Goal: Task Accomplishment & Management: Use online tool/utility

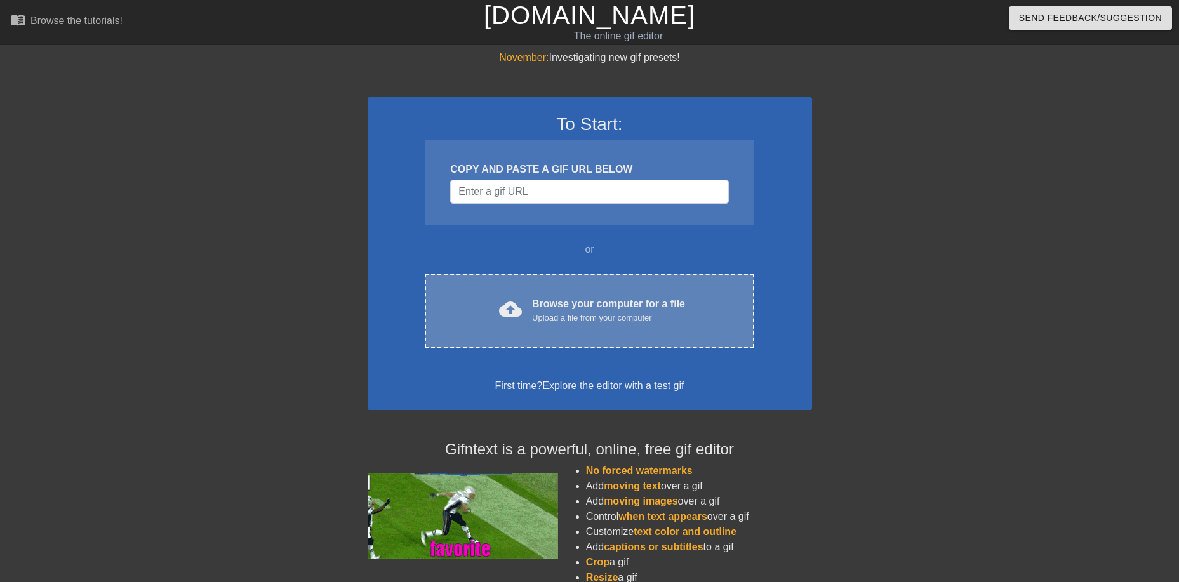
click at [662, 305] on div "Browse your computer for a file Upload a file from your computer" at bounding box center [608, 310] width 153 height 28
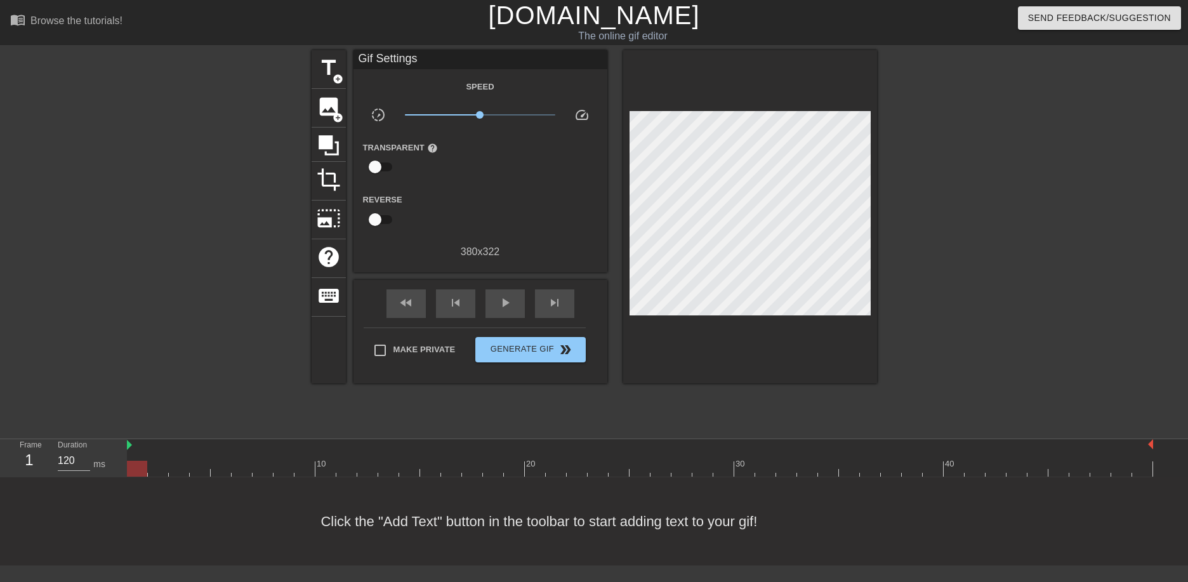
click at [126, 446] on div "Frame 1 Duration 120 ms" at bounding box center [63, 458] width 127 height 38
drag, startPoint x: 140, startPoint y: 468, endPoint x: 134, endPoint y: 484, distance: 17.5
click at [134, 484] on div "menu_book Browse the tutorials! Gifntext.com The online gif editor Send Feedbac…" at bounding box center [594, 282] width 1188 height 565
drag, startPoint x: 480, startPoint y: 109, endPoint x: 513, endPoint y: 110, distance: 32.4
click at [513, 110] on span "x2.66" at bounding box center [480, 114] width 150 height 15
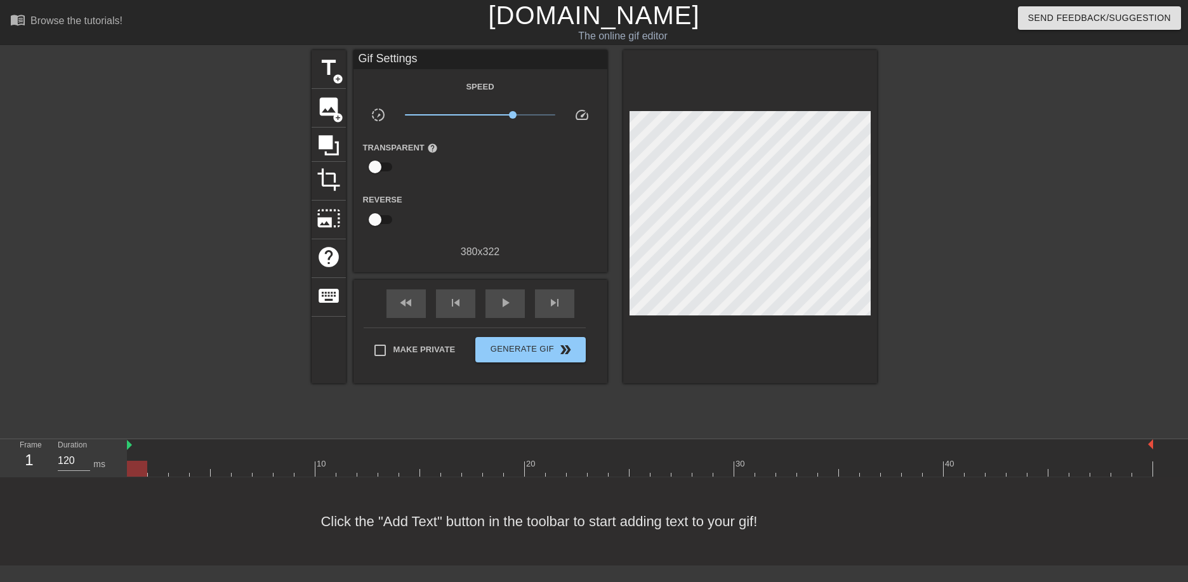
drag, startPoint x: 143, startPoint y: 470, endPoint x: 98, endPoint y: 386, distance: 95.4
click at [83, 420] on div "menu_book Browse the tutorials! Gifntext.com The online gif editor Send Feedbac…" at bounding box center [594, 282] width 1188 height 565
drag, startPoint x: 510, startPoint y: 114, endPoint x: 433, endPoint y: 114, distance: 77.4
click at [433, 114] on span "x0.234" at bounding box center [433, 115] width 8 height 8
drag, startPoint x: 143, startPoint y: 472, endPoint x: 110, endPoint y: 348, distance: 127.9
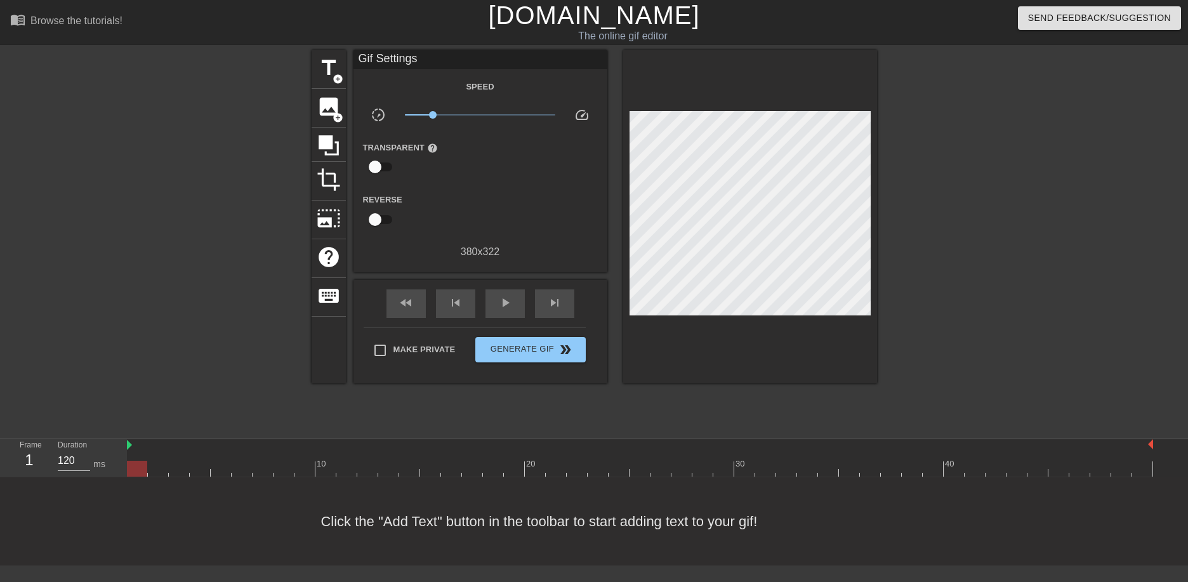
click at [47, 420] on div "menu_book Browse the tutorials! Gifntext.com The online gif editor Send Feedbac…" at bounding box center [594, 282] width 1188 height 565
drag, startPoint x: 435, startPoint y: 116, endPoint x: 461, endPoint y: 115, distance: 26.7
click at [461, 115] on span "x0.543" at bounding box center [460, 115] width 8 height 8
drag, startPoint x: 136, startPoint y: 472, endPoint x: 115, endPoint y: 385, distance: 89.0
click at [95, 437] on div "menu_book Browse the tutorials! Gifntext.com The online gif editor Send Feedbac…" at bounding box center [594, 282] width 1188 height 565
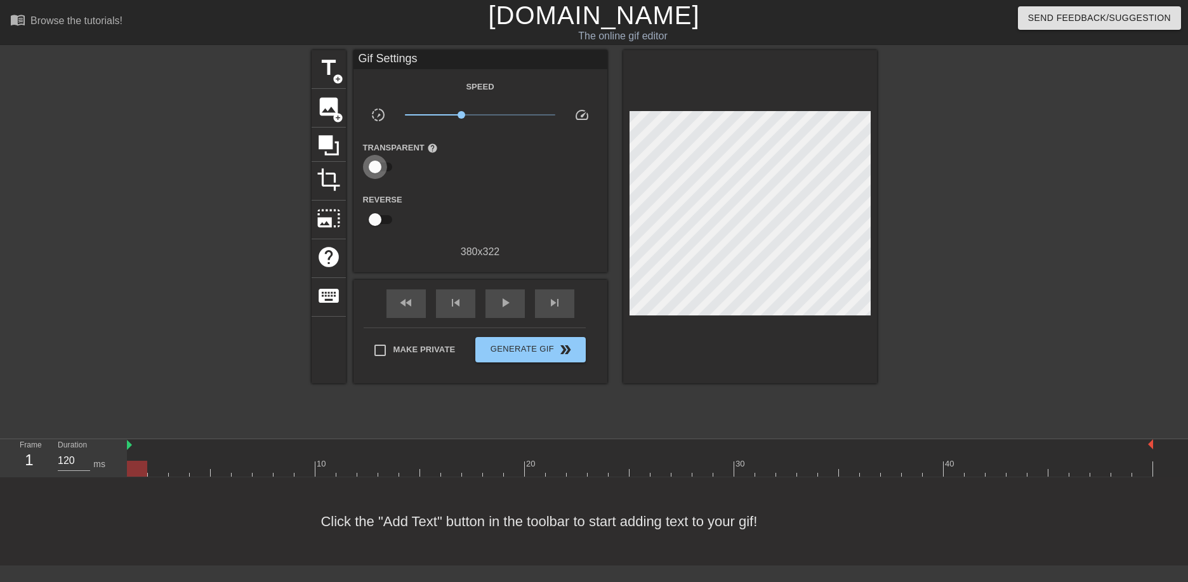
click at [386, 171] on input "checkbox" at bounding box center [375, 167] width 72 height 24
click at [384, 166] on input "checkbox" at bounding box center [387, 167] width 72 height 24
checkbox input "false"
click at [331, 215] on span "photo_size_select_large" at bounding box center [329, 218] width 24 height 24
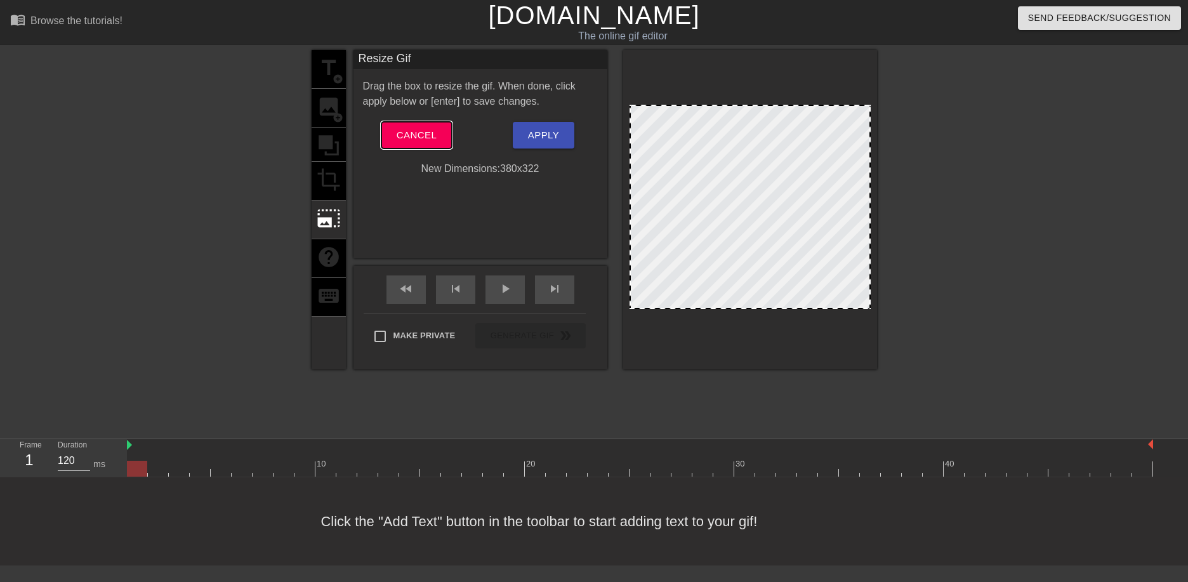
click at [427, 127] on span "Cancel" at bounding box center [417, 135] width 40 height 17
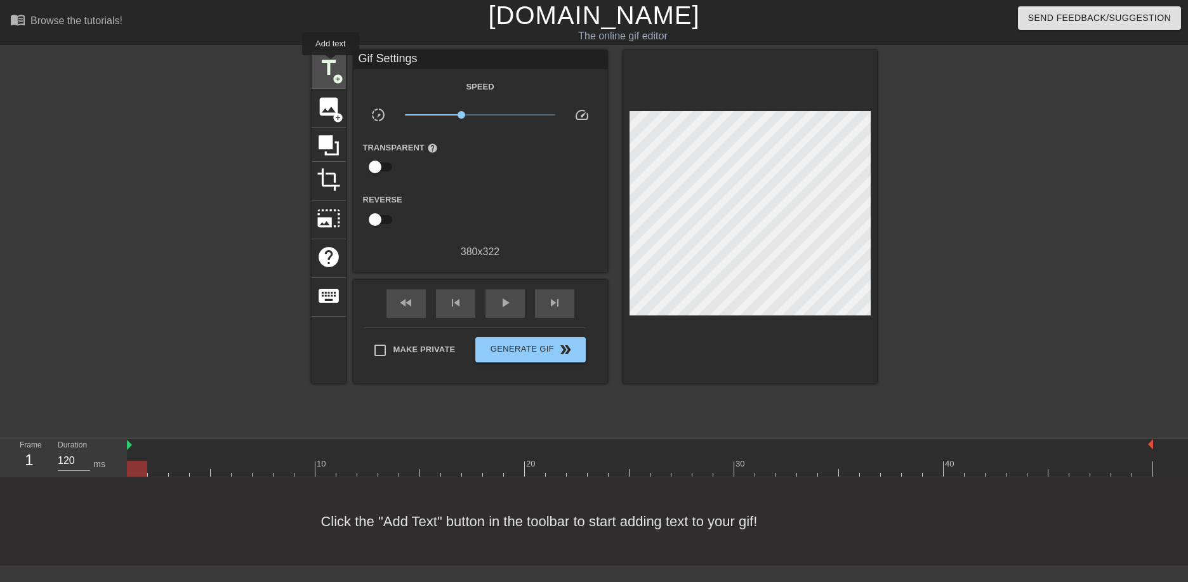
click at [331, 64] on span "title" at bounding box center [329, 68] width 24 height 24
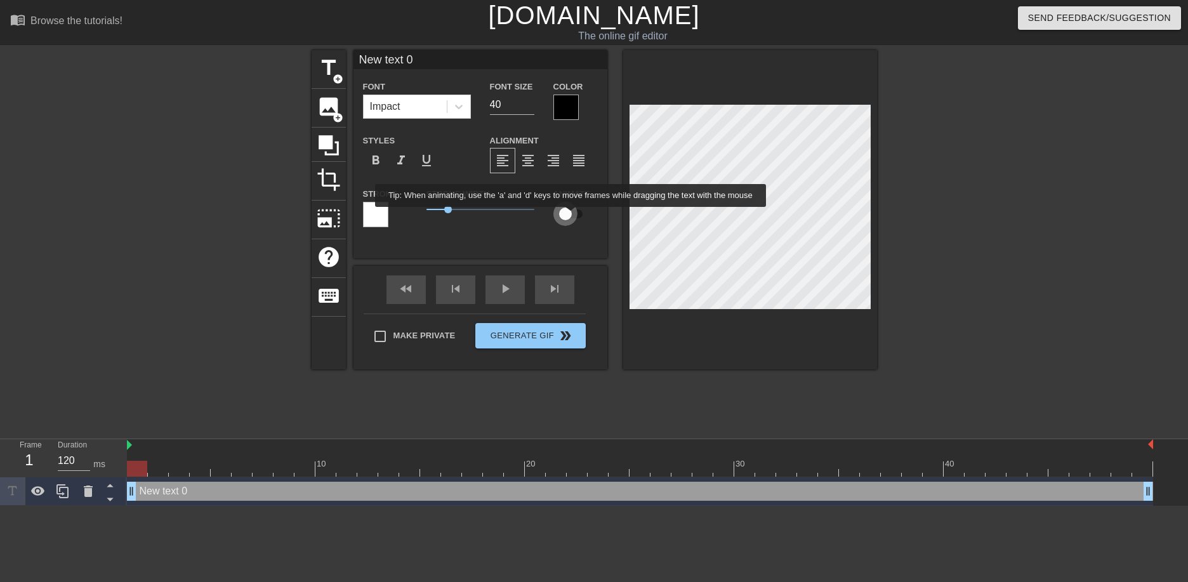
click at [571, 216] on input "checkbox" at bounding box center [565, 214] width 72 height 24
click at [571, 216] on input "checkbox" at bounding box center [577, 214] width 72 height 24
checkbox input "false"
click at [558, 107] on div at bounding box center [565, 107] width 25 height 25
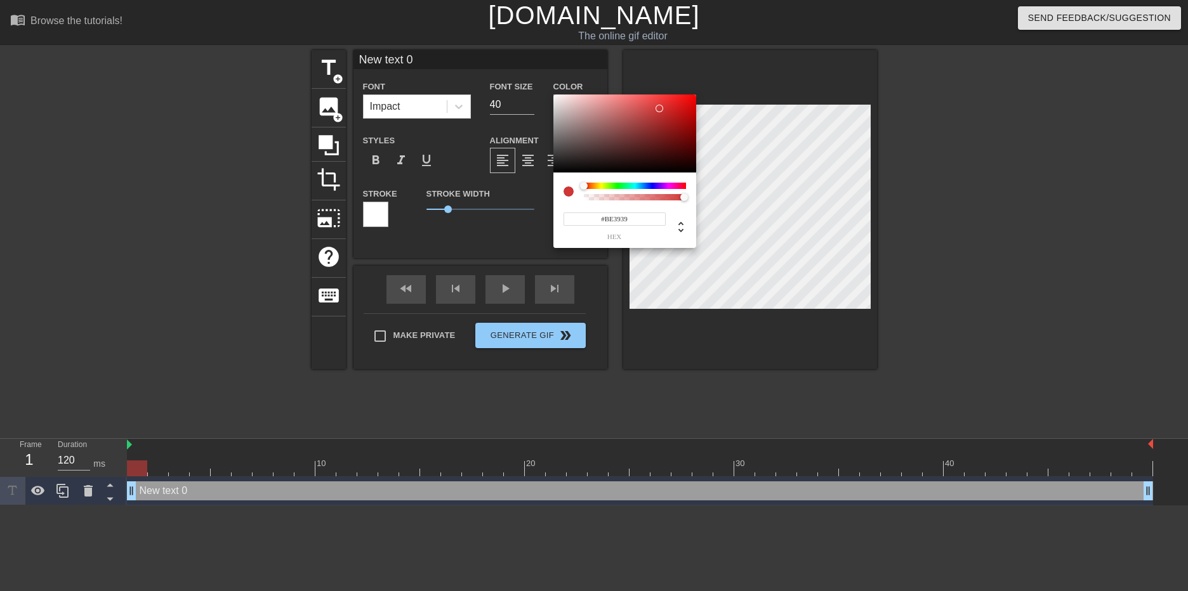
drag, startPoint x: 633, startPoint y: 149, endPoint x: 653, endPoint y: 114, distance: 40.1
click at [653, 114] on div at bounding box center [624, 134] width 143 height 79
type input "#896363"
drag, startPoint x: 625, startPoint y: 114, endPoint x: 592, endPoint y: 131, distance: 36.9
click at [592, 131] on div at bounding box center [624, 134] width 143 height 79
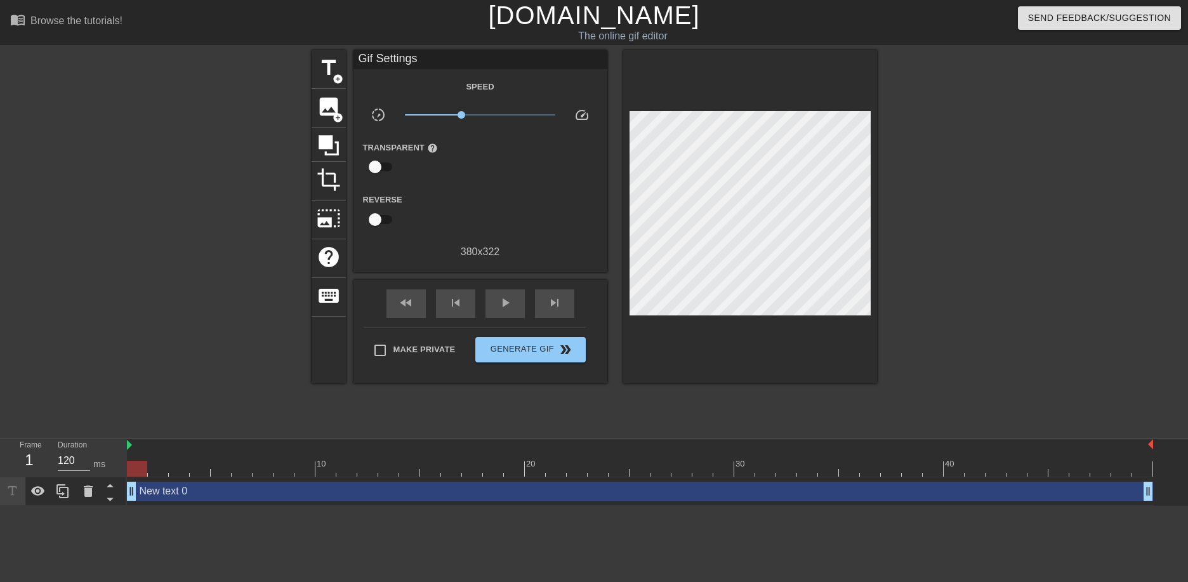
click at [581, 113] on span "speed" at bounding box center [581, 114] width 15 height 15
click at [326, 70] on span "title" at bounding box center [329, 68] width 24 height 24
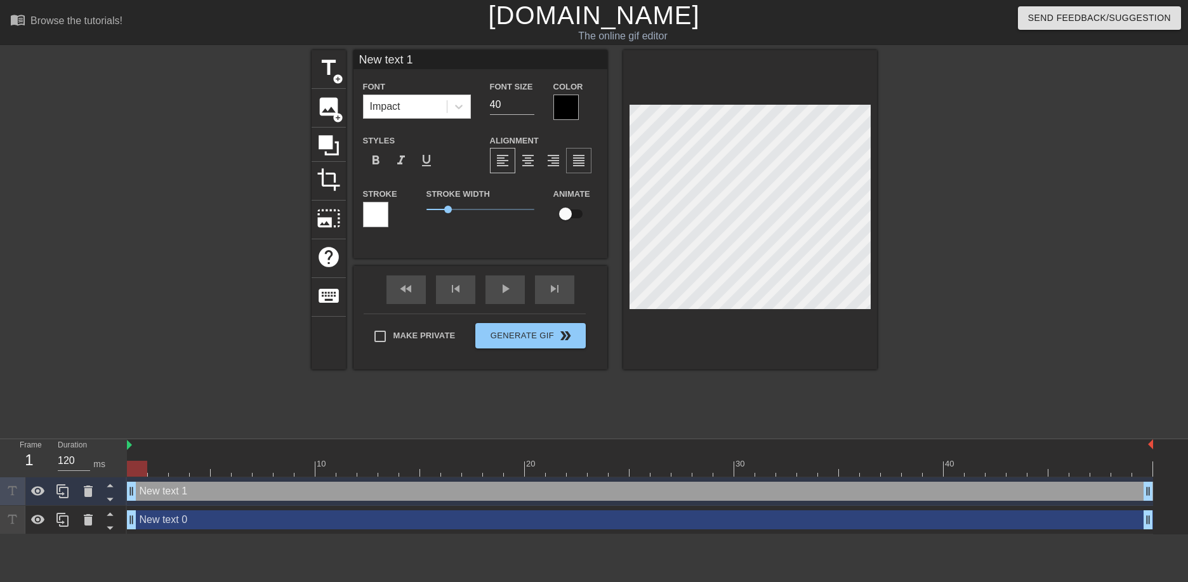
type input "New txt 1"
type textarea "New txt 1"
drag, startPoint x: 964, startPoint y: 262, endPoint x: 928, endPoint y: 248, distance: 38.8
click at [964, 262] on div at bounding box center [987, 240] width 190 height 381
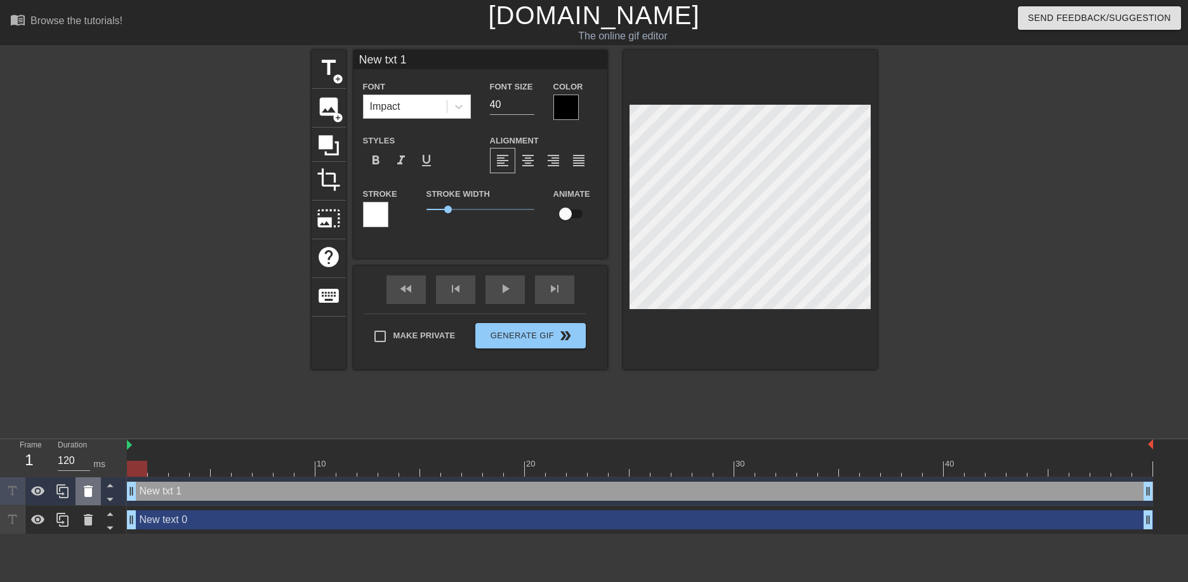
click at [89, 492] on icon at bounding box center [88, 491] width 9 height 11
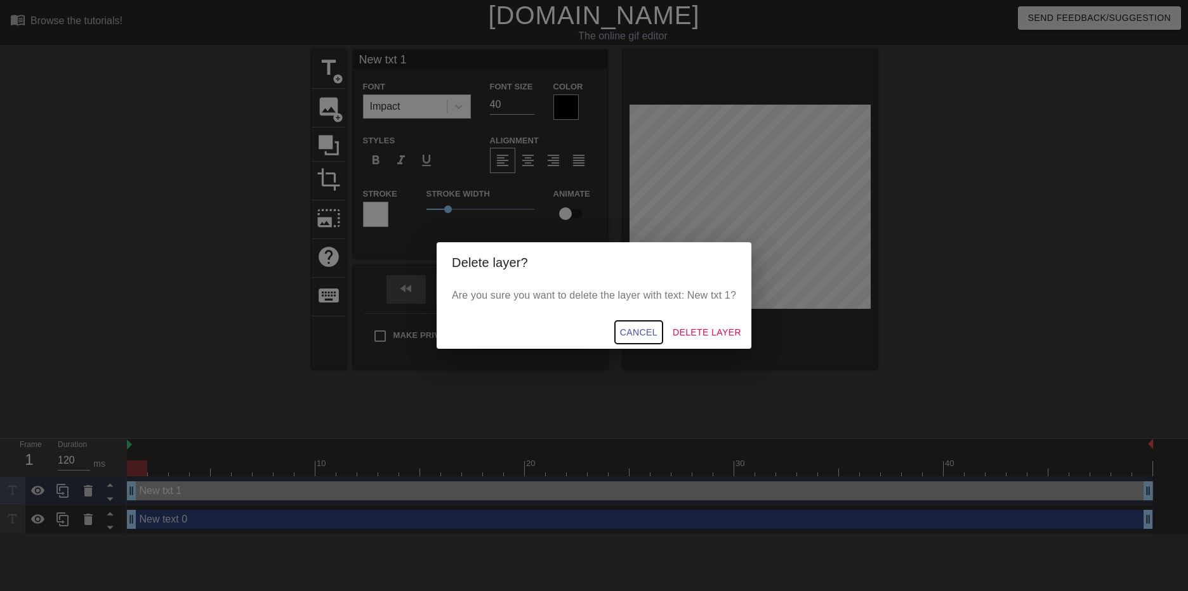
click at [649, 338] on span "Cancel" at bounding box center [638, 333] width 37 height 16
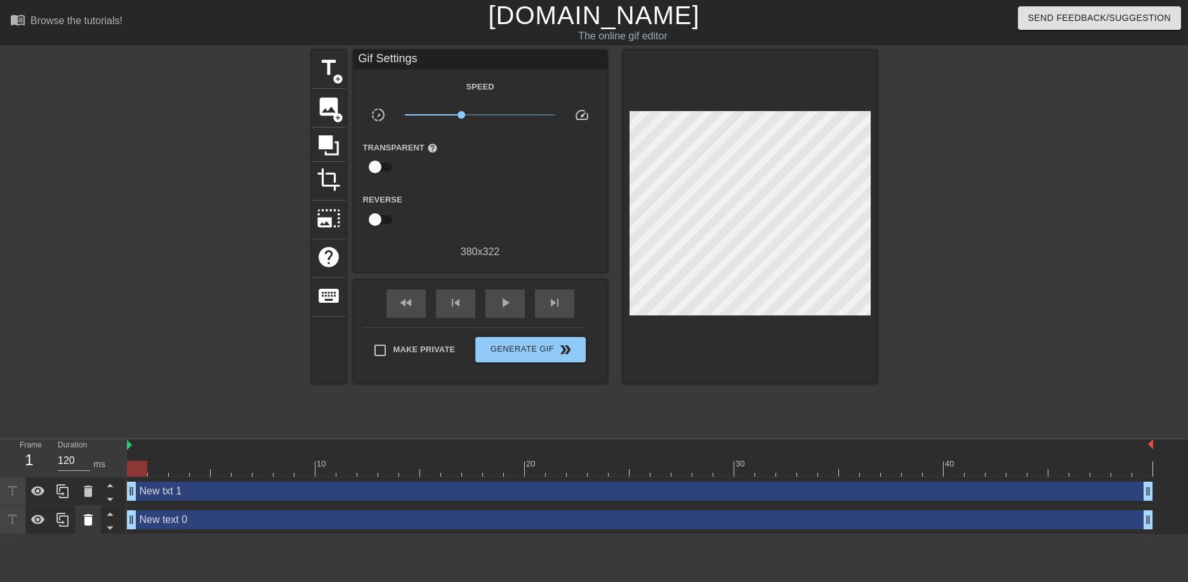
click at [90, 525] on icon at bounding box center [88, 519] width 9 height 11
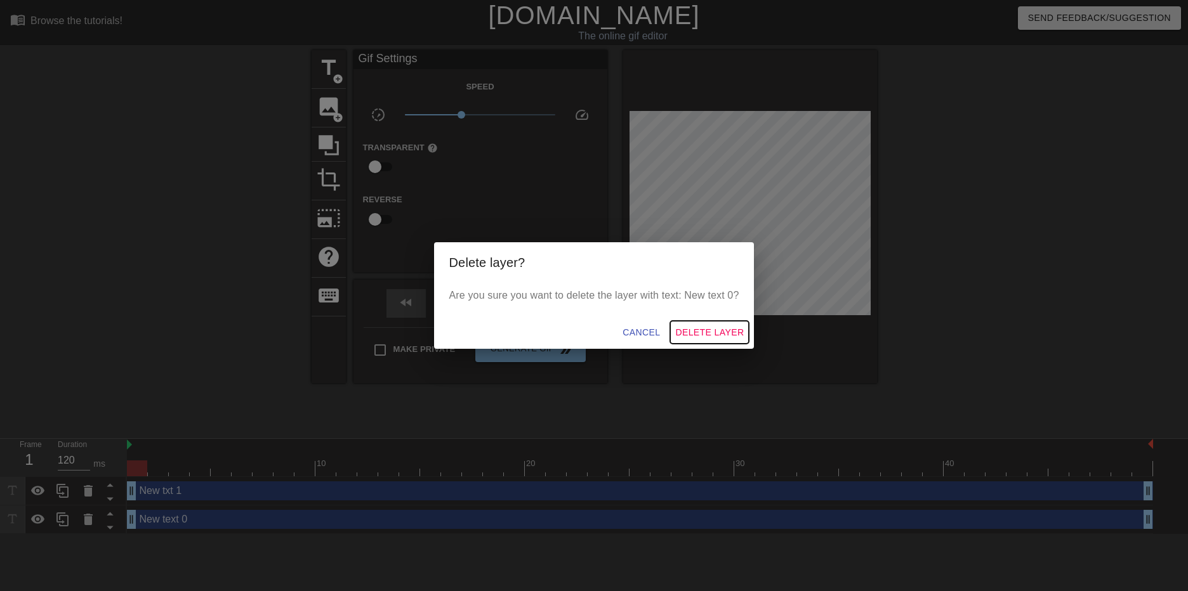
click at [717, 333] on span "Delete Layer" at bounding box center [709, 333] width 69 height 16
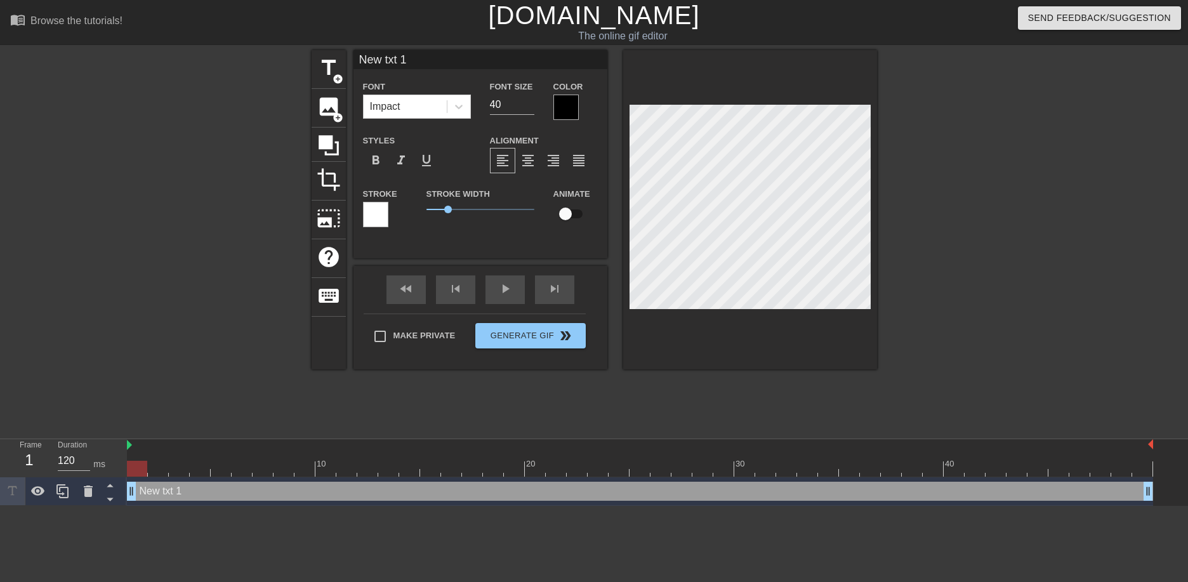
scroll to position [1, 3]
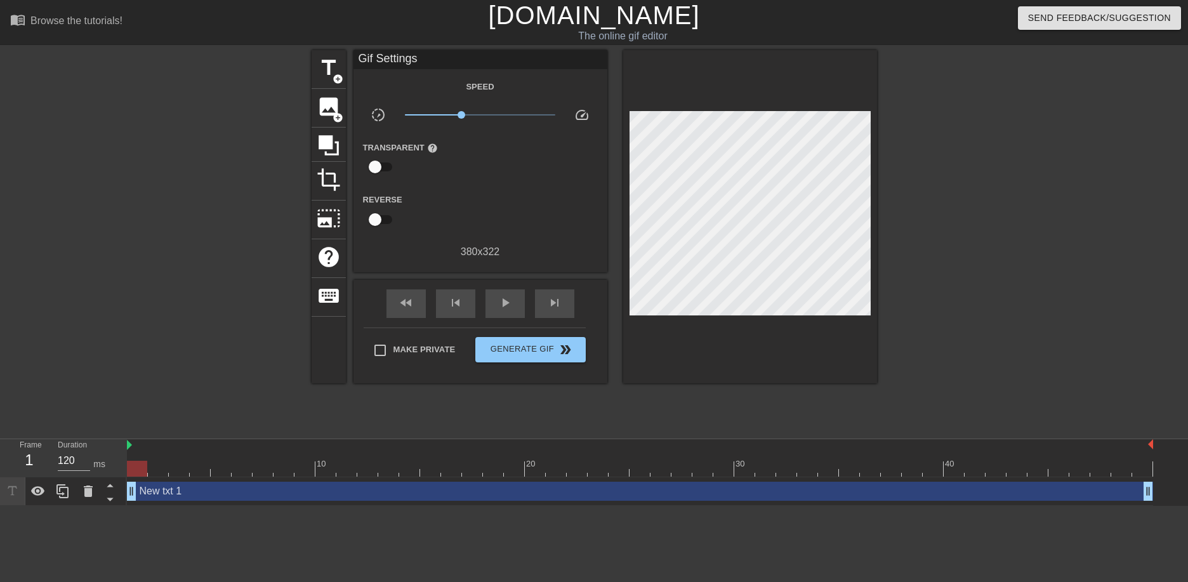
click at [941, 185] on div at bounding box center [987, 240] width 190 height 381
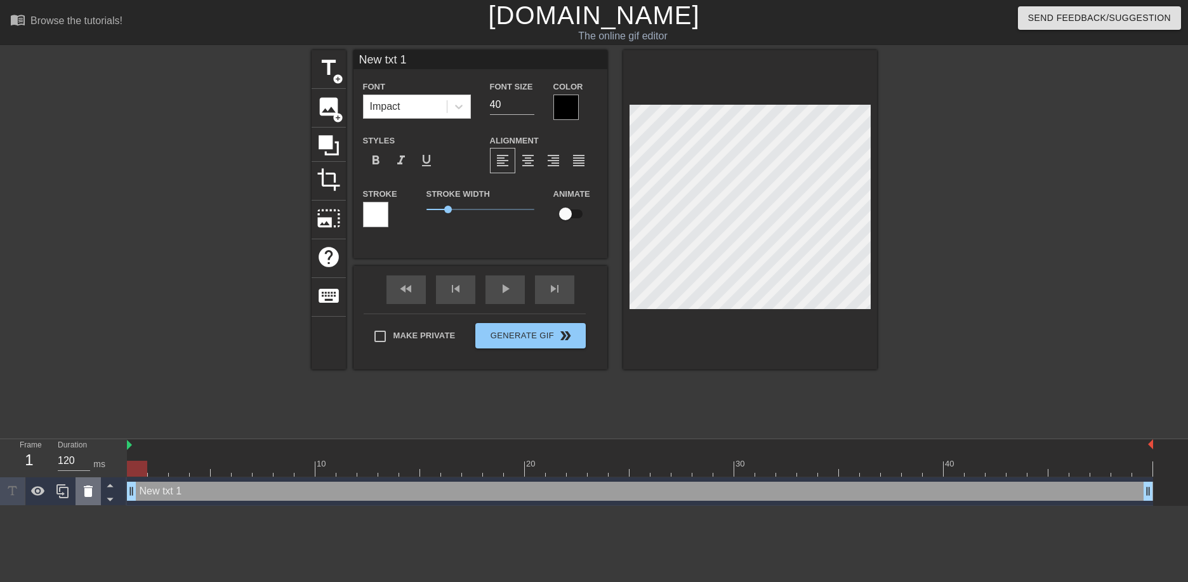
click at [88, 492] on icon at bounding box center [88, 491] width 9 height 11
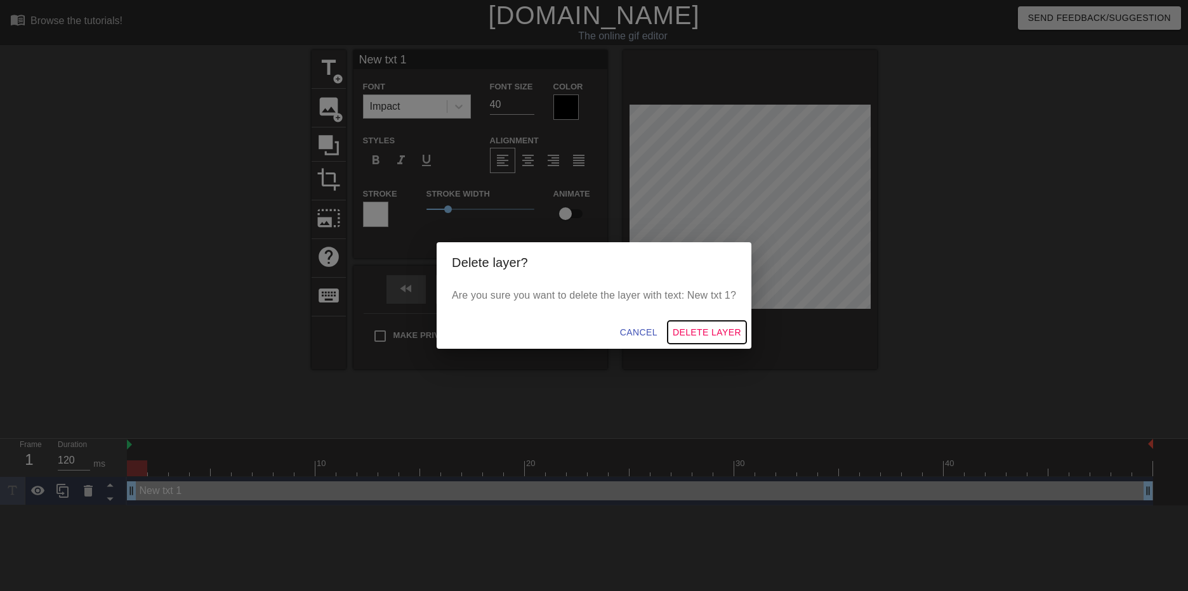
click at [707, 341] on button "Delete Layer" at bounding box center [707, 332] width 79 height 23
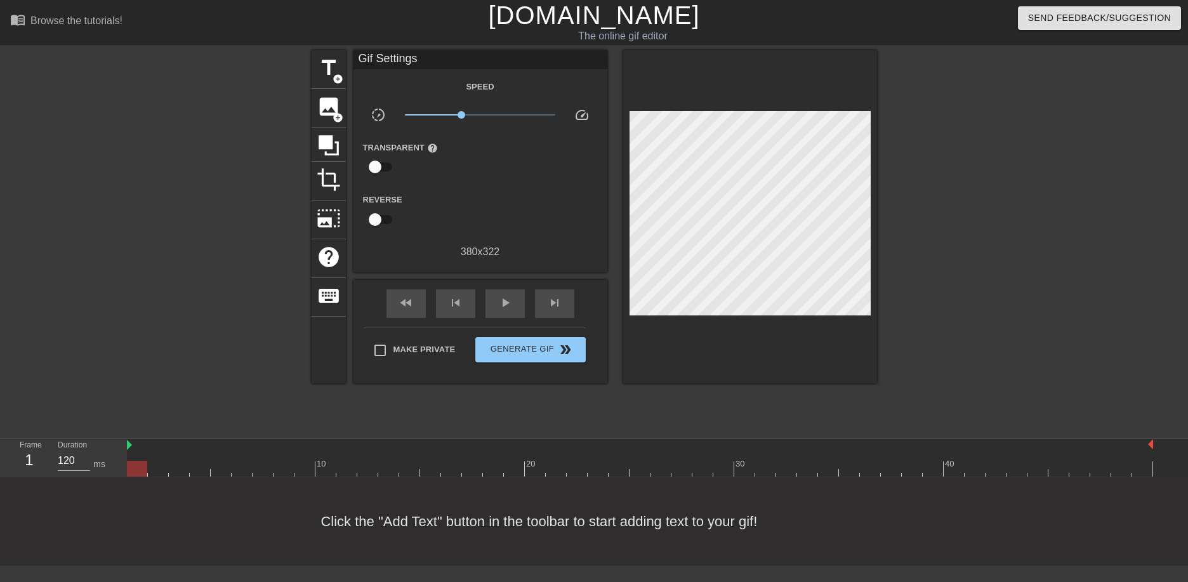
click at [555, 521] on div "Click the "Add Text" button in the toolbar to start adding text to your gif!" at bounding box center [594, 521] width 1188 height 88
drag, startPoint x: 335, startPoint y: 53, endPoint x: 420, endPoint y: 465, distance: 420.4
click at [420, 465] on div "menu_book Browse the tutorials! Gifntext.com The online gif editor Send Feedbac…" at bounding box center [594, 282] width 1188 height 565
click at [420, 465] on div at bounding box center [640, 469] width 1026 height 16
drag, startPoint x: 449, startPoint y: 467, endPoint x: 470, endPoint y: 466, distance: 21.0
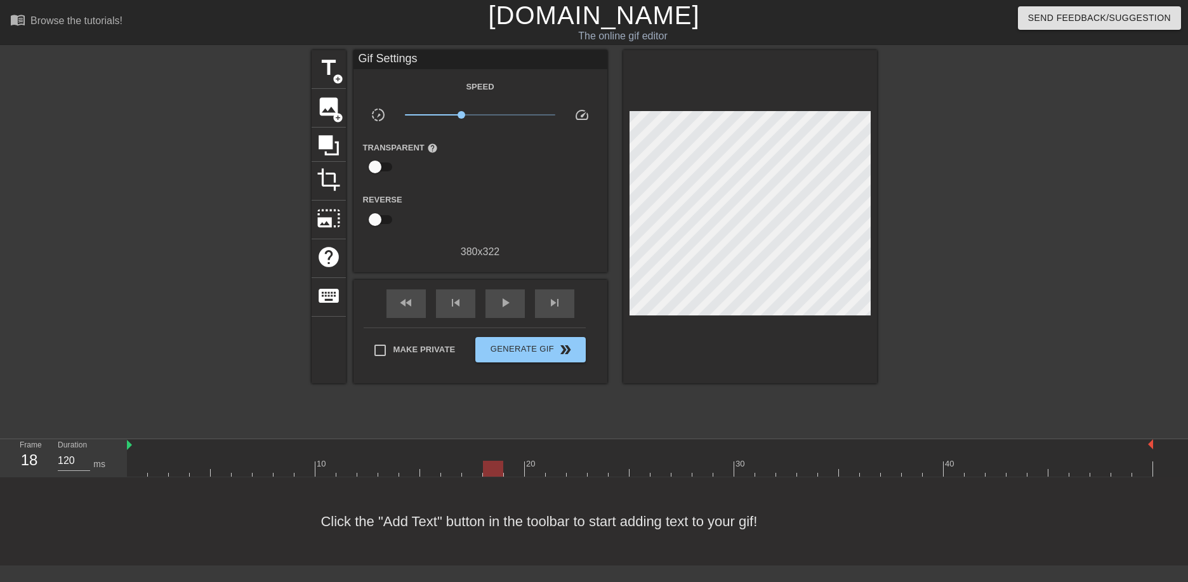
click at [470, 466] on div at bounding box center [640, 469] width 1026 height 16
drag, startPoint x: 482, startPoint y: 466, endPoint x: 130, endPoint y: 473, distance: 352.3
click at [130, 473] on div at bounding box center [640, 469] width 1026 height 16
click at [332, 223] on span "photo_size_select_large" at bounding box center [329, 218] width 24 height 24
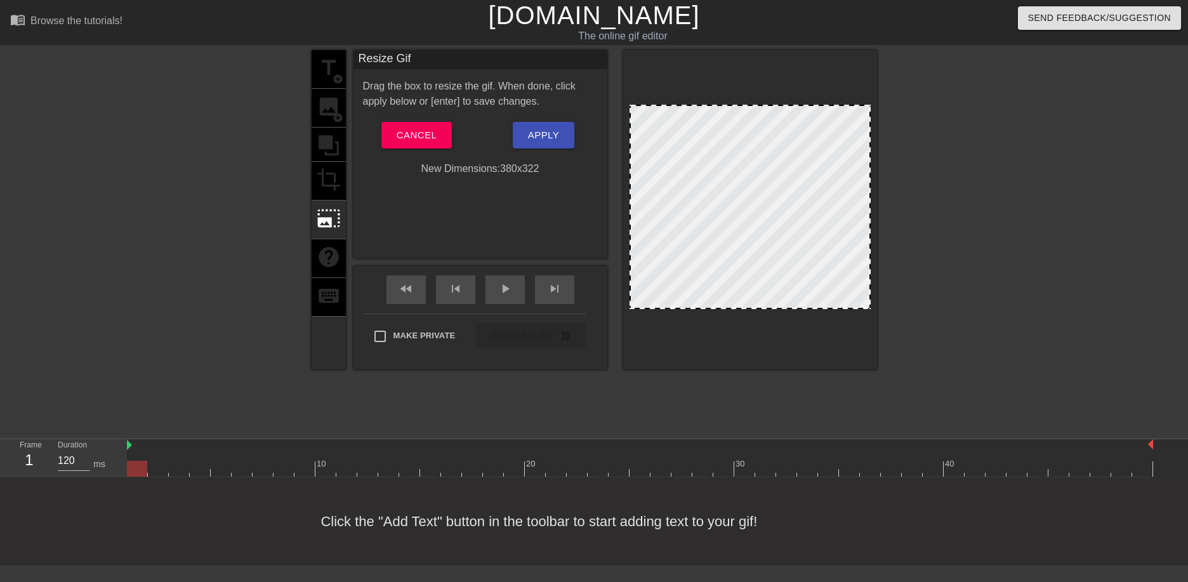
drag, startPoint x: 869, startPoint y: 107, endPoint x: 912, endPoint y: 88, distance: 46.3
click at [912, 88] on div "title add_circle image add_circle crop photo_size_select_large help keyboard Re…" at bounding box center [594, 240] width 1188 height 381
click at [409, 131] on span "Cancel" at bounding box center [417, 135] width 40 height 17
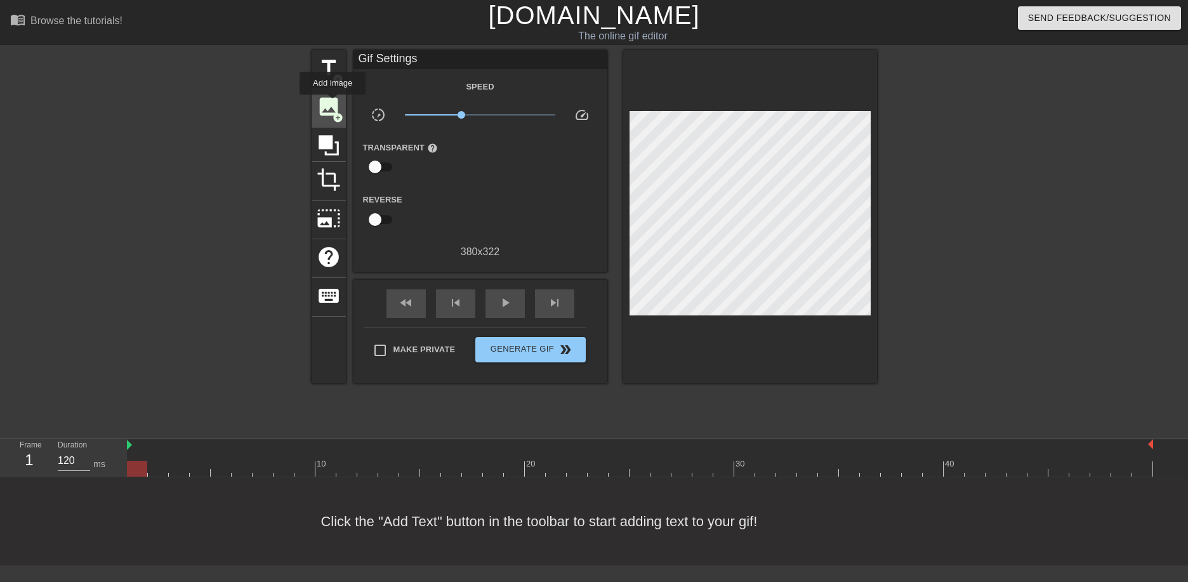
click at [333, 103] on span "image" at bounding box center [329, 107] width 24 height 24
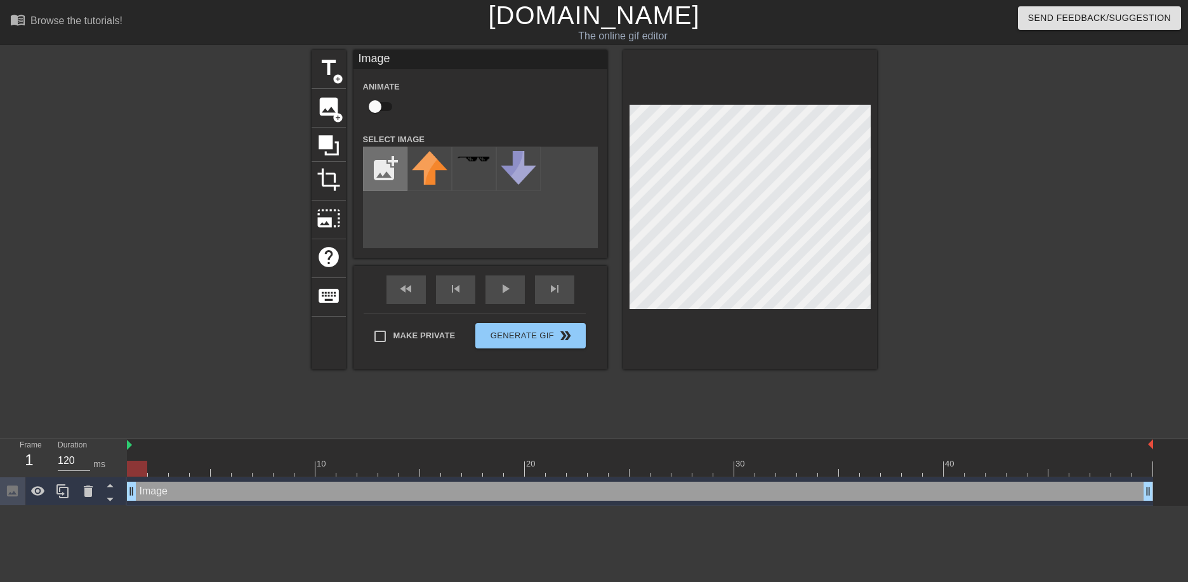
click at [388, 168] on input "file" at bounding box center [385, 168] width 43 height 43
type input "C:\fakepath\gif-the-best-of-teen-porn-gifs_5ed801696b1d1.gif"
click at [432, 166] on img at bounding box center [430, 172] width 36 height 43
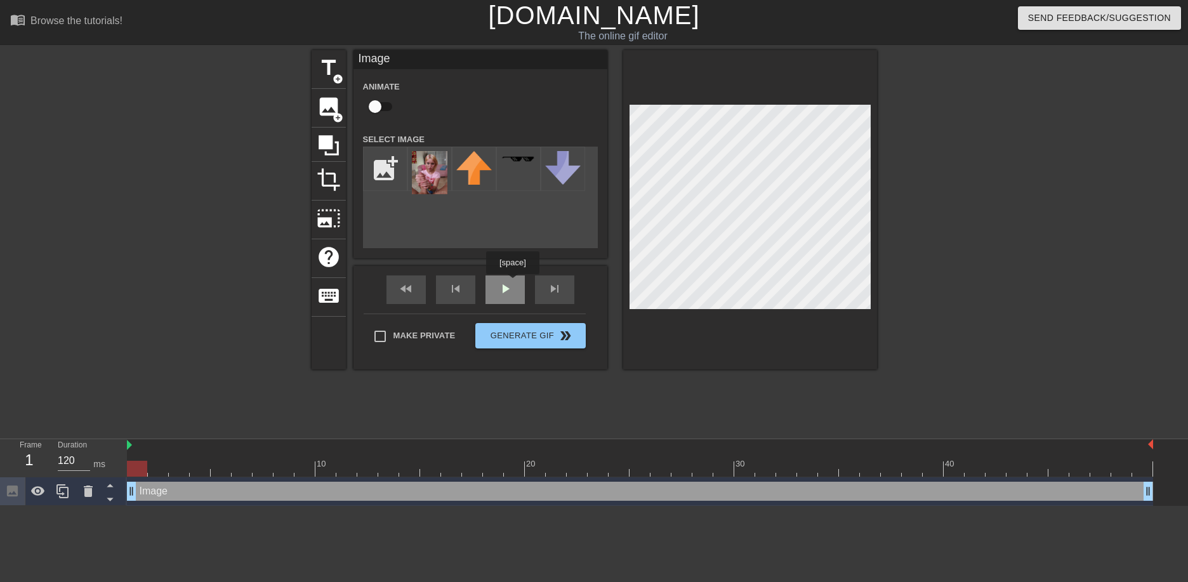
click at [512, 283] on div "fast_rewind skip_previous play_arrow skip_next" at bounding box center [480, 290] width 207 height 48
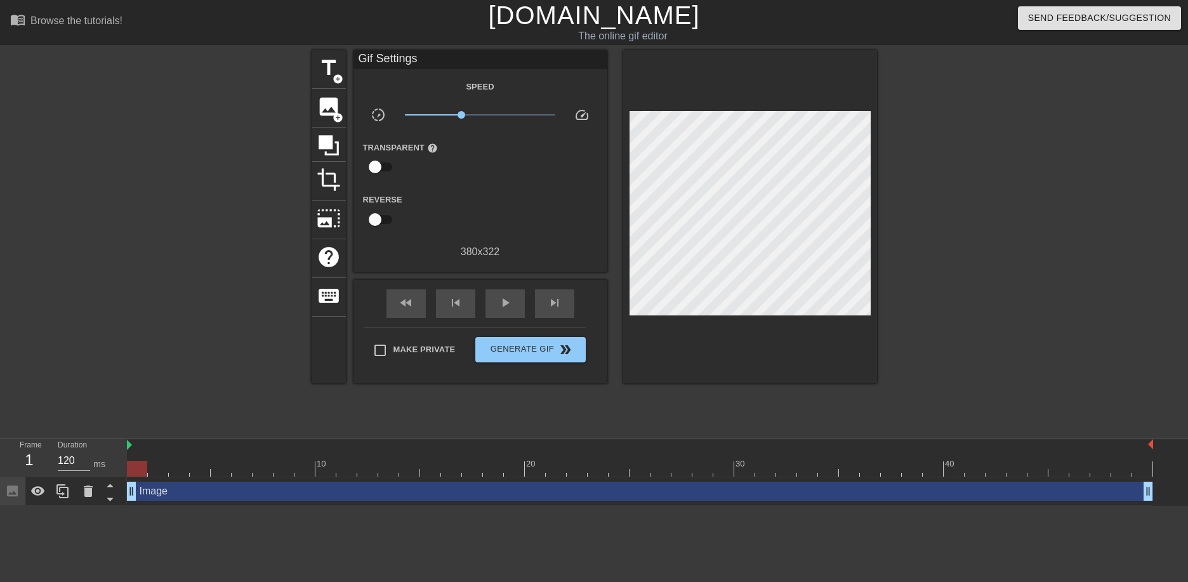
drag, startPoint x: 132, startPoint y: 494, endPoint x: -121, endPoint y: 486, distance: 253.4
click at [0, 486] on html "menu_book Browse the tutorials! Gifntext.com The online gif editor Send Feedbac…" at bounding box center [594, 253] width 1188 height 506
click at [89, 494] on icon at bounding box center [88, 491] width 9 height 11
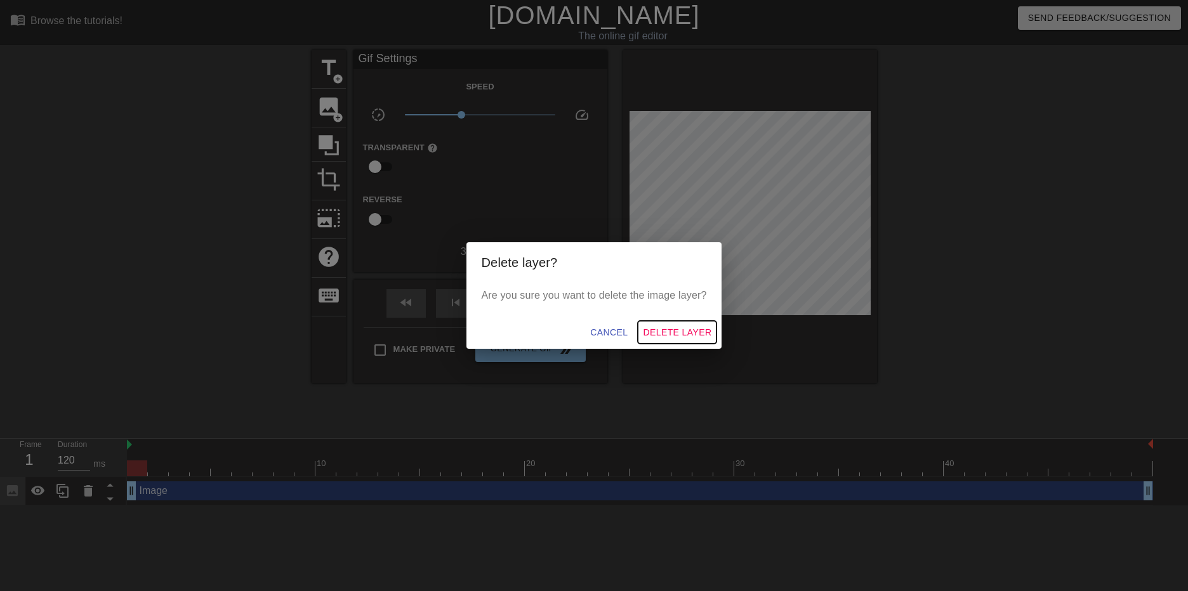
click at [690, 335] on span "Delete Layer" at bounding box center [677, 333] width 69 height 16
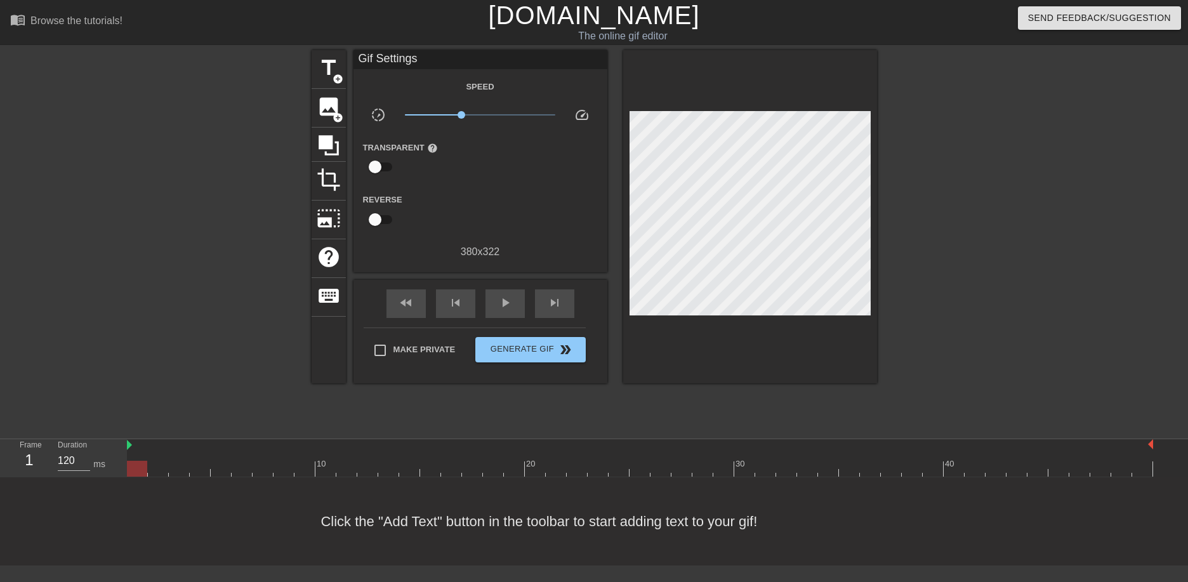
click at [633, 21] on link "[DOMAIN_NAME]" at bounding box center [593, 15] width 211 height 28
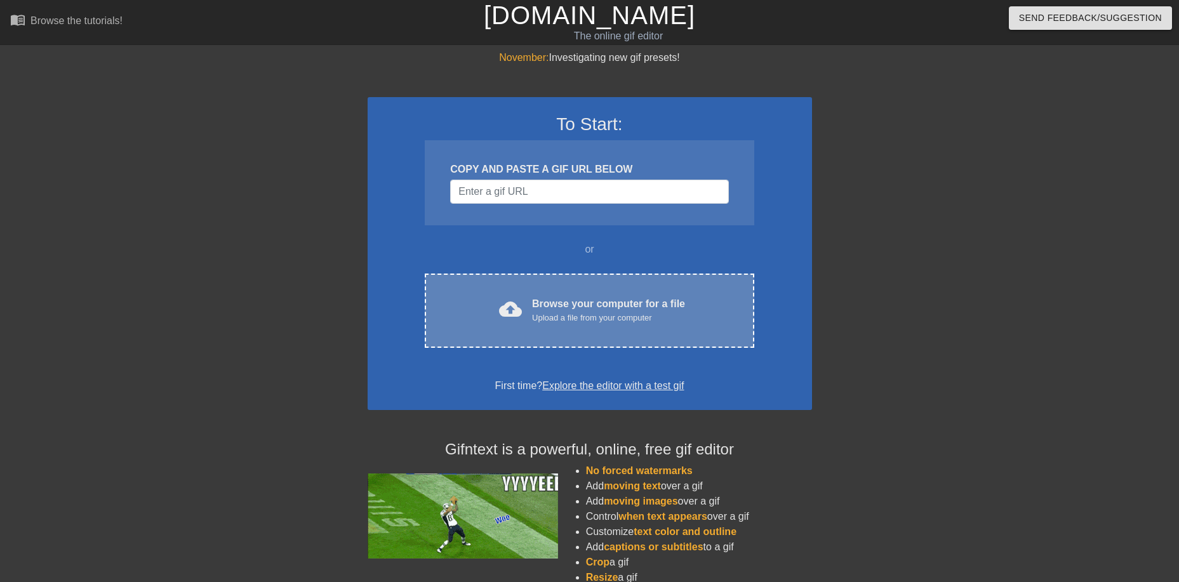
click at [598, 308] on div "Browse your computer for a file Upload a file from your computer" at bounding box center [608, 310] width 153 height 28
click at [657, 293] on div "cloud_upload Browse your computer for a file Upload a file from your computer C…" at bounding box center [589, 311] width 329 height 74
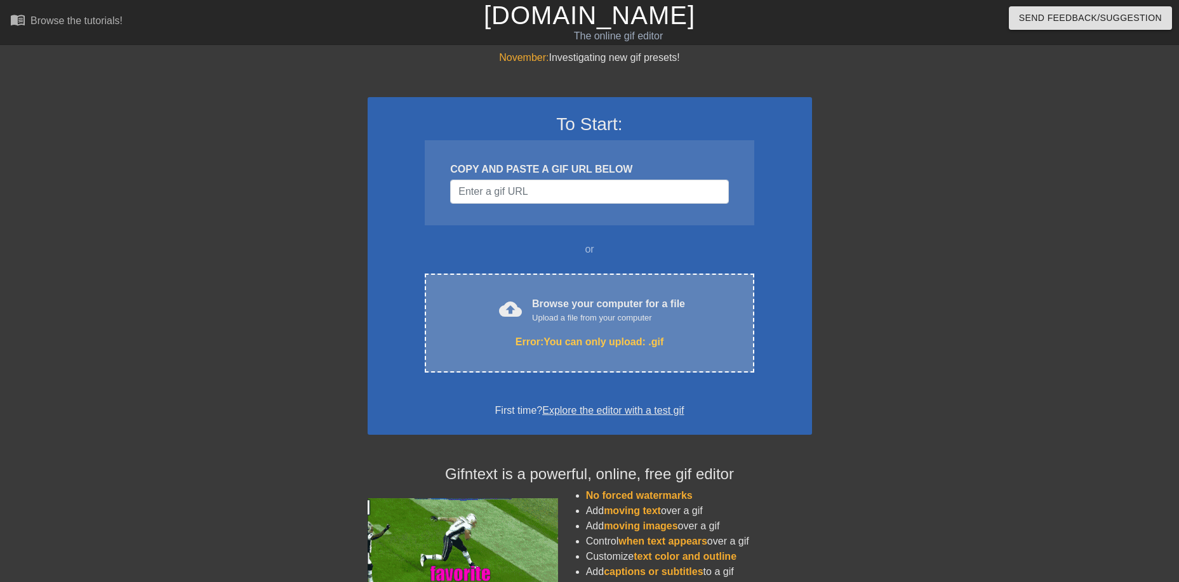
click at [604, 307] on div "Browse your computer for a file Upload a file from your computer" at bounding box center [608, 310] width 153 height 28
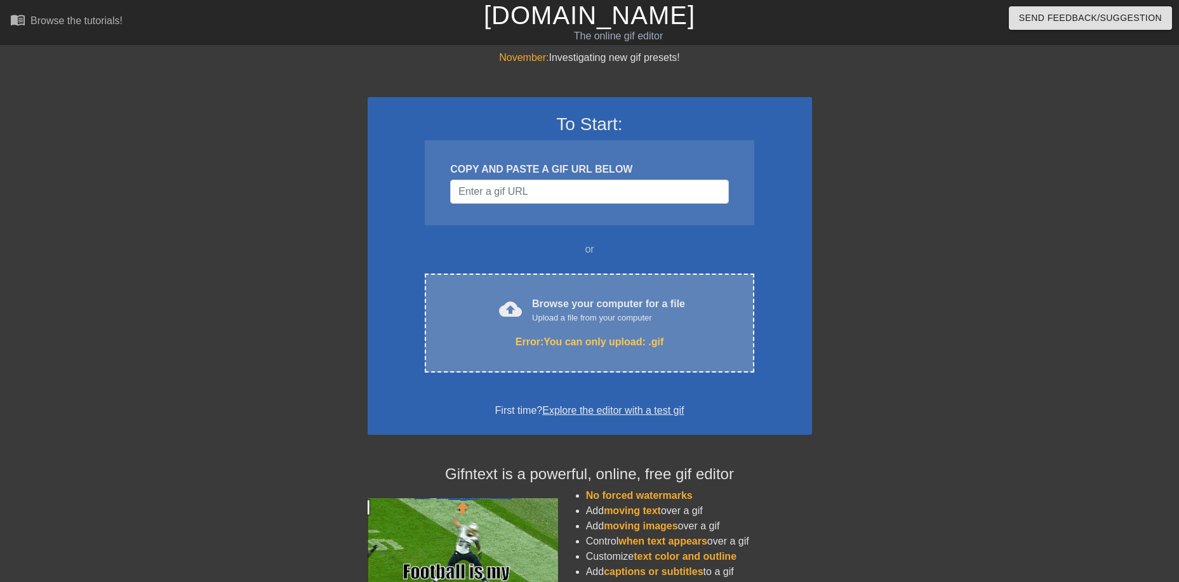
click at [600, 314] on div "Upload a file from your computer" at bounding box center [608, 318] width 153 height 13
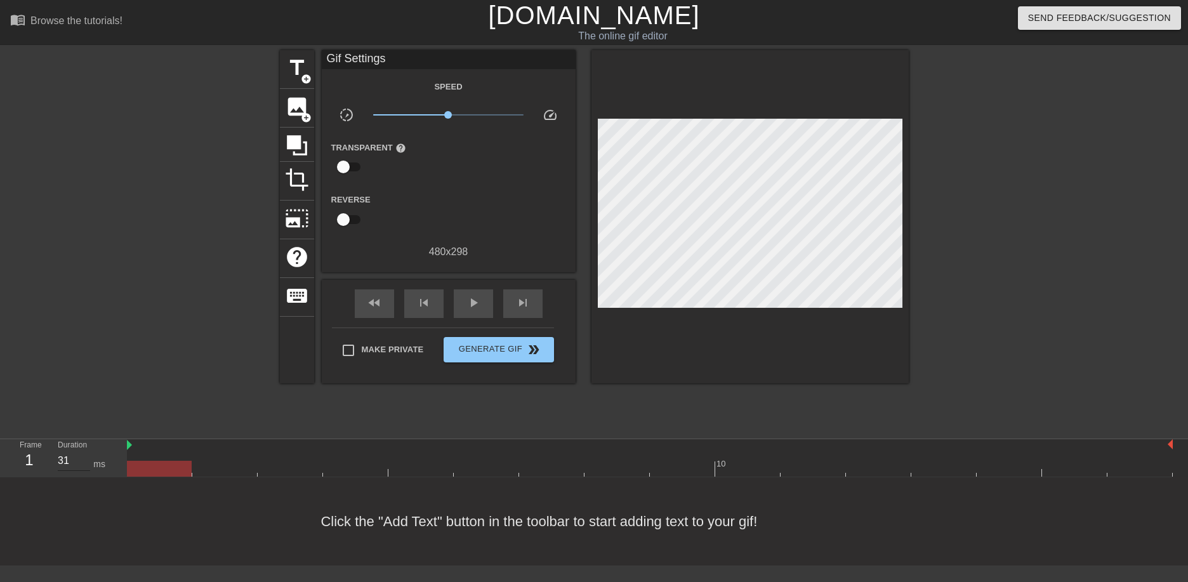
click at [82, 457] on input "31" at bounding box center [74, 461] width 32 height 20
click at [84, 456] on input "32" at bounding box center [74, 461] width 32 height 20
click at [84, 456] on input "33" at bounding box center [74, 461] width 32 height 20
click at [84, 456] on input "34" at bounding box center [74, 461] width 32 height 20
click at [84, 456] on input "35" at bounding box center [74, 461] width 32 height 20
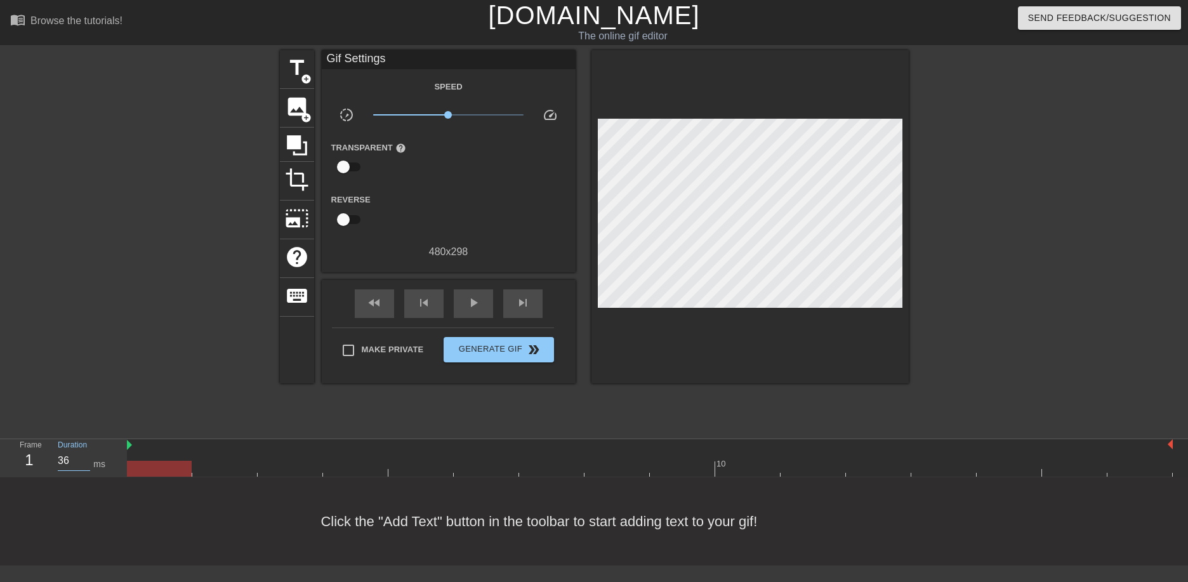
click at [84, 456] on input "36" at bounding box center [74, 461] width 32 height 20
click at [84, 456] on input "37" at bounding box center [74, 461] width 32 height 20
click at [84, 456] on input "38" at bounding box center [74, 461] width 32 height 20
click at [84, 456] on input "39" at bounding box center [74, 461] width 32 height 20
click at [84, 456] on input "40" at bounding box center [74, 461] width 32 height 20
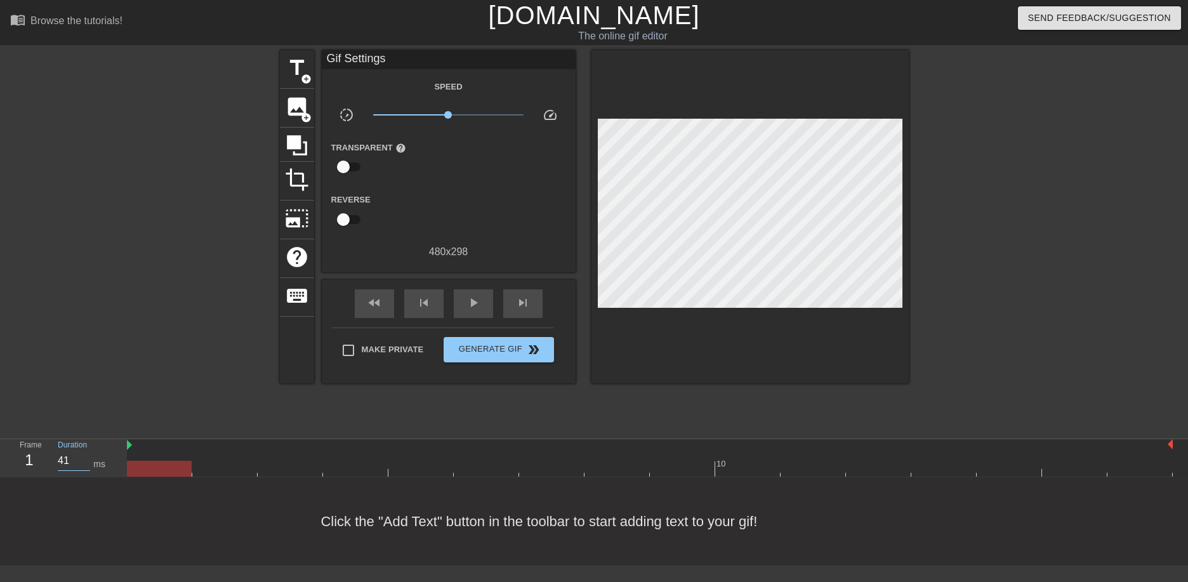
click at [84, 456] on input "41" at bounding box center [74, 461] width 32 height 20
click at [84, 456] on input "42" at bounding box center [74, 461] width 32 height 20
click at [84, 456] on input "43" at bounding box center [74, 461] width 32 height 20
click at [84, 456] on input "44" at bounding box center [74, 461] width 32 height 20
click at [84, 456] on input "45" at bounding box center [74, 461] width 32 height 20
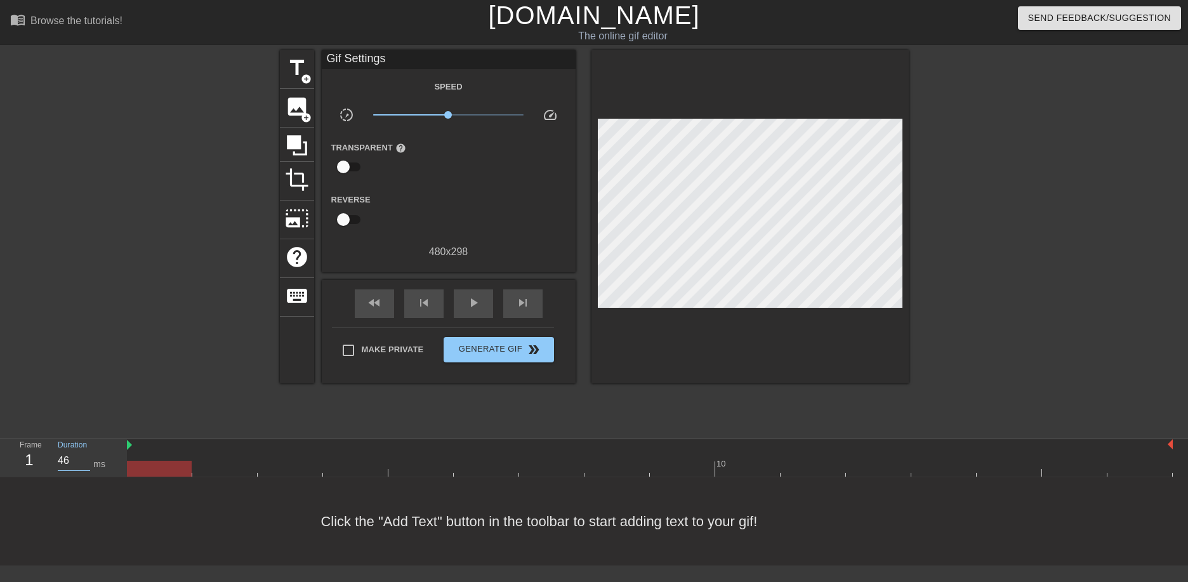
click at [84, 456] on input "46" at bounding box center [74, 461] width 32 height 20
click at [84, 456] on input "47" at bounding box center [74, 461] width 32 height 20
click at [84, 456] on input "48" at bounding box center [74, 461] width 32 height 20
click at [84, 456] on input "49" at bounding box center [74, 461] width 32 height 20
drag, startPoint x: 70, startPoint y: 466, endPoint x: 41, endPoint y: 462, distance: 30.2
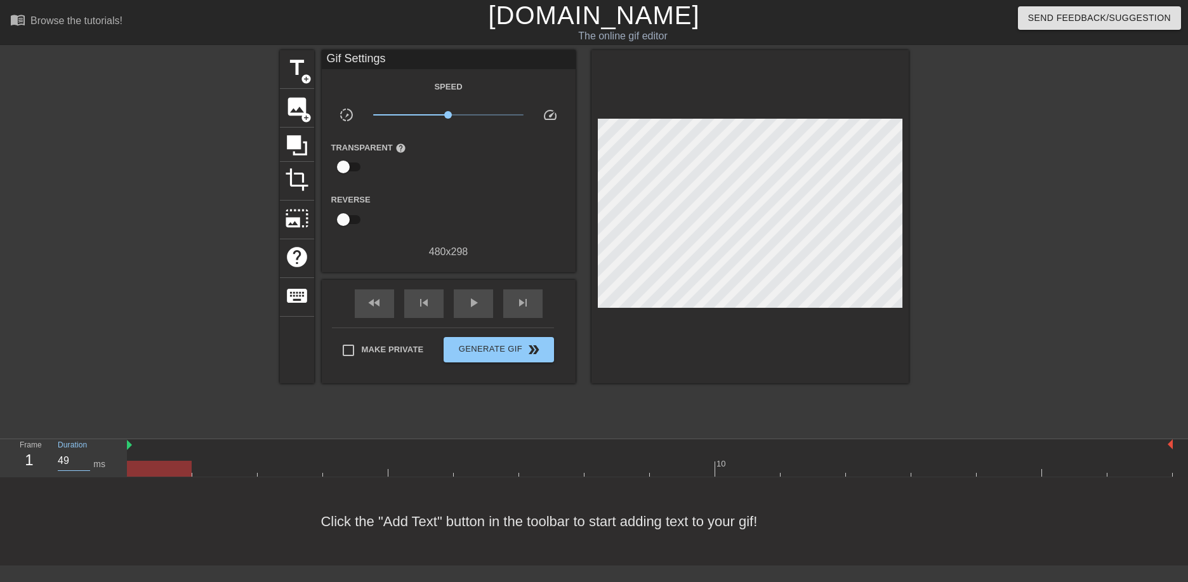
click at [41, 463] on div "Frame 1 Duration 49 ms" at bounding box center [67, 457] width 114 height 37
click at [90, 509] on div "Click the "Add Text" button in the toolbar to start adding text to your gif!" at bounding box center [594, 521] width 1188 height 88
click at [122, 442] on div "Duration 120 ms" at bounding box center [86, 457] width 76 height 37
drag, startPoint x: 150, startPoint y: 471, endPoint x: 121, endPoint y: 473, distance: 29.9
click at [121, 473] on div "Frame 1 Duration 120 ms 10" at bounding box center [594, 458] width 1188 height 38
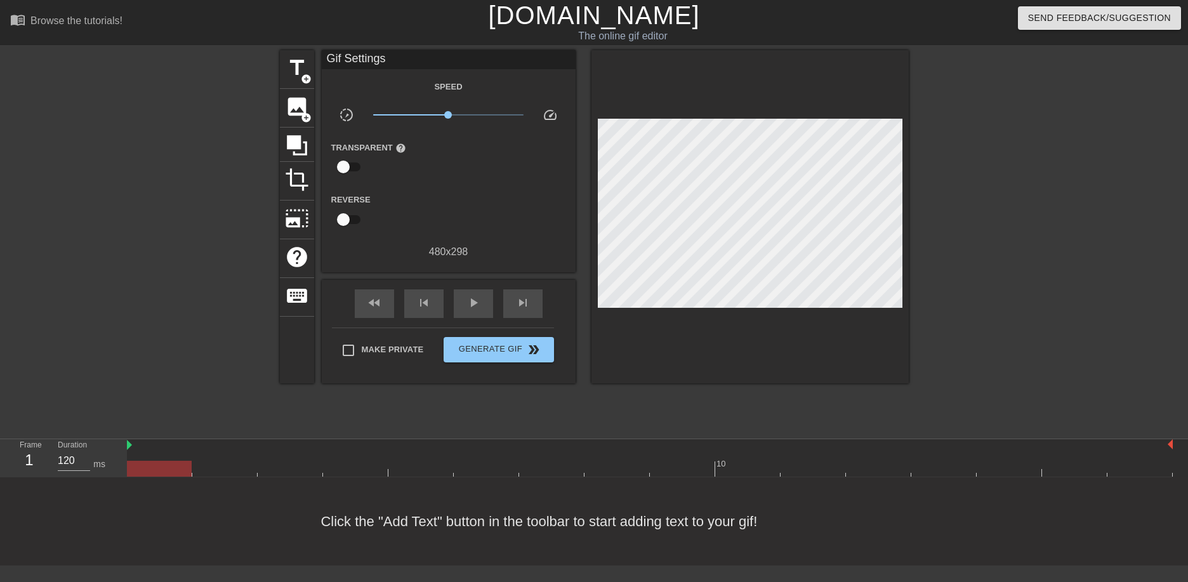
click at [150, 482] on div "Click the "Add Text" button in the toolbar to start adding text to your gif!" at bounding box center [594, 521] width 1188 height 88
click at [161, 470] on div at bounding box center [159, 469] width 65 height 16
drag, startPoint x: 554, startPoint y: 473, endPoint x: 151, endPoint y: 475, distance: 403.0
click at [151, 475] on div at bounding box center [159, 469] width 65 height 16
click at [30, 456] on div "Frame 1 Duration 120 ms" at bounding box center [67, 457] width 114 height 37
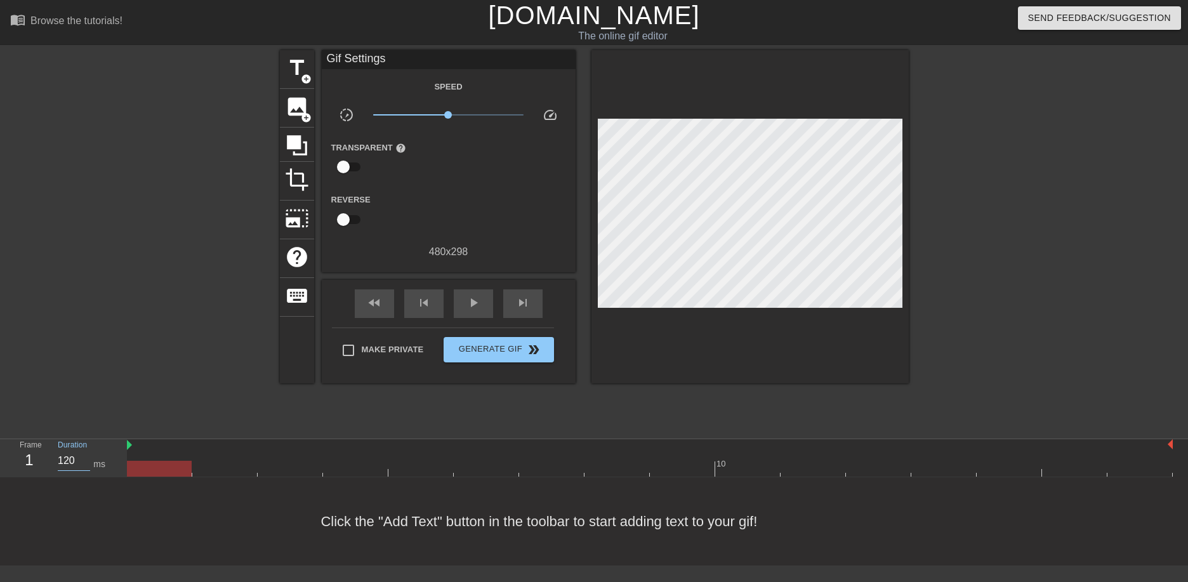
click at [72, 457] on input "120" at bounding box center [74, 461] width 32 height 20
drag, startPoint x: 51, startPoint y: 461, endPoint x: 42, endPoint y: 461, distance: 8.9
click at [46, 461] on div "Frame 1 Duration 120 ms" at bounding box center [67, 457] width 114 height 37
type input "30"
click at [164, 530] on div "Click the "Add Text" button in the toolbar to start adding text to your gif!" at bounding box center [594, 521] width 1188 height 88
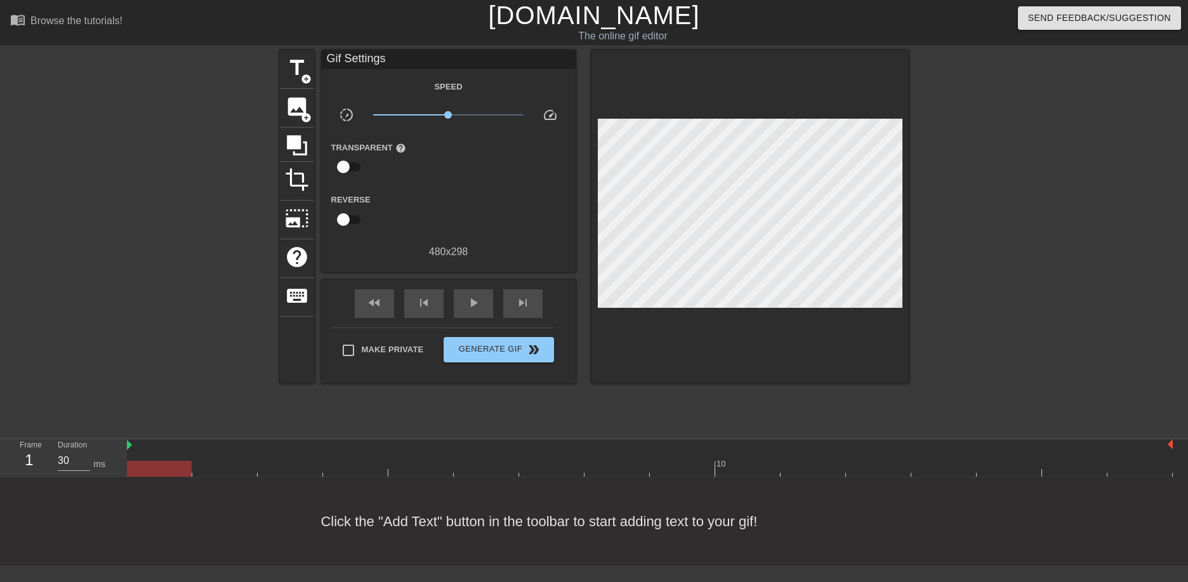
click at [214, 466] on div at bounding box center [650, 469] width 1046 height 16
click at [300, 465] on div at bounding box center [650, 469] width 1046 height 16
drag, startPoint x: 290, startPoint y: 470, endPoint x: 91, endPoint y: 474, distance: 199.3
click at [91, 474] on div "Frame 1 Duration 30 ms 10" at bounding box center [594, 458] width 1188 height 38
click at [164, 452] on div at bounding box center [159, 460] width 65 height 16
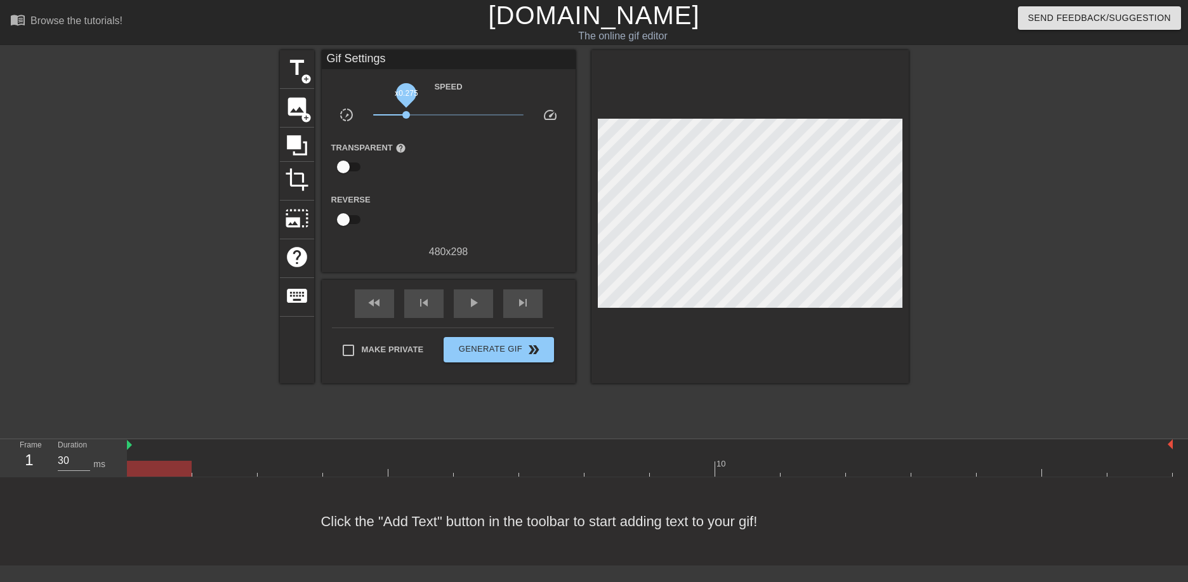
drag, startPoint x: 443, startPoint y: 116, endPoint x: 406, endPoint y: 116, distance: 36.8
click at [406, 116] on span "x0.275" at bounding box center [448, 114] width 150 height 15
click at [554, 114] on span "speed" at bounding box center [550, 114] width 15 height 15
drag, startPoint x: 409, startPoint y: 115, endPoint x: 422, endPoint y: 116, distance: 12.8
click at [422, 116] on span "x0.447" at bounding box center [422, 115] width 8 height 8
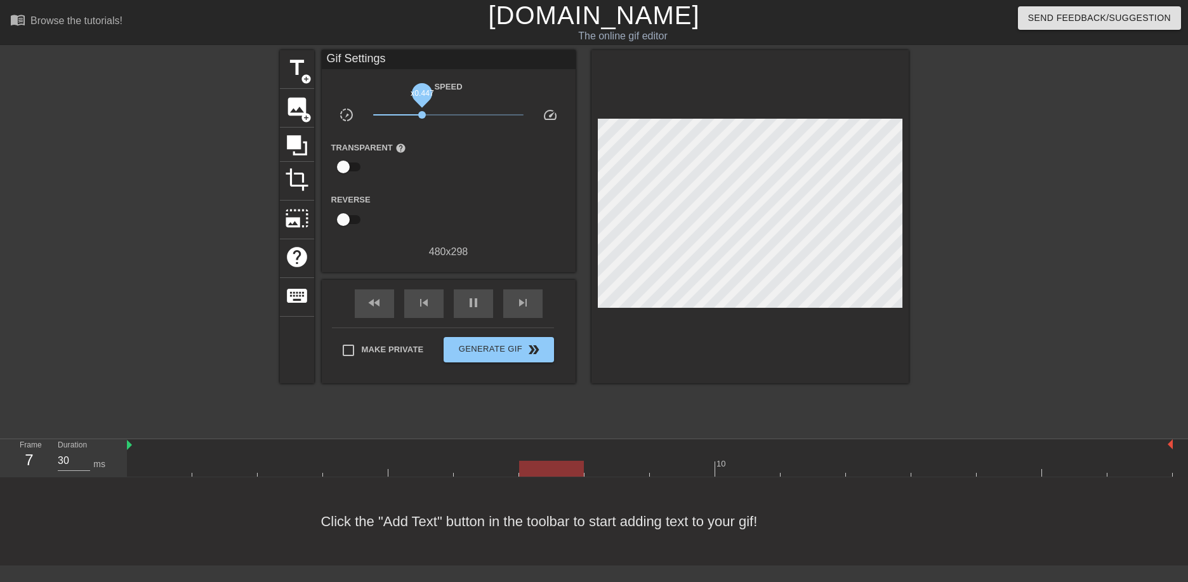
drag, startPoint x: 421, startPoint y: 115, endPoint x: 495, endPoint y: 115, distance: 74.3
click at [426, 115] on span "x0.447" at bounding box center [422, 115] width 8 height 8
drag, startPoint x: 462, startPoint y: 118, endPoint x: 437, endPoint y: 119, distance: 24.8
click at [451, 119] on span "x1.51" at bounding box center [448, 114] width 150 height 15
drag, startPoint x: 453, startPoint y: 116, endPoint x: 426, endPoint y: 116, distance: 26.7
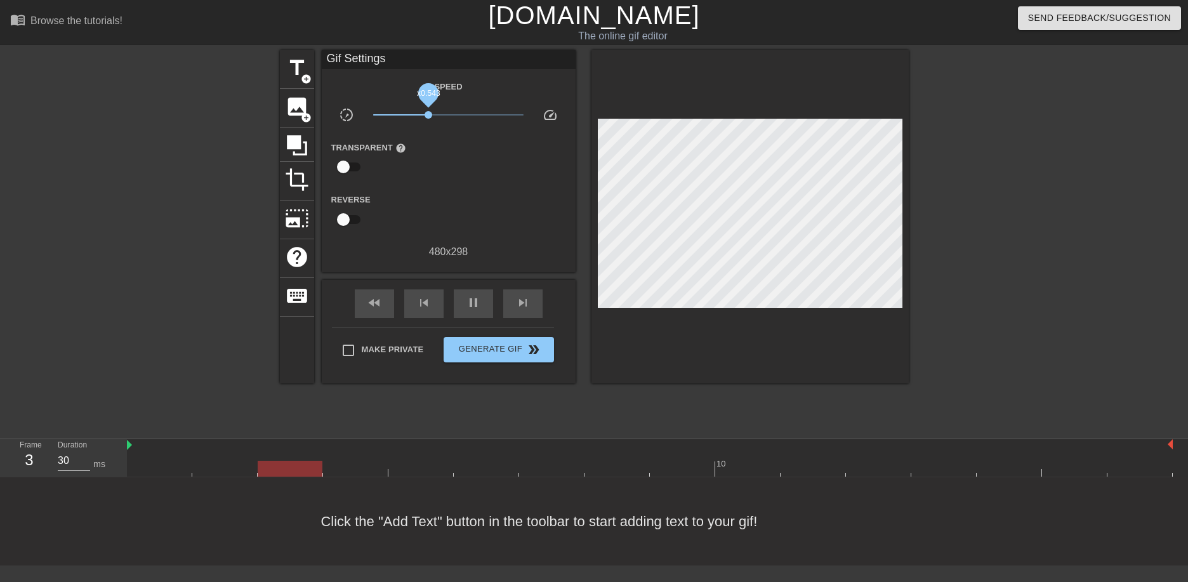
click at [426, 116] on span "x0.543" at bounding box center [429, 115] width 8 height 8
drag, startPoint x: 428, startPoint y: 116, endPoint x: 443, endPoint y: 116, distance: 14.6
click at [443, 116] on span "x0.851" at bounding box center [443, 115] width 8 height 8
drag, startPoint x: 441, startPoint y: 116, endPoint x: 449, endPoint y: 115, distance: 8.3
click at [449, 115] on span "x1.04" at bounding box center [450, 115] width 8 height 8
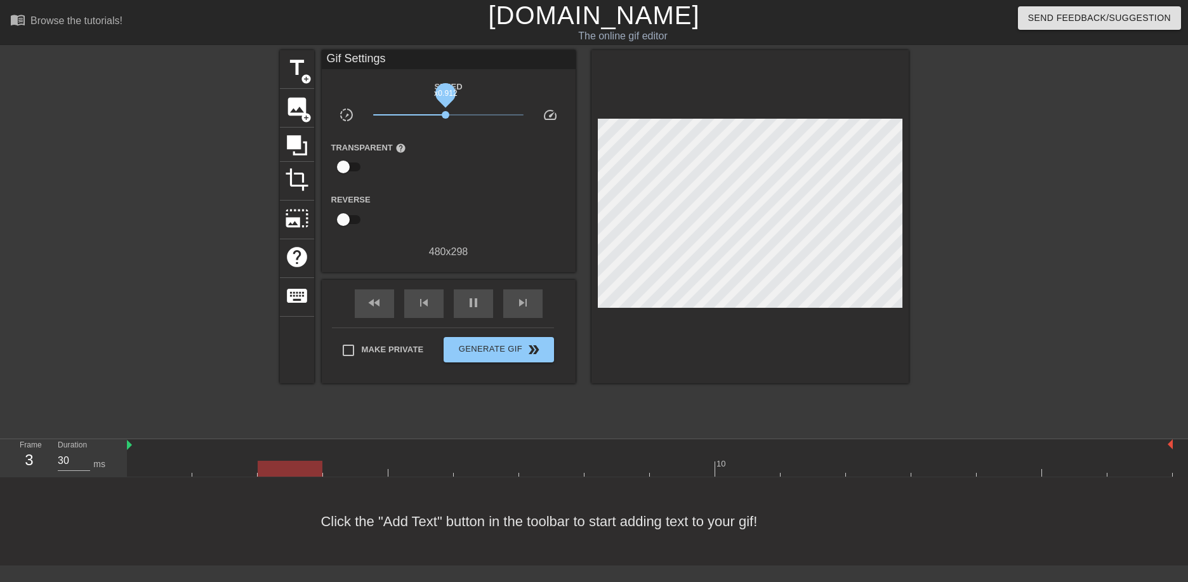
click at [446, 114] on span "x0.912" at bounding box center [446, 115] width 8 height 8
click at [449, 118] on span "x1.01" at bounding box center [449, 115] width 8 height 8
click at [465, 187] on div "Speed slow_motion_video x1.01 speed Transparent help Reverse 480 x 298" at bounding box center [448, 169] width 235 height 181
click at [356, 164] on input "checkbox" at bounding box center [343, 167] width 72 height 24
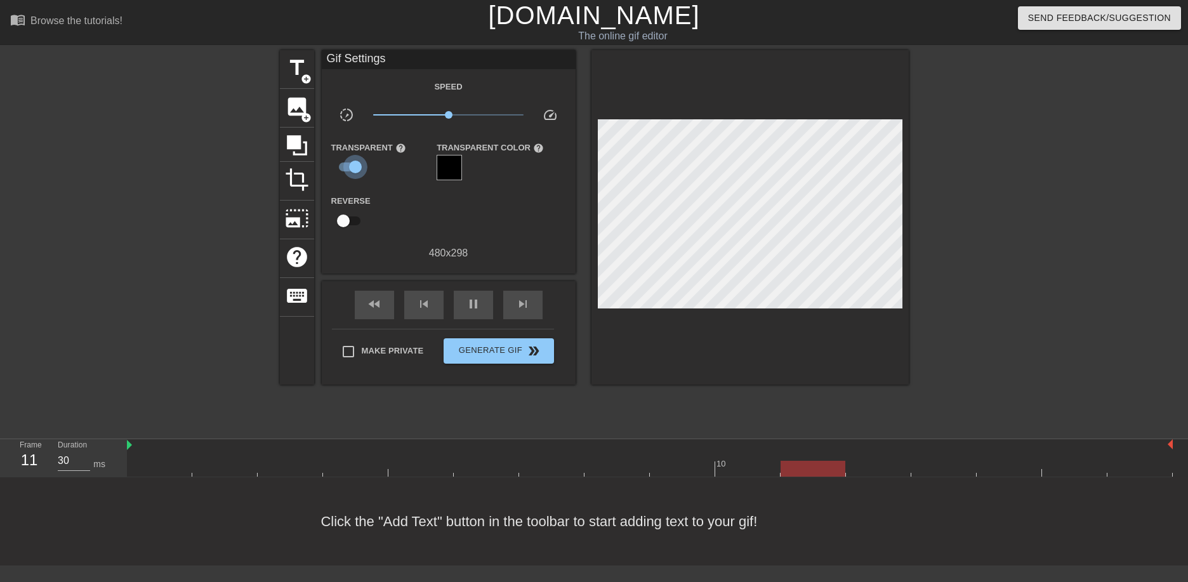
click at [356, 164] on input "checkbox" at bounding box center [355, 167] width 72 height 24
checkbox input "false"
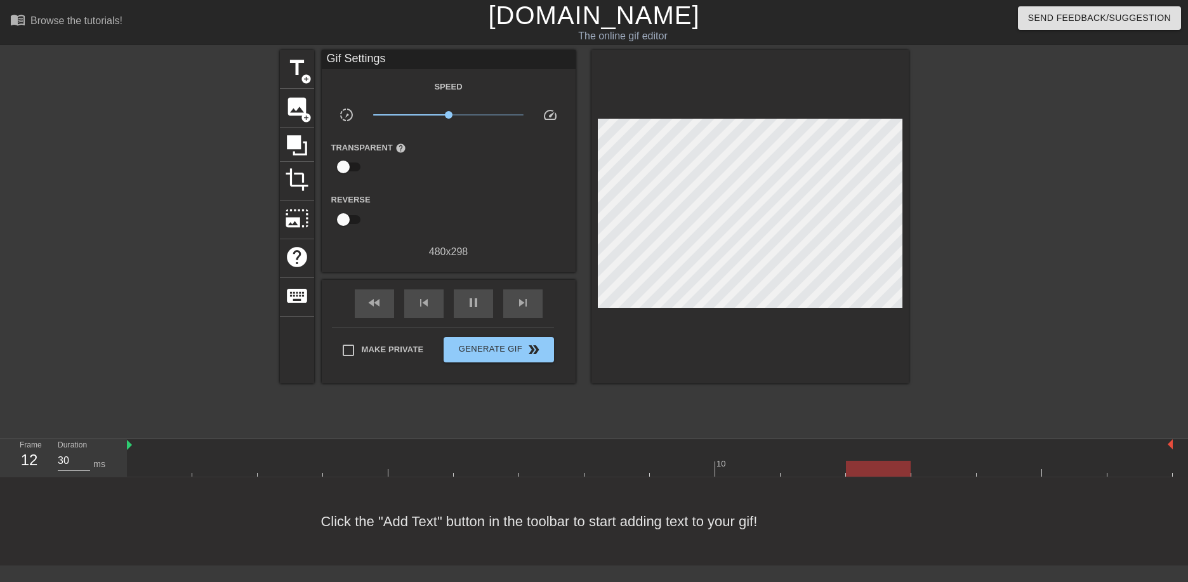
click at [351, 219] on input "checkbox" at bounding box center [343, 220] width 72 height 24
click at [351, 219] on input "checkbox" at bounding box center [355, 220] width 72 height 24
checkbox input "false"
click at [352, 162] on input "checkbox" at bounding box center [343, 167] width 72 height 24
checkbox input "true"
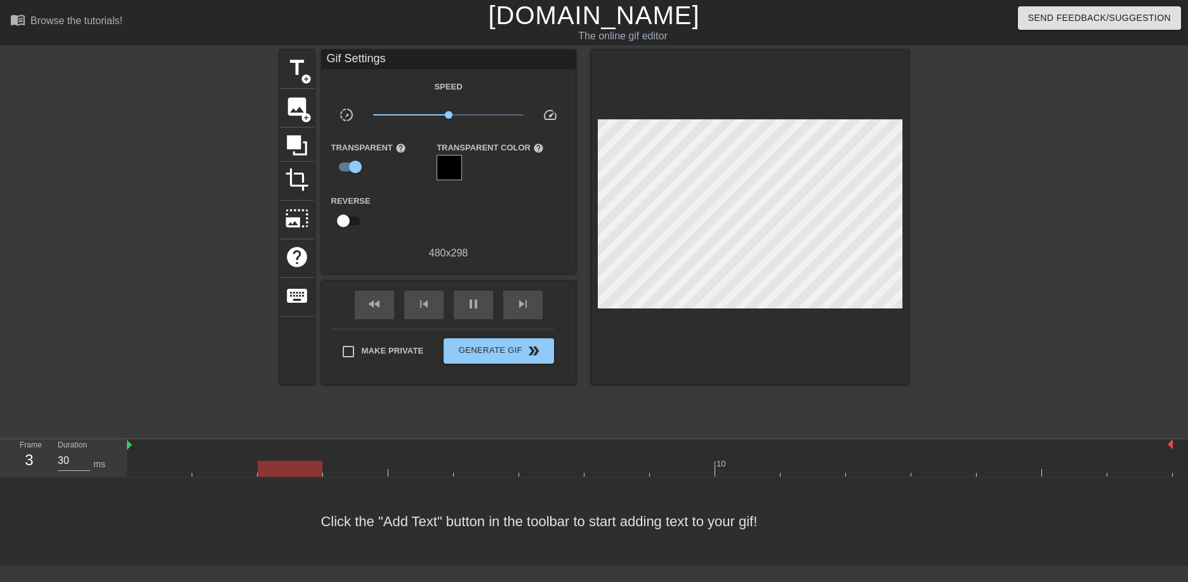
click at [454, 165] on div at bounding box center [449, 167] width 25 height 25
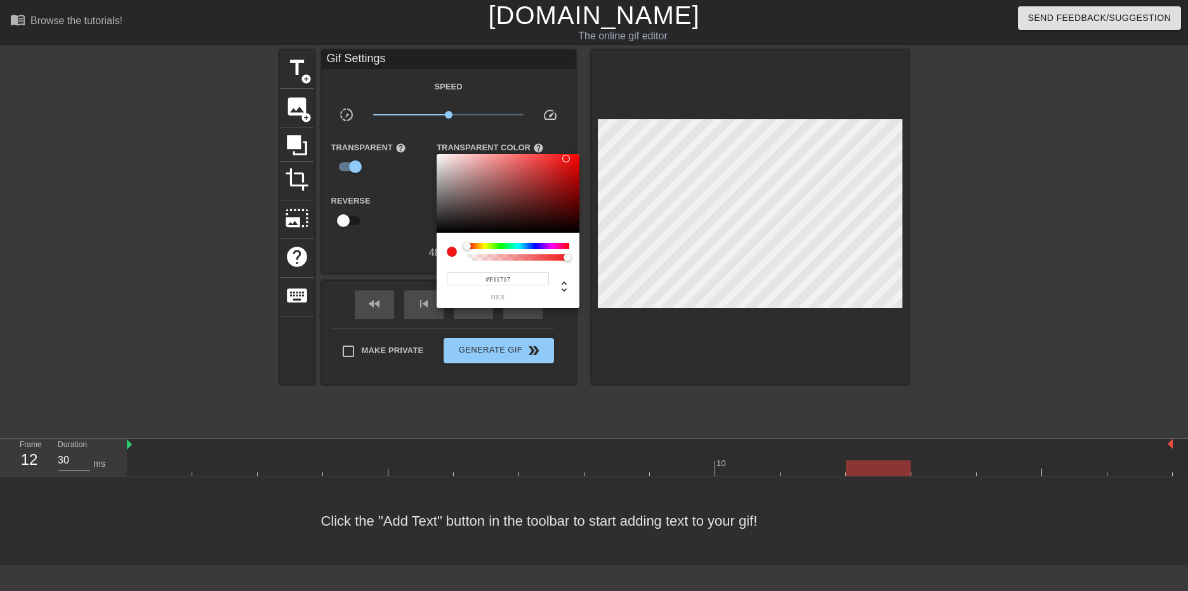
drag, startPoint x: 548, startPoint y: 199, endPoint x: 566, endPoint y: 159, distance: 44.6
click at [566, 159] on div at bounding box center [508, 193] width 143 height 79
type input "#F31111"
click at [569, 158] on div at bounding box center [569, 158] width 8 height 8
click at [409, 258] on div at bounding box center [594, 295] width 1188 height 591
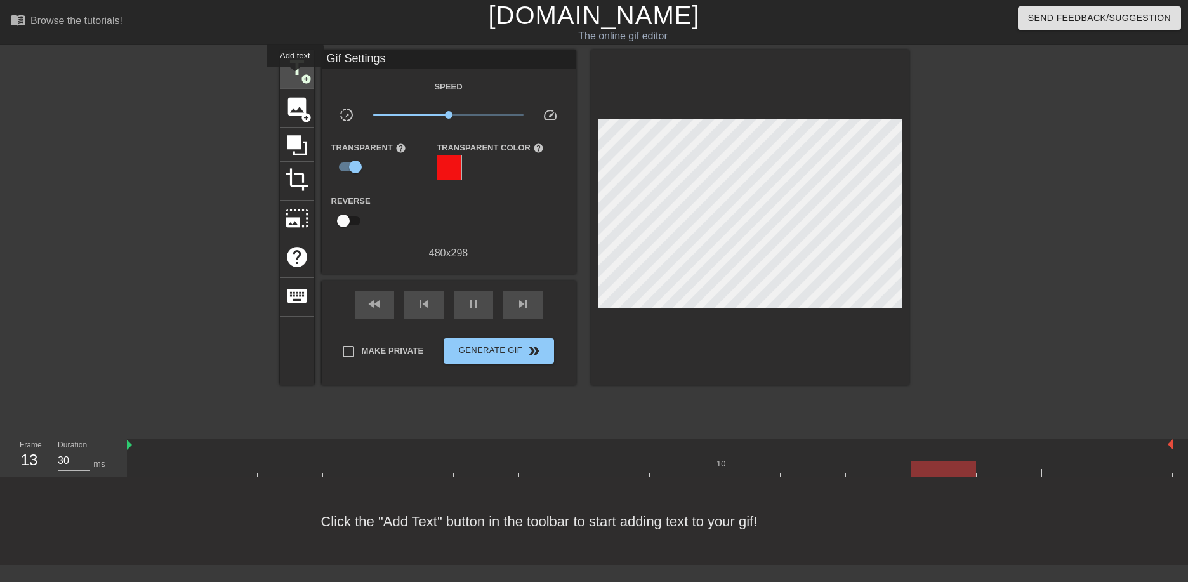
click at [295, 76] on span "title" at bounding box center [297, 68] width 24 height 24
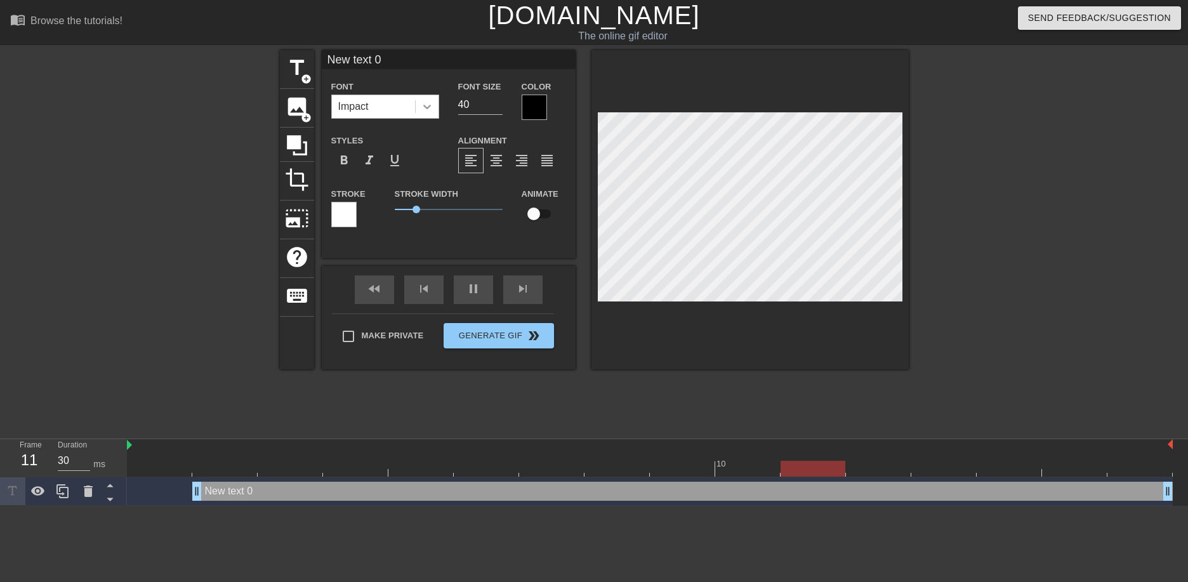
click at [428, 105] on icon at bounding box center [427, 106] width 13 height 13
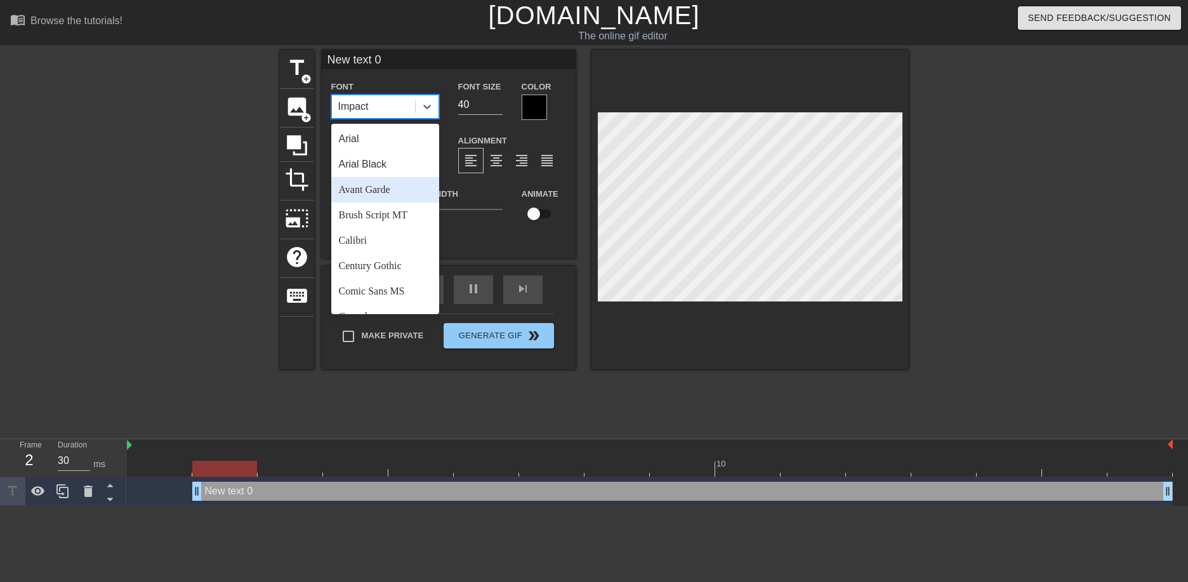
click at [394, 188] on div "Avant Garde" at bounding box center [385, 189] width 108 height 25
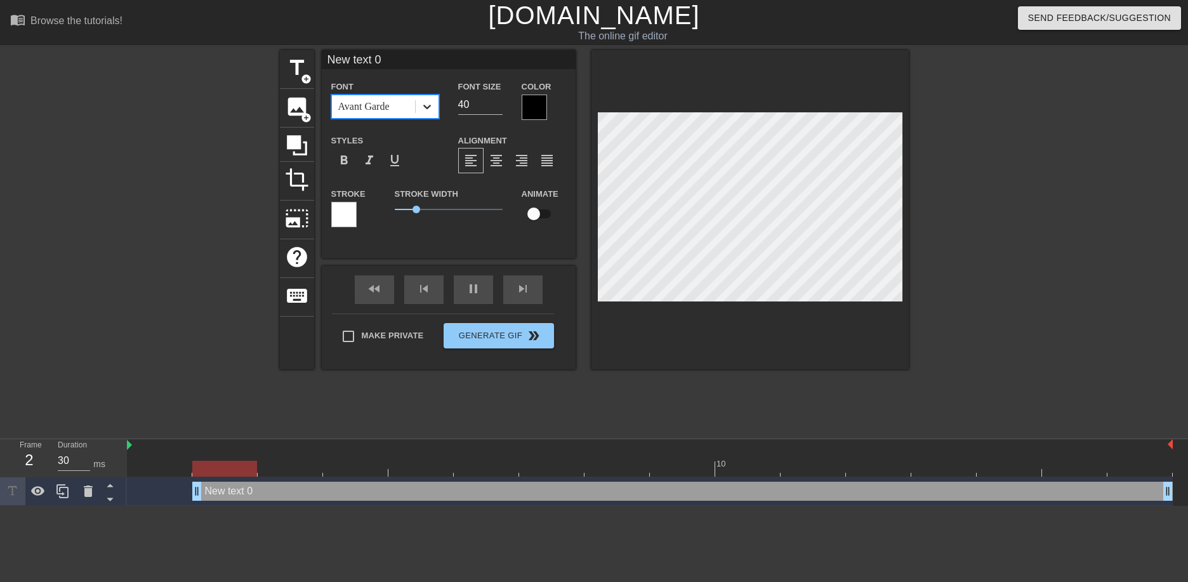
click at [430, 106] on icon at bounding box center [427, 106] width 13 height 13
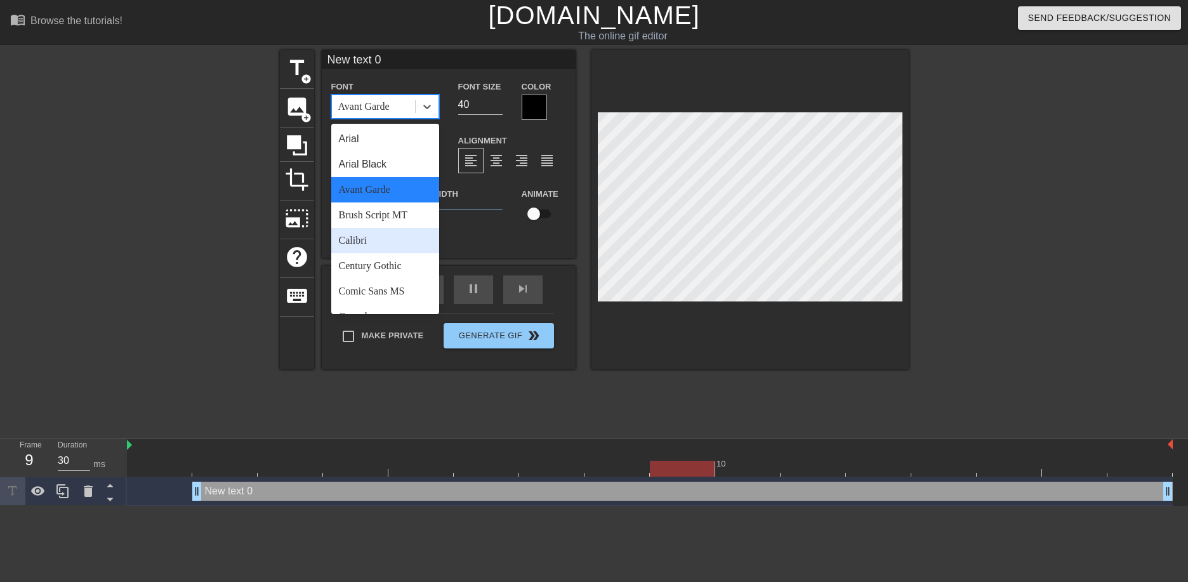
click at [378, 239] on div "Calibri" at bounding box center [385, 240] width 108 height 25
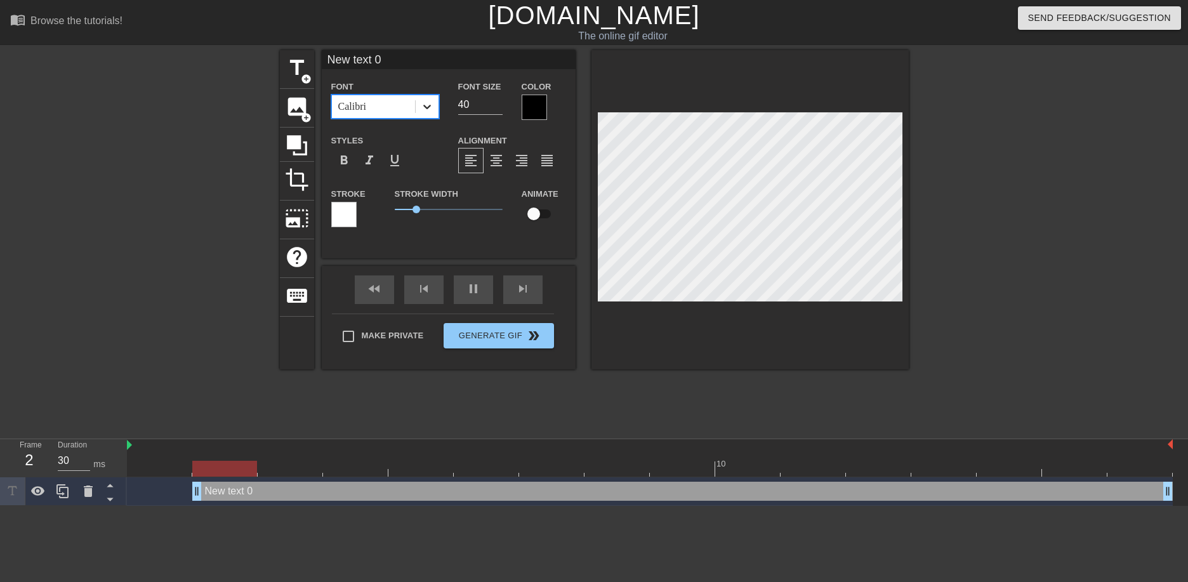
click at [417, 116] on div at bounding box center [427, 106] width 23 height 23
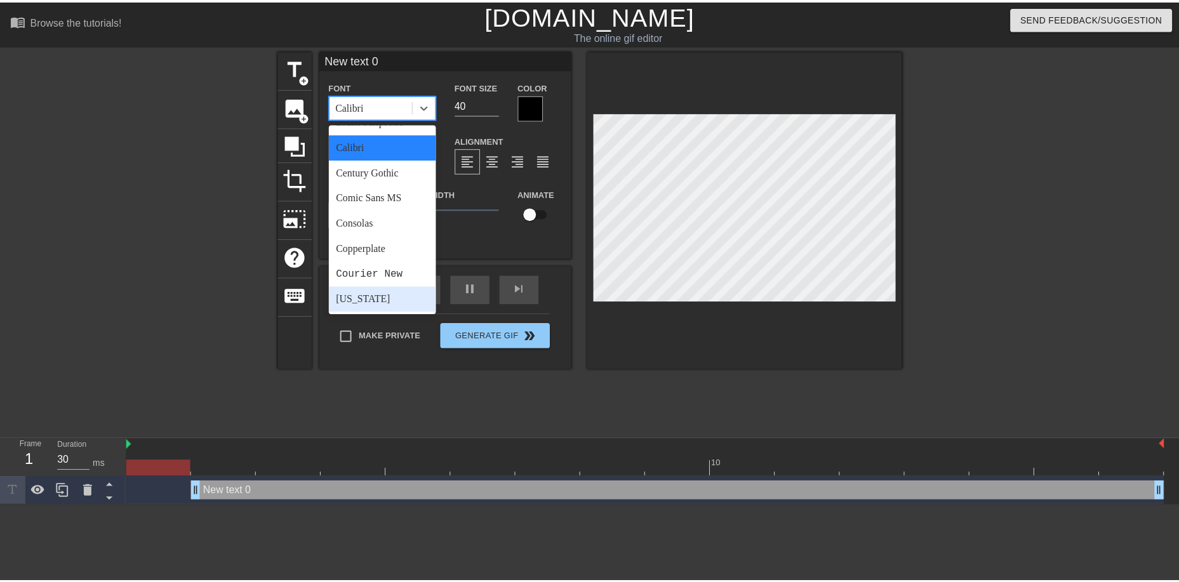
scroll to position [127, 0]
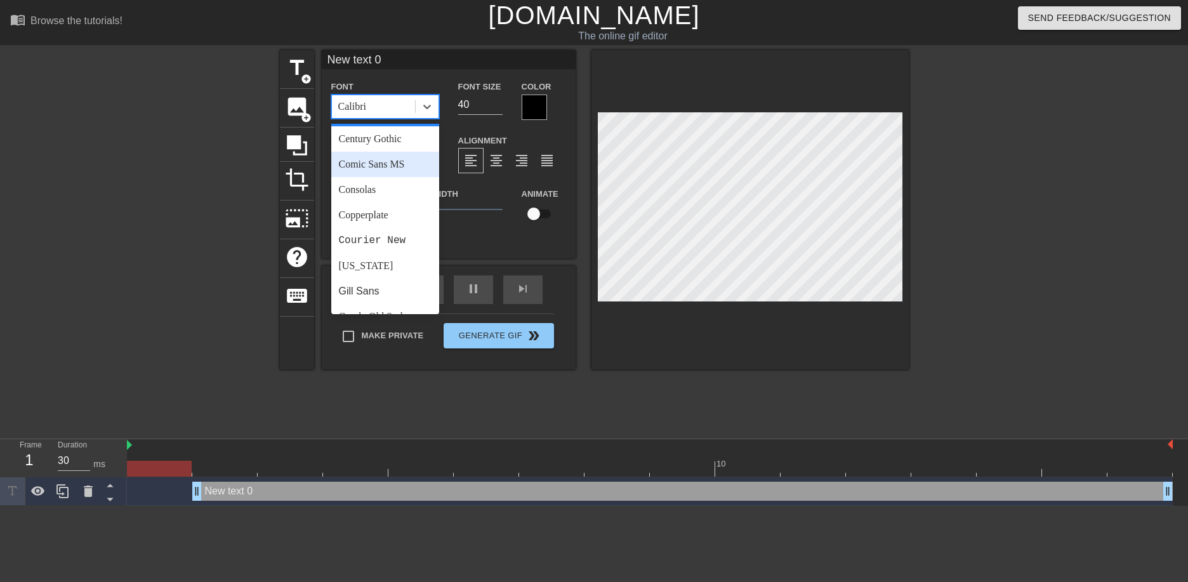
click at [391, 168] on div "Comic Sans MS" at bounding box center [385, 164] width 108 height 25
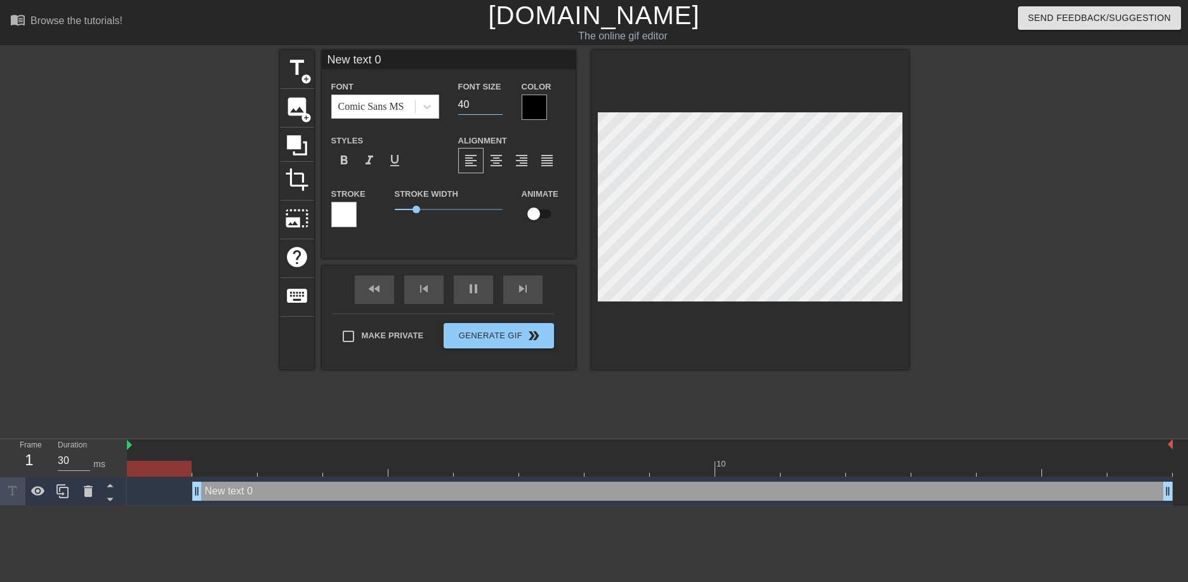
drag, startPoint x: 483, startPoint y: 107, endPoint x: 464, endPoint y: 105, distance: 19.1
click at [464, 105] on input "40" at bounding box center [480, 105] width 44 height 20
click at [471, 108] on input "40" at bounding box center [480, 105] width 44 height 20
click at [476, 107] on input "40" at bounding box center [480, 105] width 44 height 20
click at [499, 112] on input "40" at bounding box center [480, 105] width 44 height 20
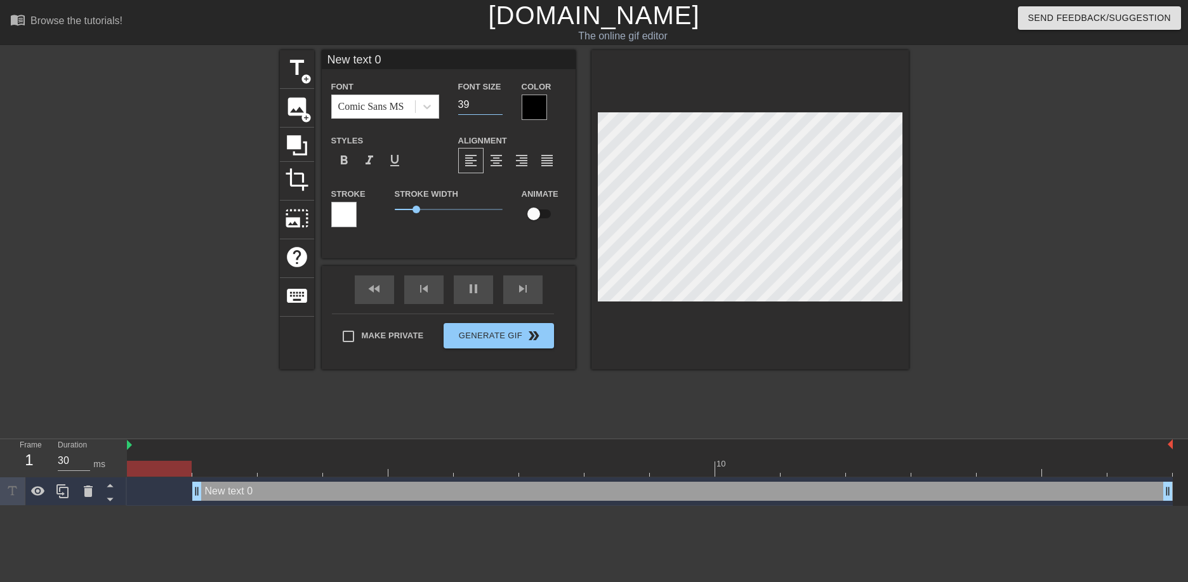
click at [496, 106] on input "39" at bounding box center [480, 105] width 44 height 20
click at [496, 106] on input "38" at bounding box center [480, 105] width 44 height 20
click at [496, 106] on input "37" at bounding box center [480, 105] width 44 height 20
click at [496, 106] on input "36" at bounding box center [480, 105] width 44 height 20
click at [496, 106] on input "35" at bounding box center [480, 105] width 44 height 20
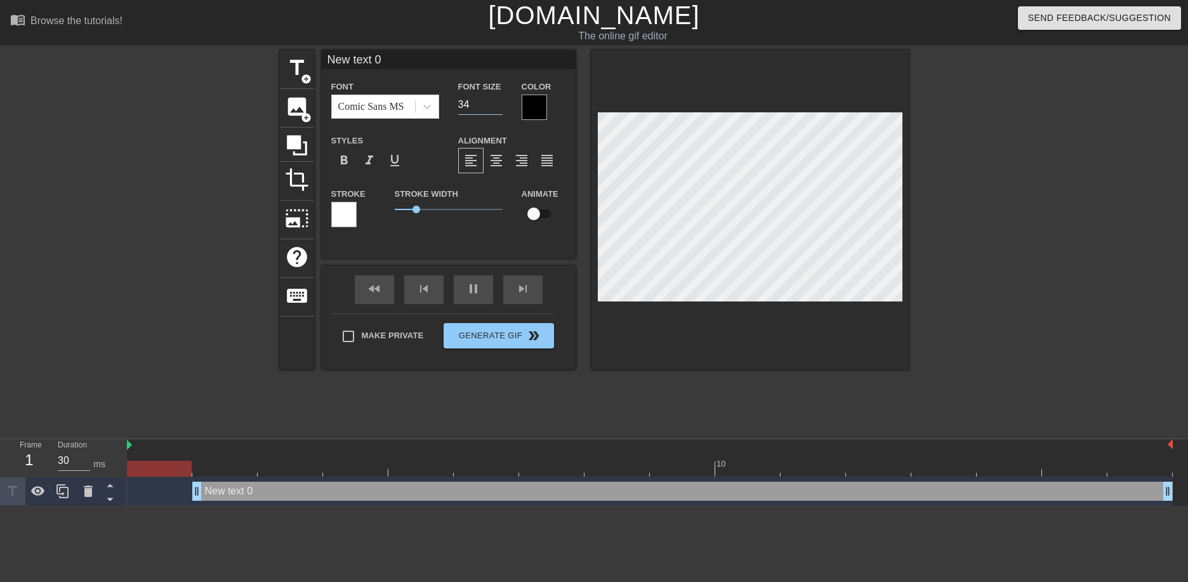
click at [496, 106] on input "34" at bounding box center [480, 105] width 44 height 20
click at [496, 106] on input "33" at bounding box center [480, 105] width 44 height 20
click at [496, 106] on input "32" at bounding box center [480, 105] width 44 height 20
click at [496, 106] on input "31" at bounding box center [480, 105] width 44 height 20
click at [496, 106] on input "30" at bounding box center [480, 105] width 44 height 20
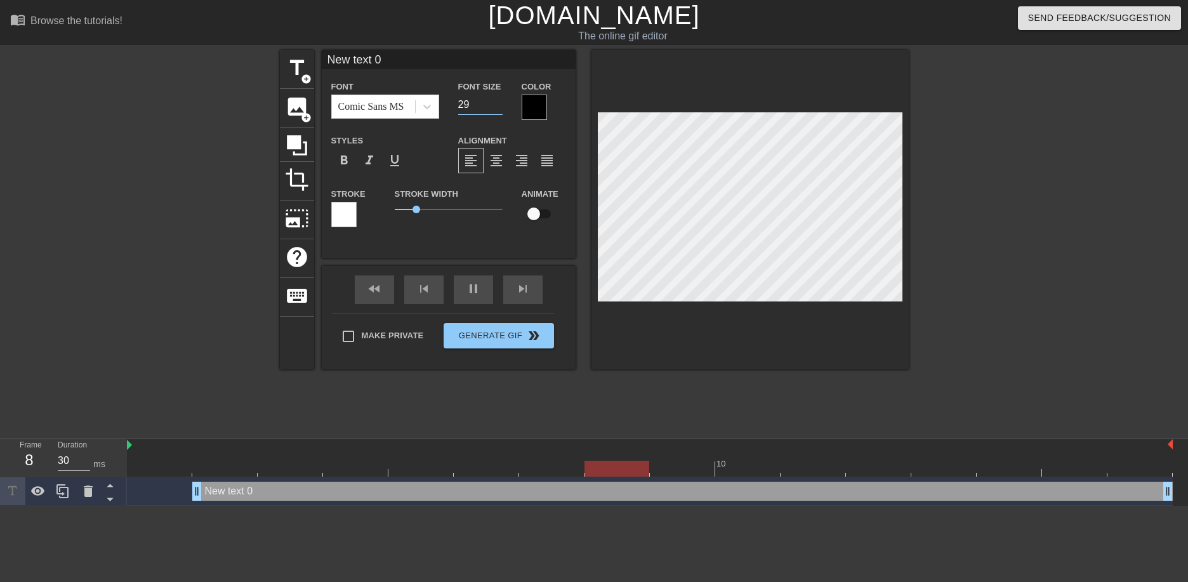
type input "29"
click at [496, 106] on input "29" at bounding box center [480, 105] width 44 height 20
drag, startPoint x: 418, startPoint y: 209, endPoint x: 408, endPoint y: 207, distance: 10.5
click at [408, 207] on span "0.65" at bounding box center [409, 210] width 8 height 8
click at [418, 210] on span "1.05" at bounding box center [449, 209] width 108 height 15
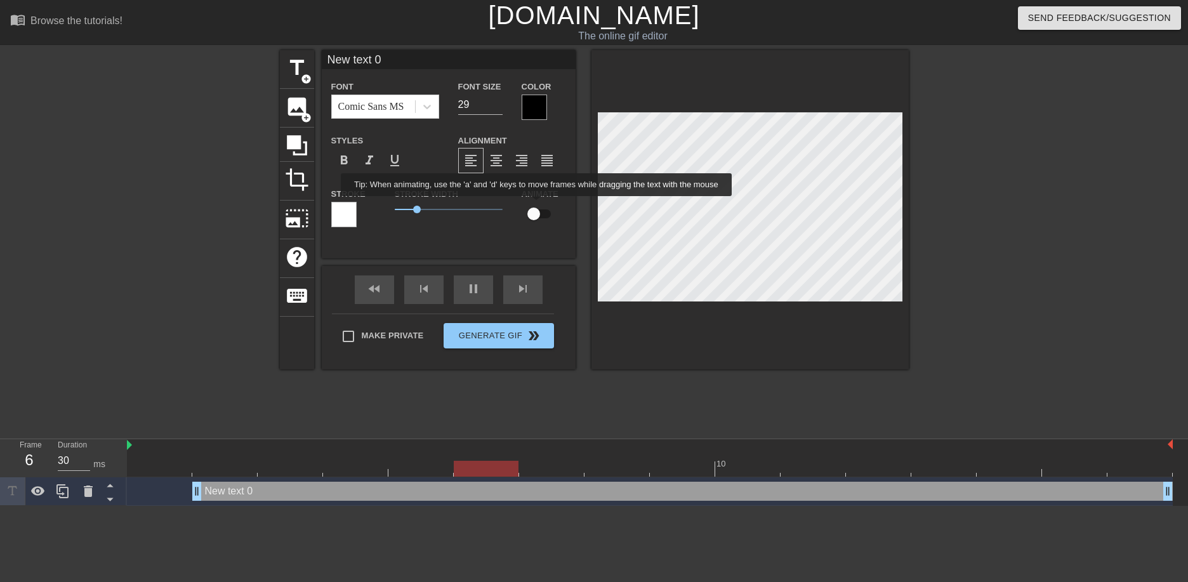
click at [543, 205] on input "checkbox" at bounding box center [534, 214] width 72 height 24
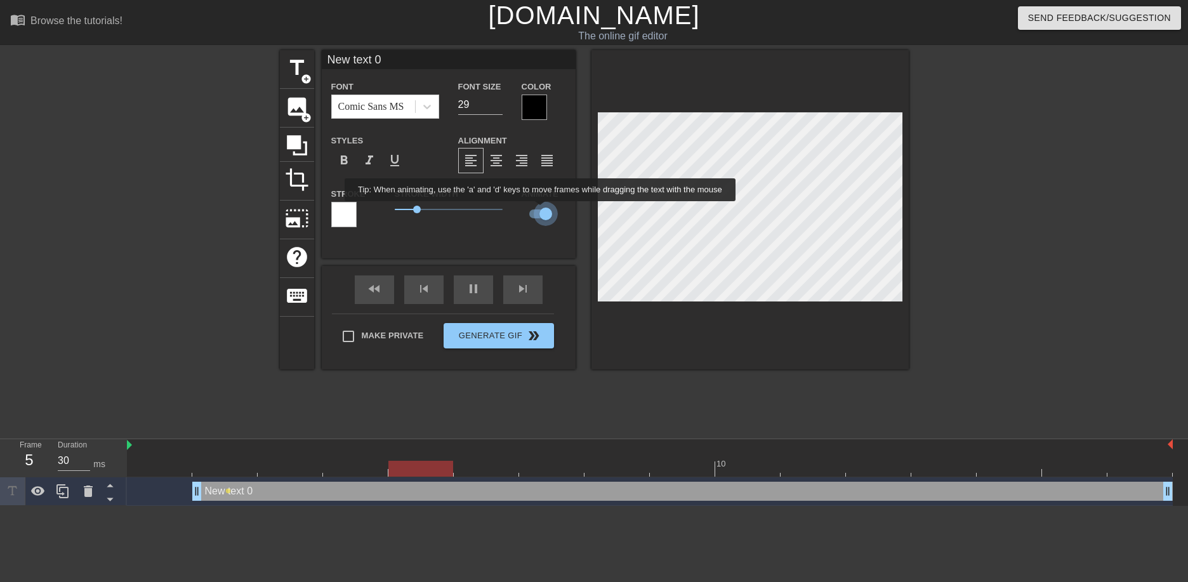
click at [541, 210] on input "checkbox" at bounding box center [546, 214] width 72 height 24
checkbox input "false"
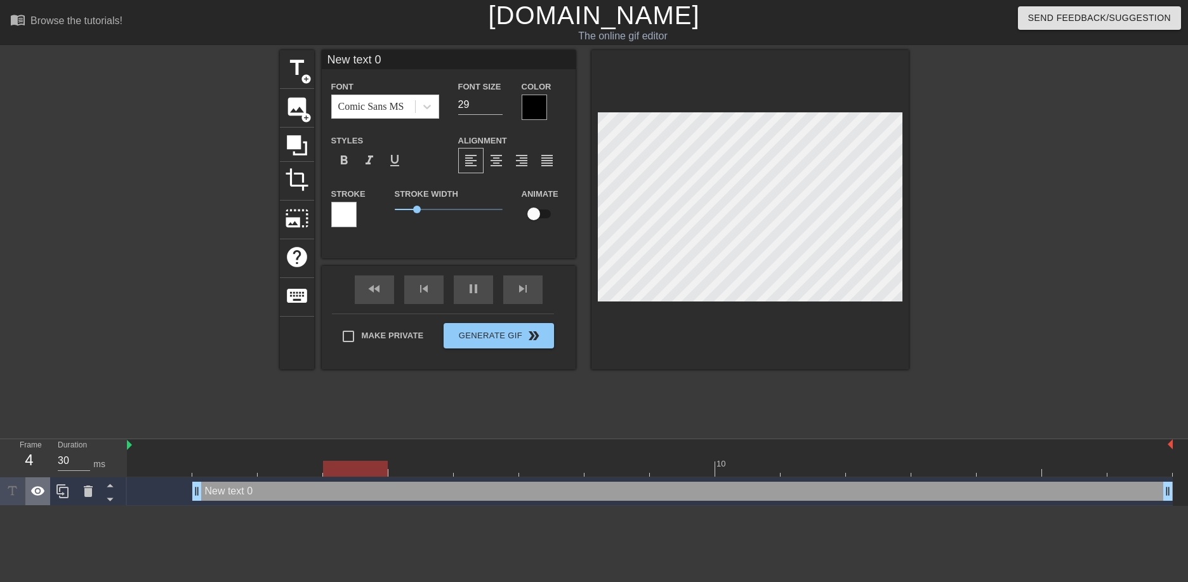
click at [34, 491] on icon at bounding box center [38, 491] width 14 height 10
click at [300, 112] on span "image" at bounding box center [297, 107] width 24 height 24
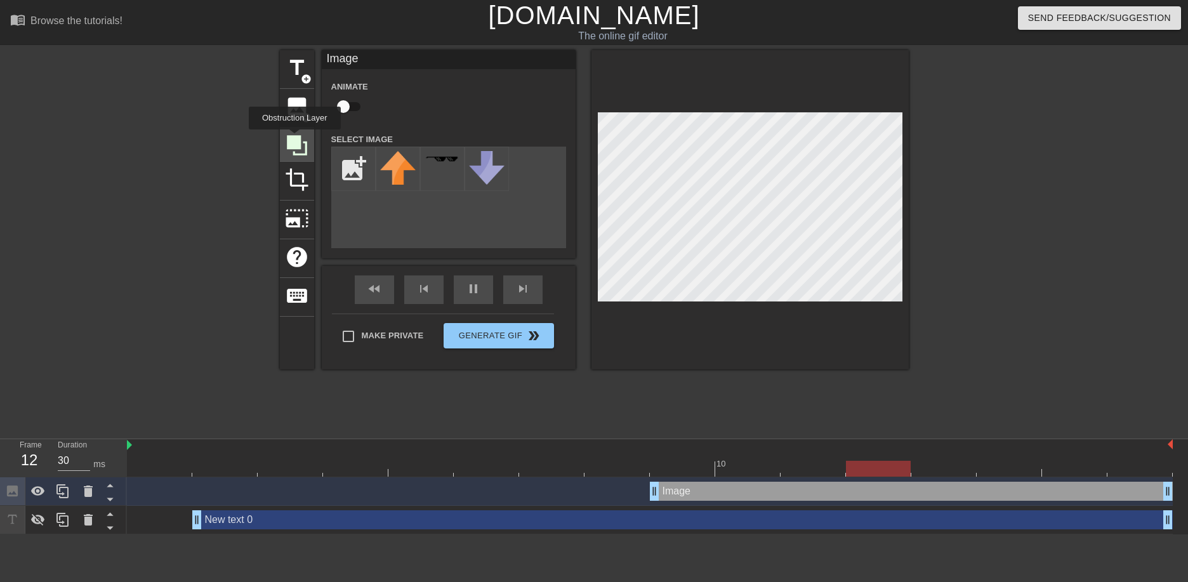
click at [294, 138] on icon at bounding box center [297, 145] width 20 height 20
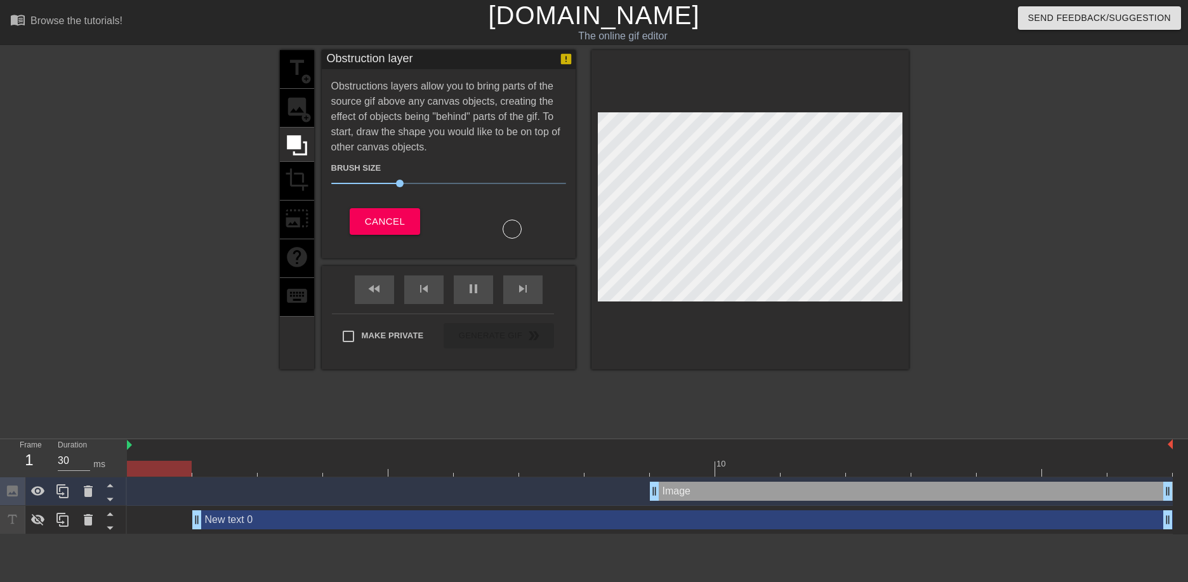
click at [296, 170] on div "title add_circle image add_circle crop photo_size_select_large help keyboard" at bounding box center [297, 209] width 34 height 319
click at [298, 189] on div "title add_circle image add_circle crop photo_size_select_large help keyboard" at bounding box center [297, 209] width 34 height 319
click at [416, 216] on button "Cancel" at bounding box center [385, 221] width 70 height 27
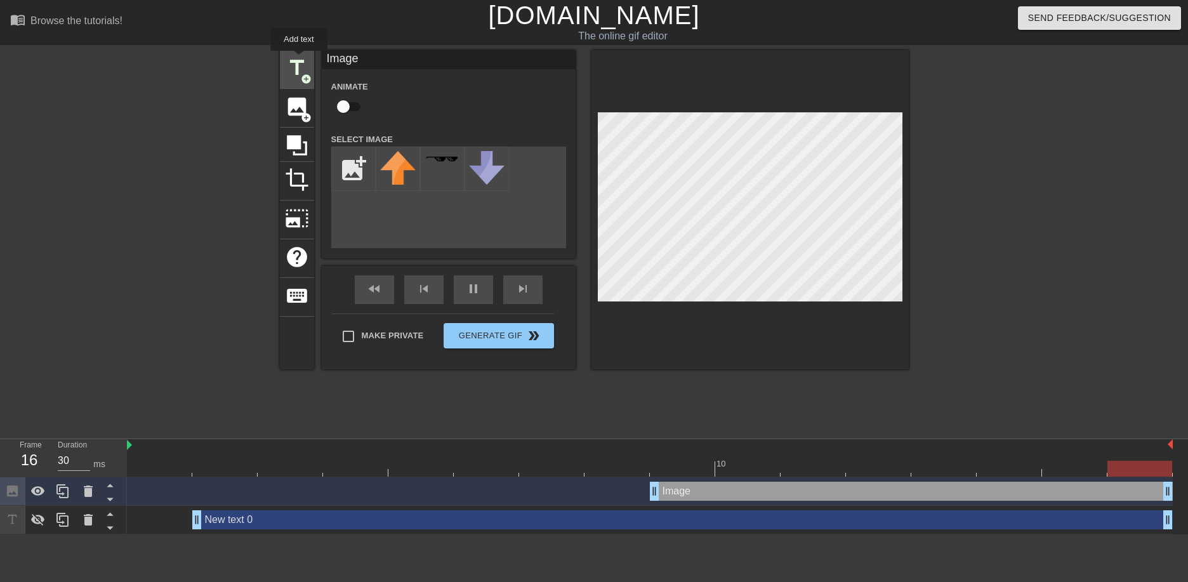
click at [299, 58] on span "title" at bounding box center [297, 68] width 24 height 24
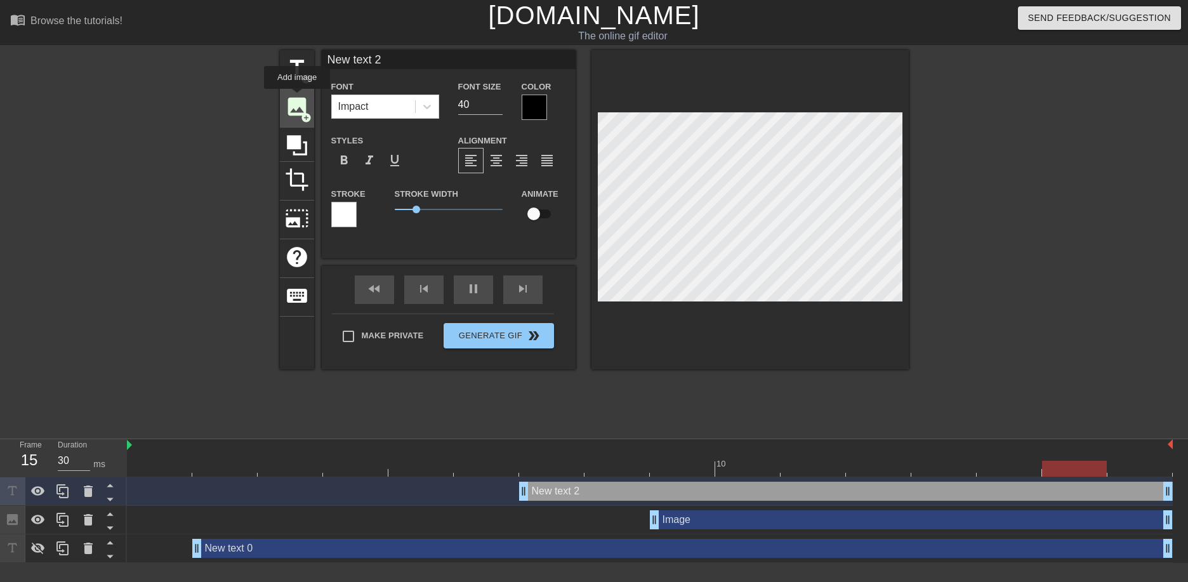
click at [297, 98] on span "image" at bounding box center [297, 107] width 24 height 24
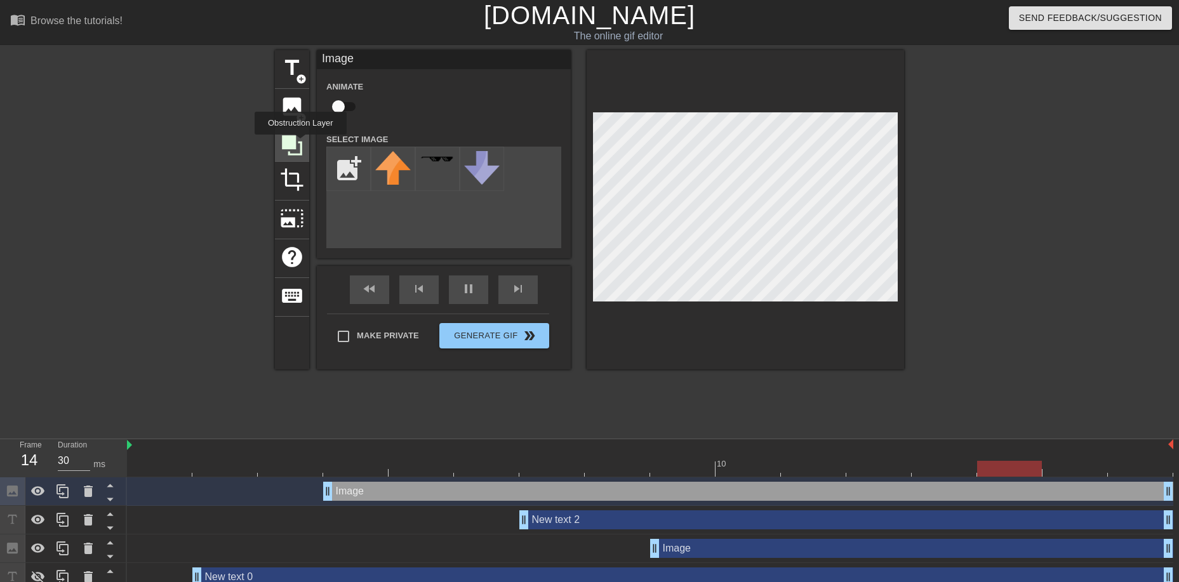
click at [300, 143] on icon at bounding box center [292, 145] width 20 height 20
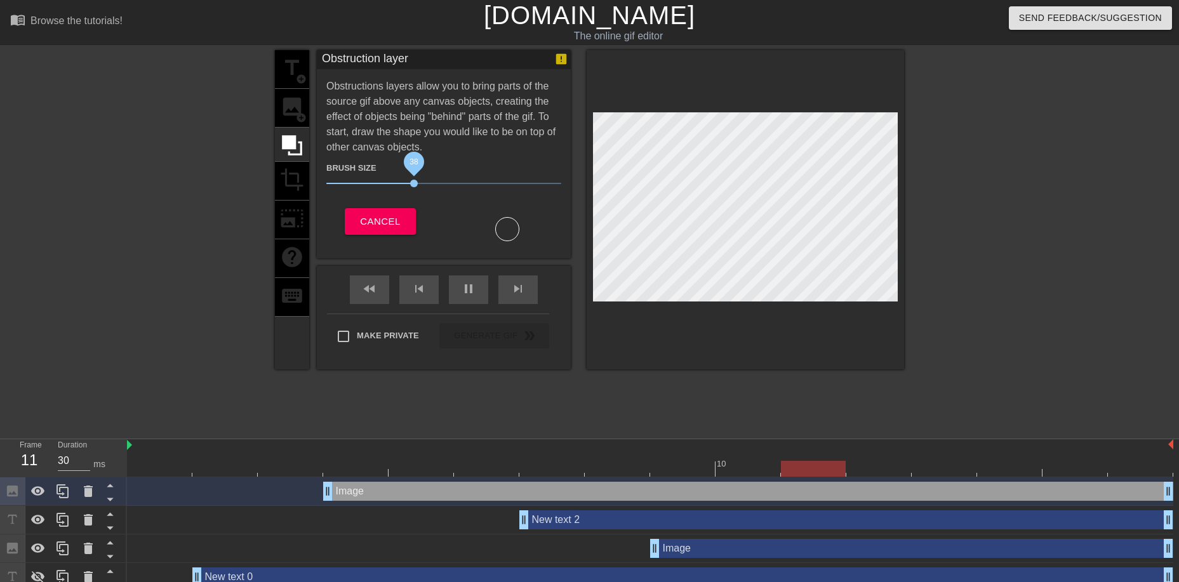
drag, startPoint x: 412, startPoint y: 180, endPoint x: 419, endPoint y: 183, distance: 7.7
click at [416, 181] on span "38" at bounding box center [443, 183] width 235 height 15
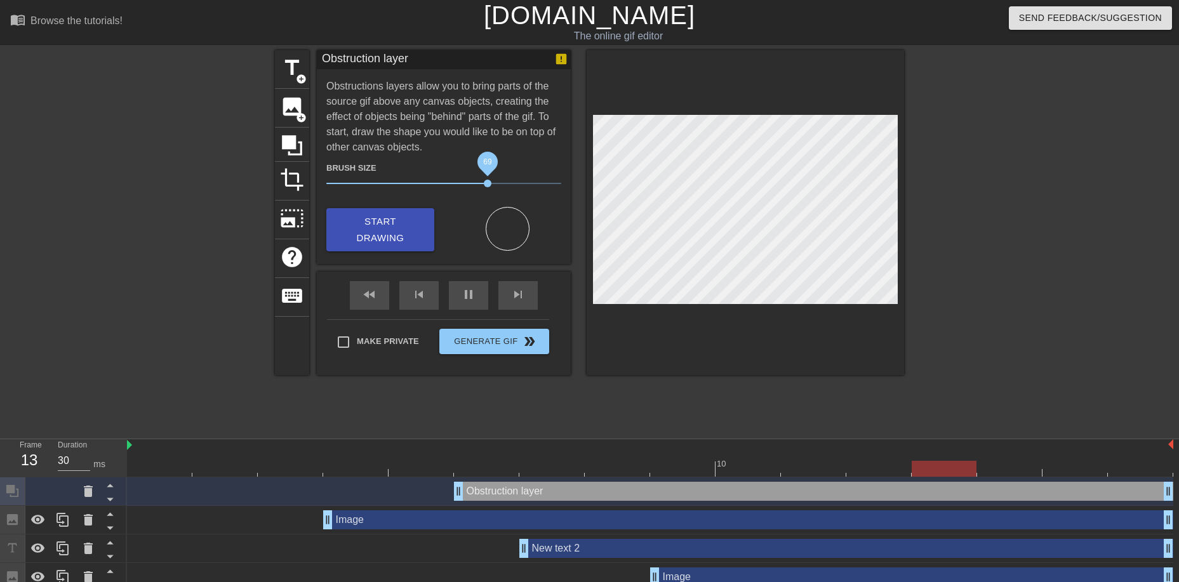
drag, startPoint x: 418, startPoint y: 183, endPoint x: 473, endPoint y: 182, distance: 55.2
click at [484, 182] on span "69" at bounding box center [488, 184] width 8 height 8
click at [474, 406] on div "title add_circle image add_circle crop photo_size_select_large help keyboard Ob…" at bounding box center [589, 240] width 629 height 381
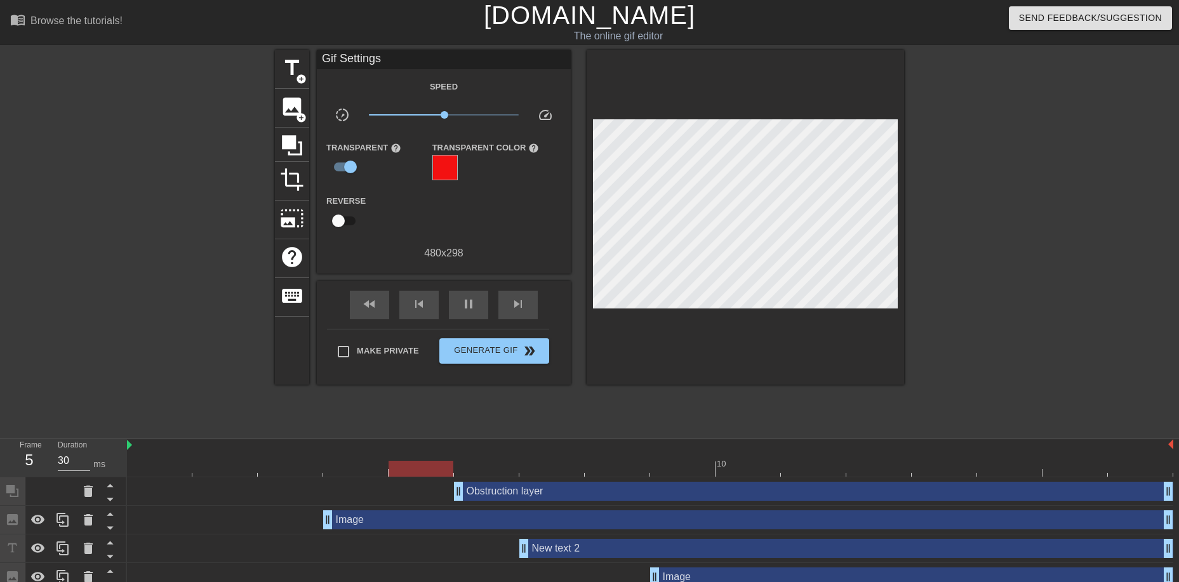
scroll to position [41, 0]
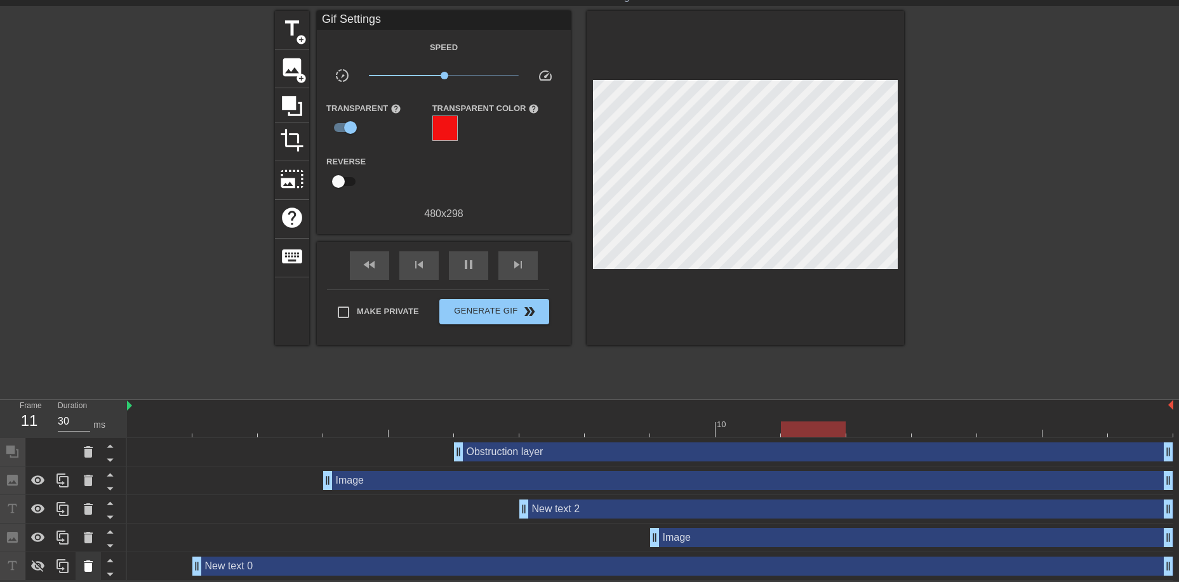
click at [88, 564] on icon at bounding box center [88, 565] width 9 height 11
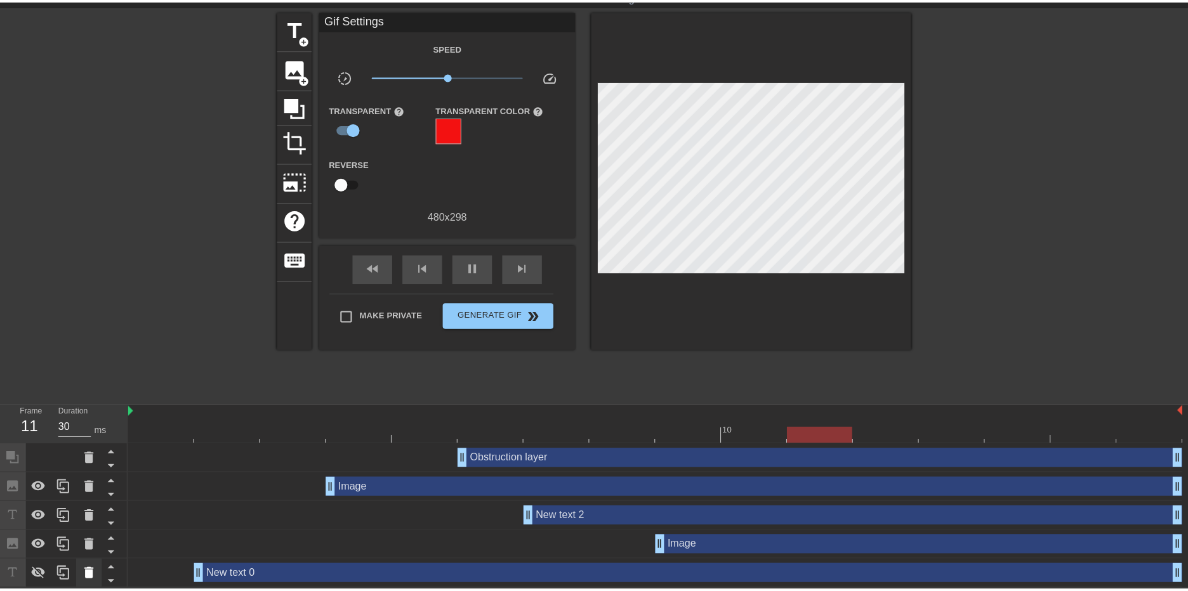
scroll to position [31, 0]
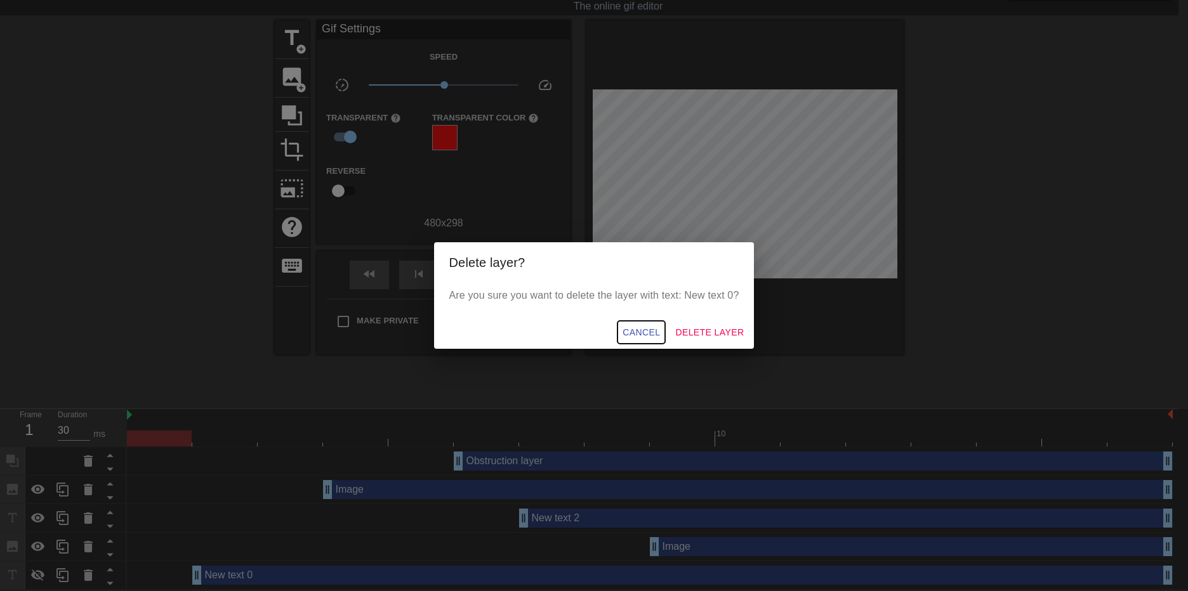
click at [637, 322] on button "Cancel" at bounding box center [642, 332] width 48 height 23
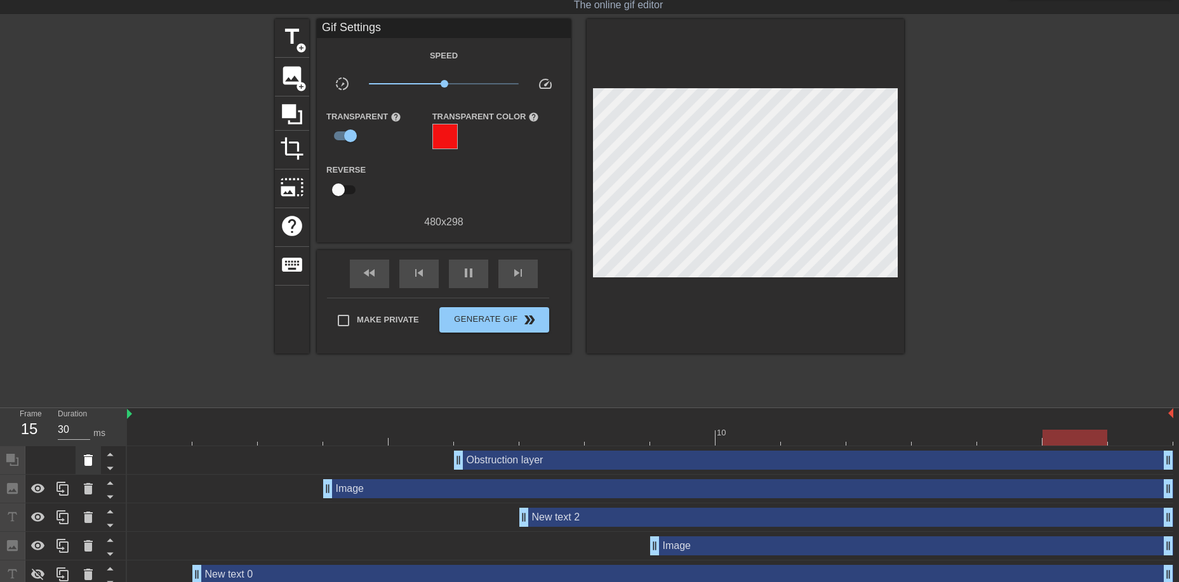
click at [92, 457] on icon at bounding box center [88, 459] width 9 height 11
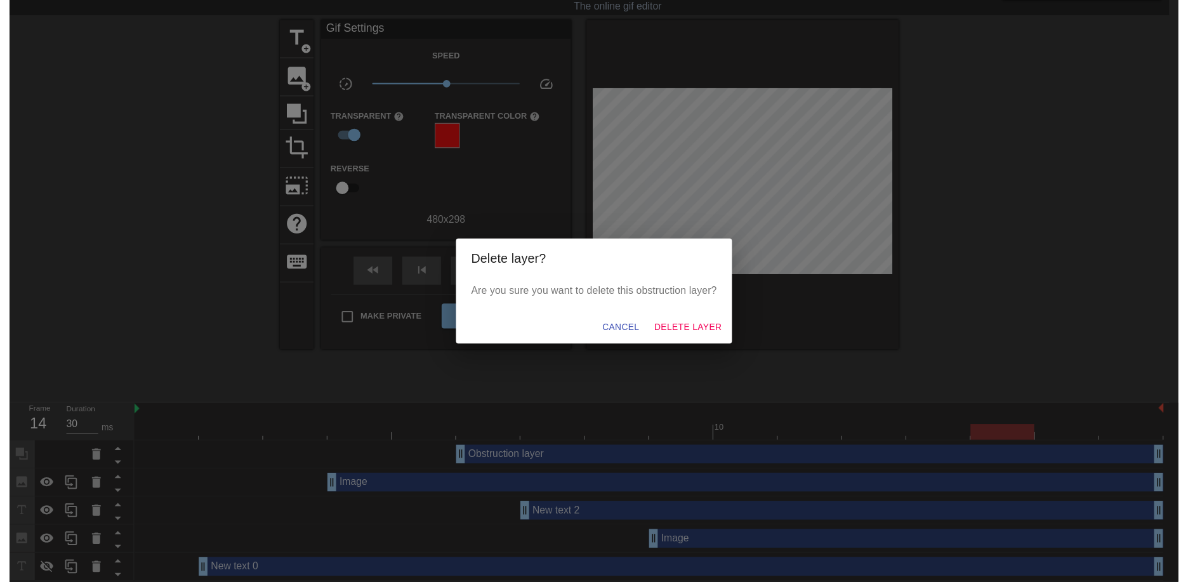
scroll to position [0, 0]
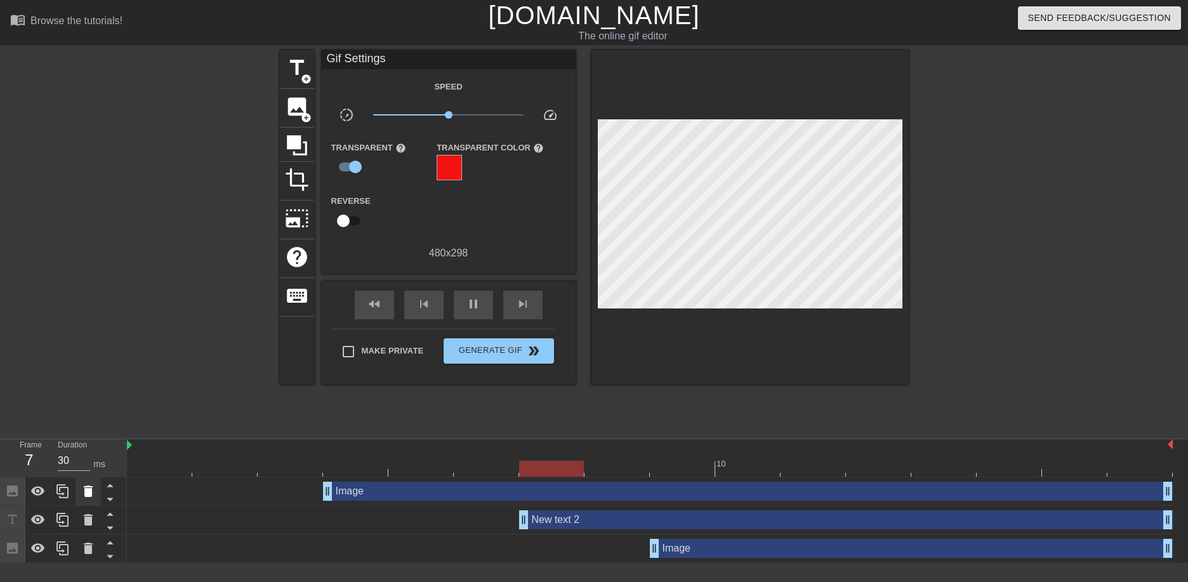
click at [88, 486] on icon at bounding box center [88, 491] width 15 height 15
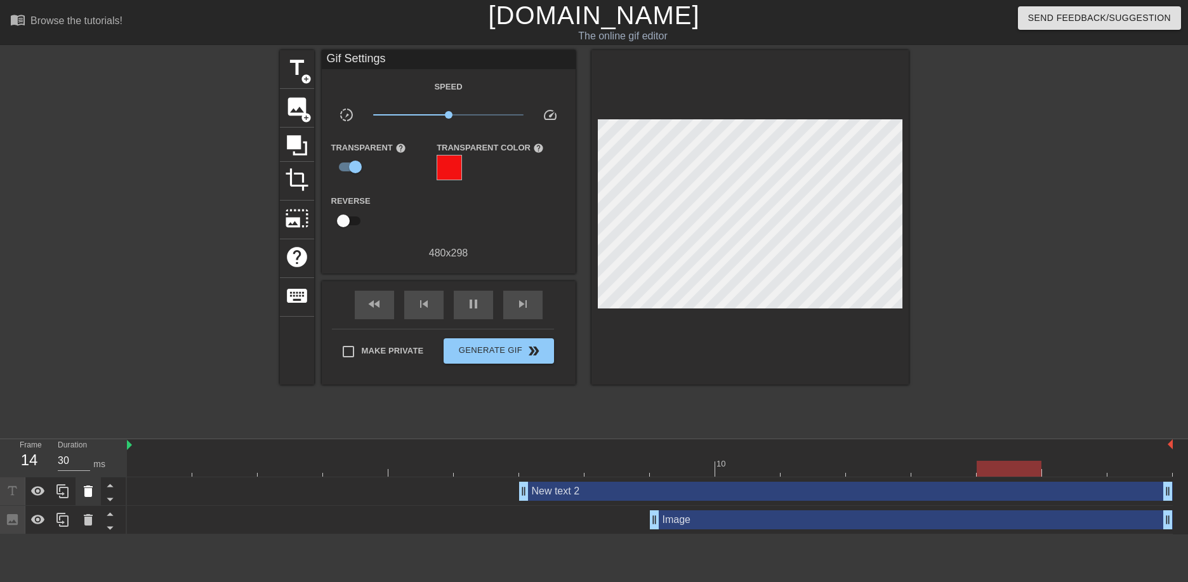
click at [88, 492] on icon at bounding box center [88, 491] width 9 height 11
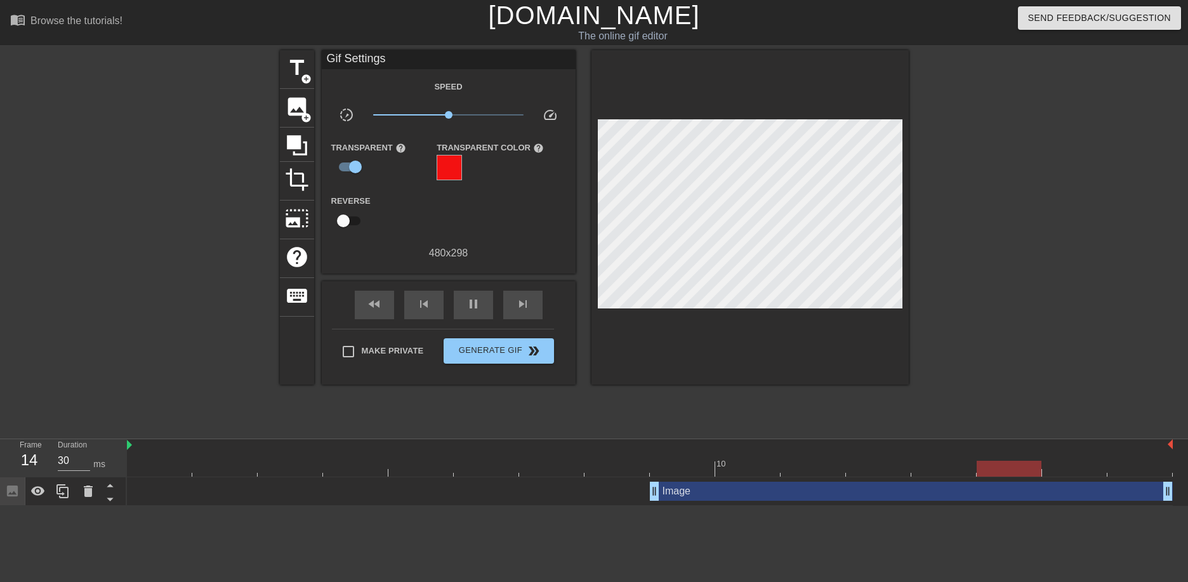
click at [88, 492] on icon at bounding box center [88, 491] width 9 height 11
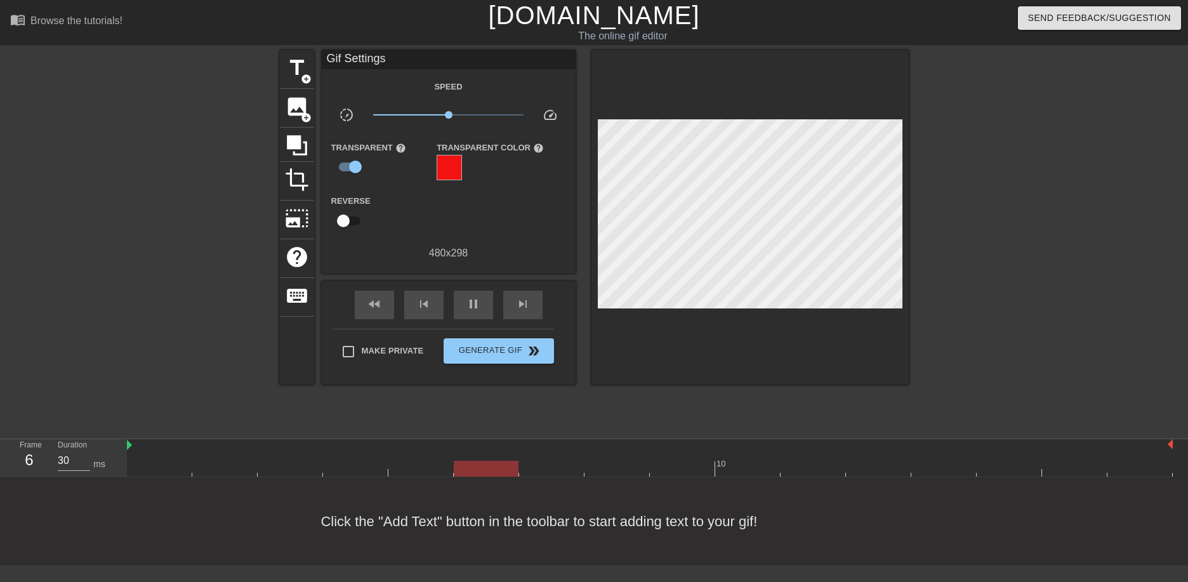
click at [160, 447] on div at bounding box center [650, 445] width 1046 height 13
drag, startPoint x: 283, startPoint y: 463, endPoint x: 183, endPoint y: 467, distance: 99.7
click at [183, 467] on div at bounding box center [159, 469] width 65 height 16
click at [348, 165] on input "checkbox" at bounding box center [355, 167] width 72 height 24
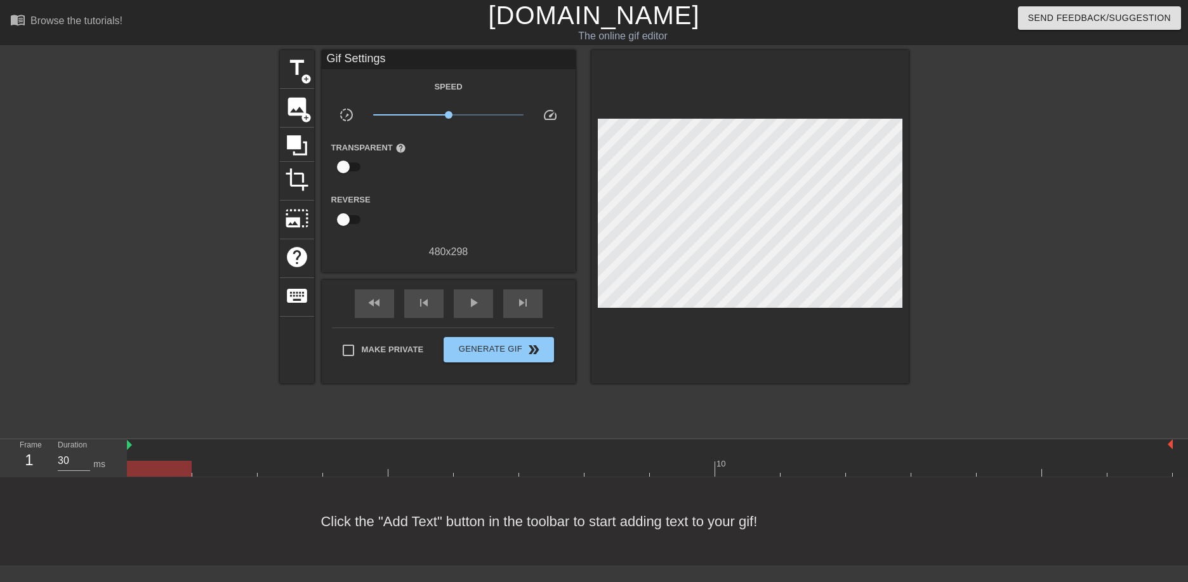
click at [348, 165] on input "checkbox" at bounding box center [343, 167] width 72 height 24
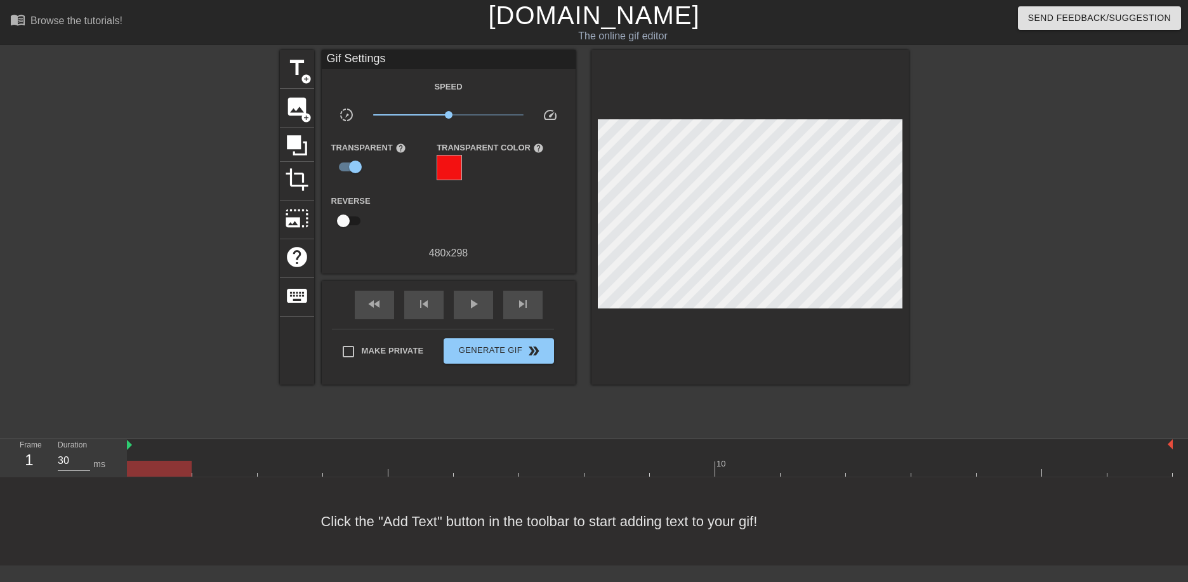
click at [452, 164] on div at bounding box center [449, 167] width 25 height 25
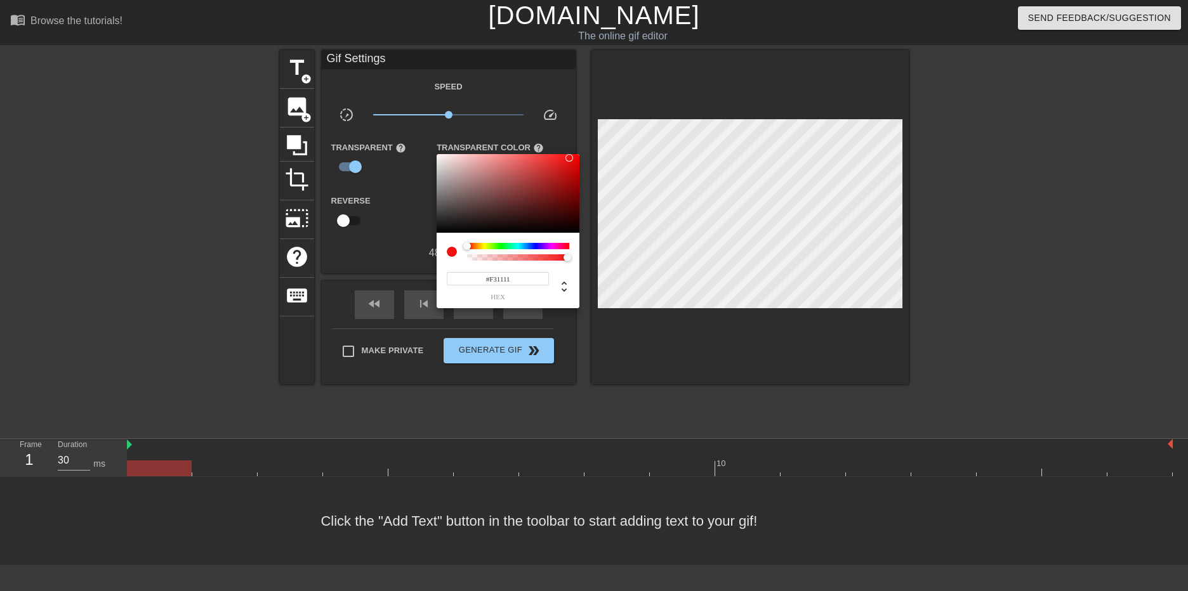
click at [411, 170] on div at bounding box center [594, 295] width 1188 height 591
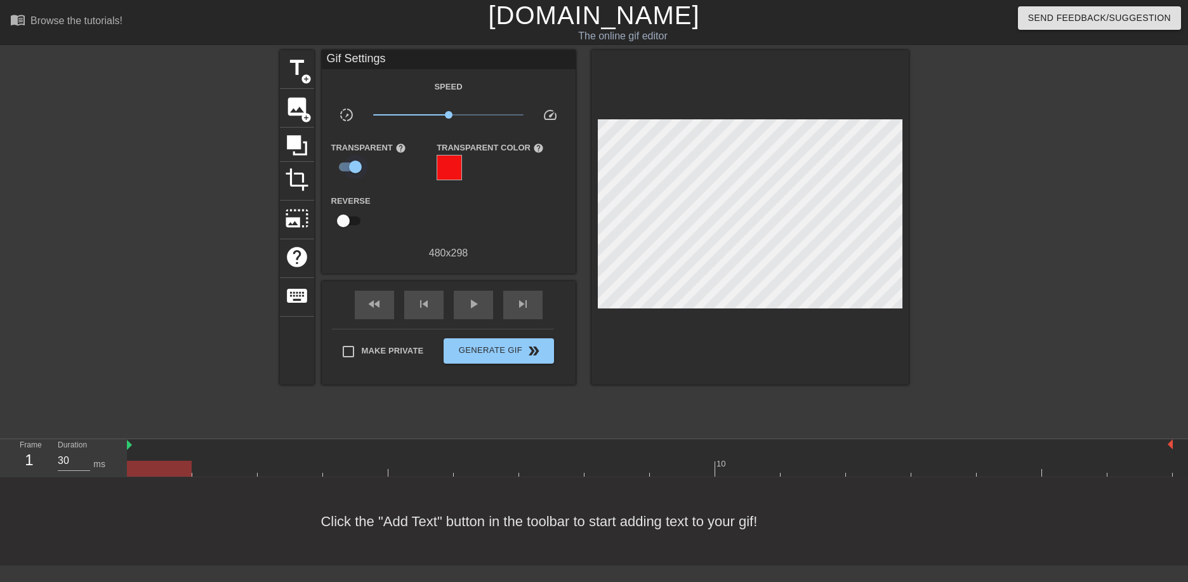
click at [346, 163] on input "checkbox" at bounding box center [355, 167] width 72 height 24
checkbox input "false"
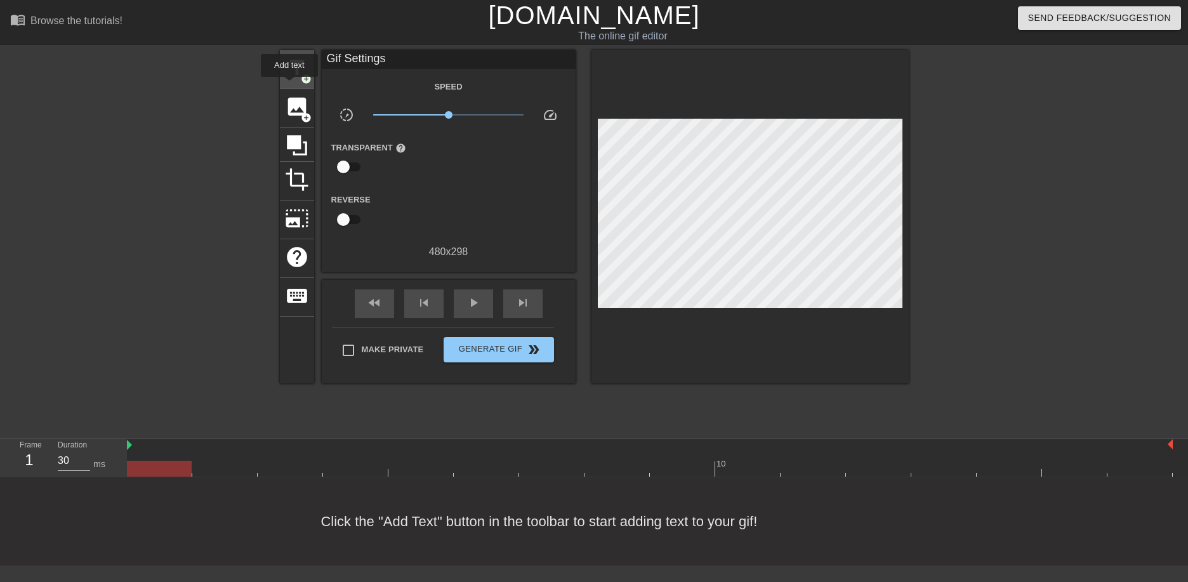
click at [292, 80] on div "title add_circle" at bounding box center [297, 69] width 34 height 39
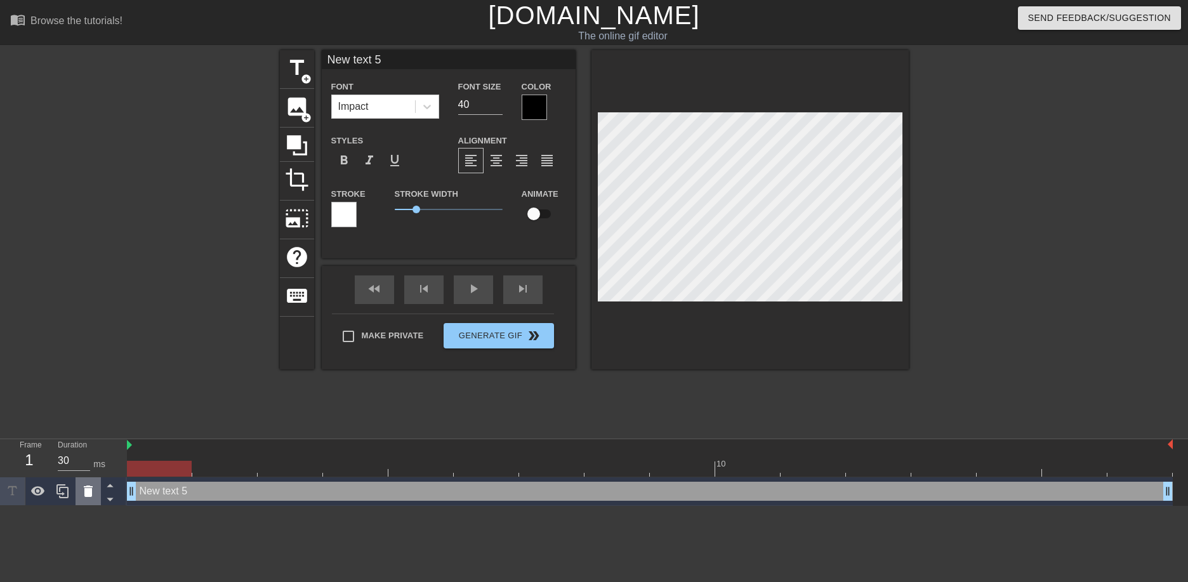
click at [93, 491] on icon at bounding box center [88, 491] width 15 height 15
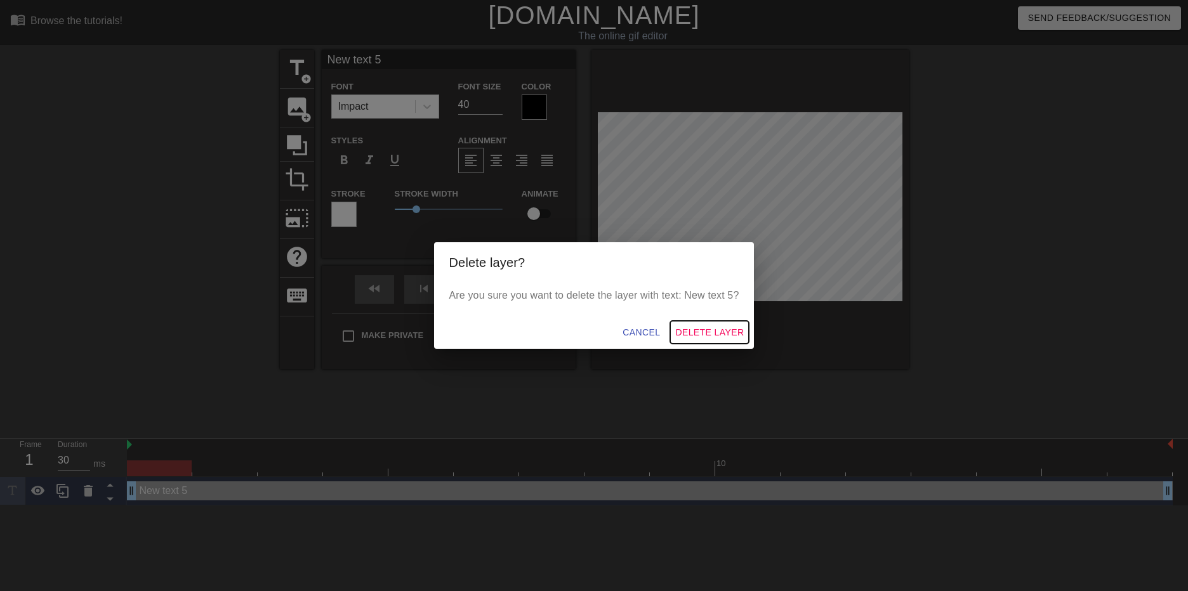
click at [720, 336] on span "Delete Layer" at bounding box center [709, 333] width 69 height 16
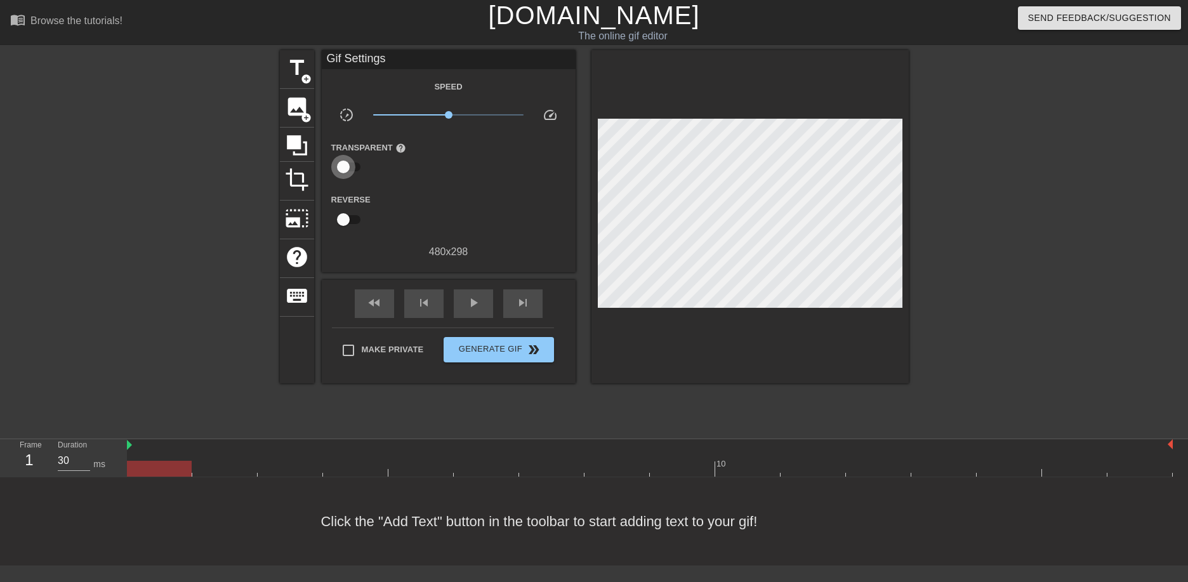
click at [353, 163] on input "checkbox" at bounding box center [343, 167] width 72 height 24
checkbox input "true"
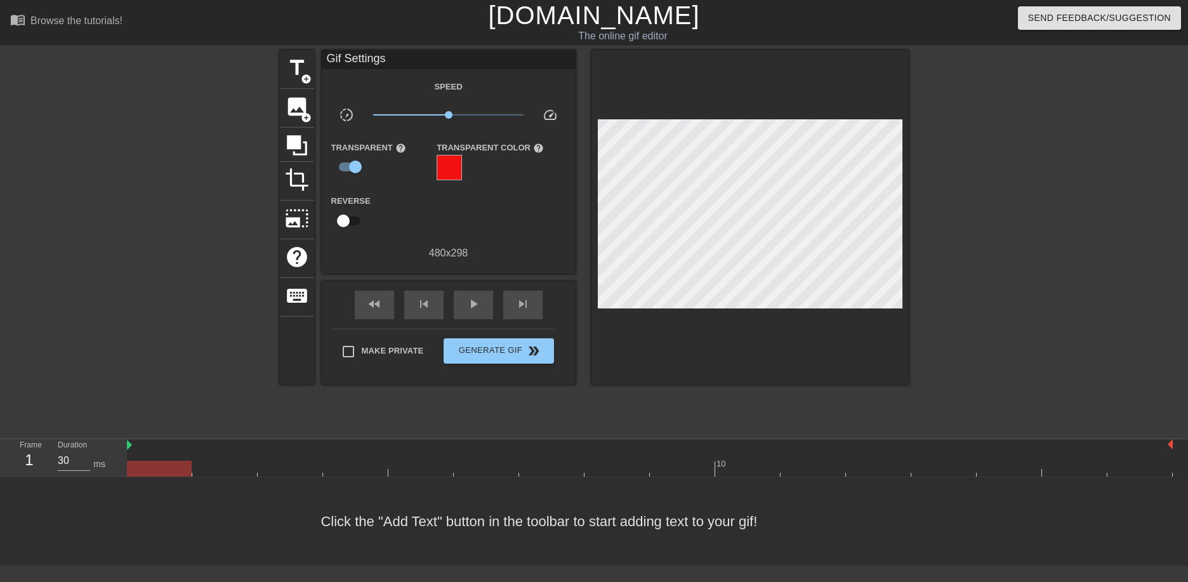
click at [453, 167] on div at bounding box center [449, 167] width 25 height 25
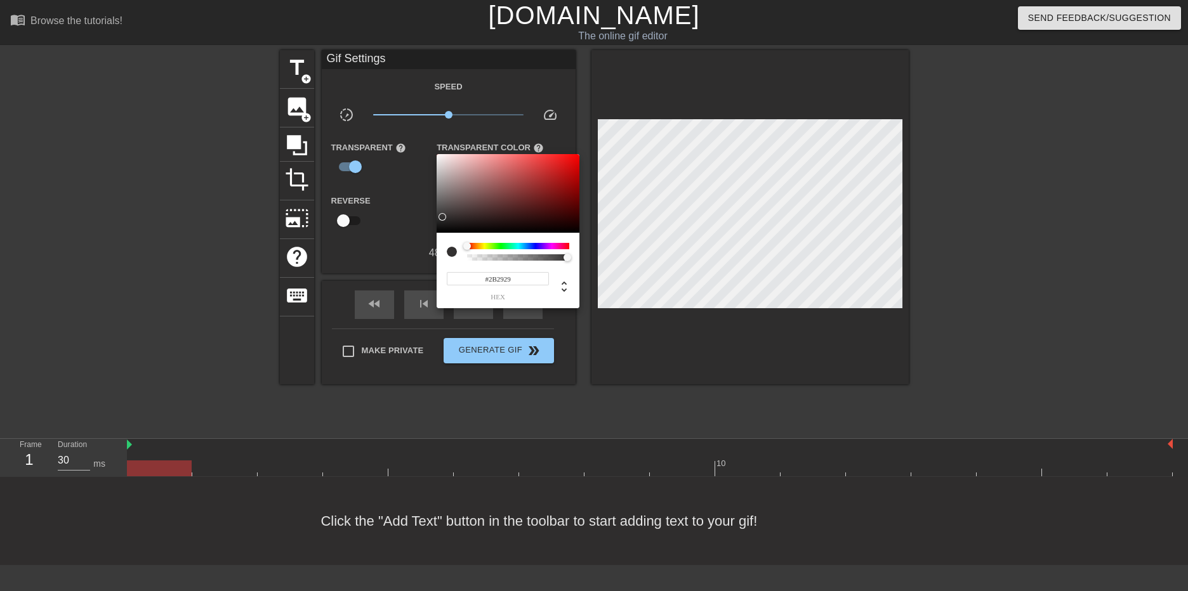
type input "#292828"
drag, startPoint x: 468, startPoint y: 187, endPoint x: 440, endPoint y: 220, distance: 42.8
click at [440, 220] on div at bounding box center [508, 193] width 143 height 79
click at [628, 143] on div at bounding box center [594, 295] width 1188 height 591
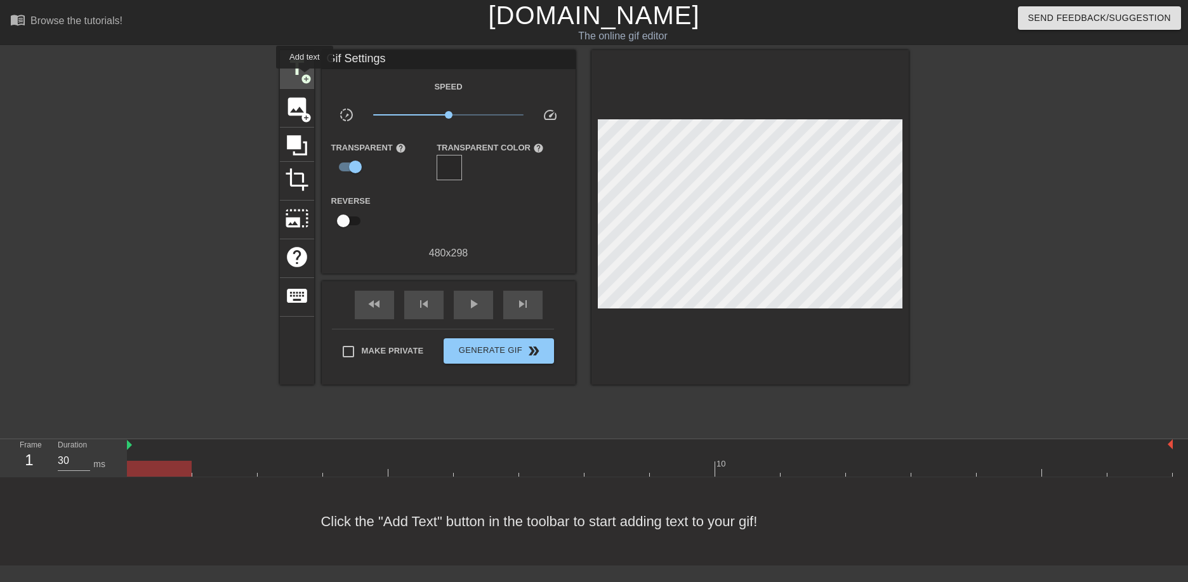
click at [305, 77] on span "add_circle" at bounding box center [306, 79] width 11 height 11
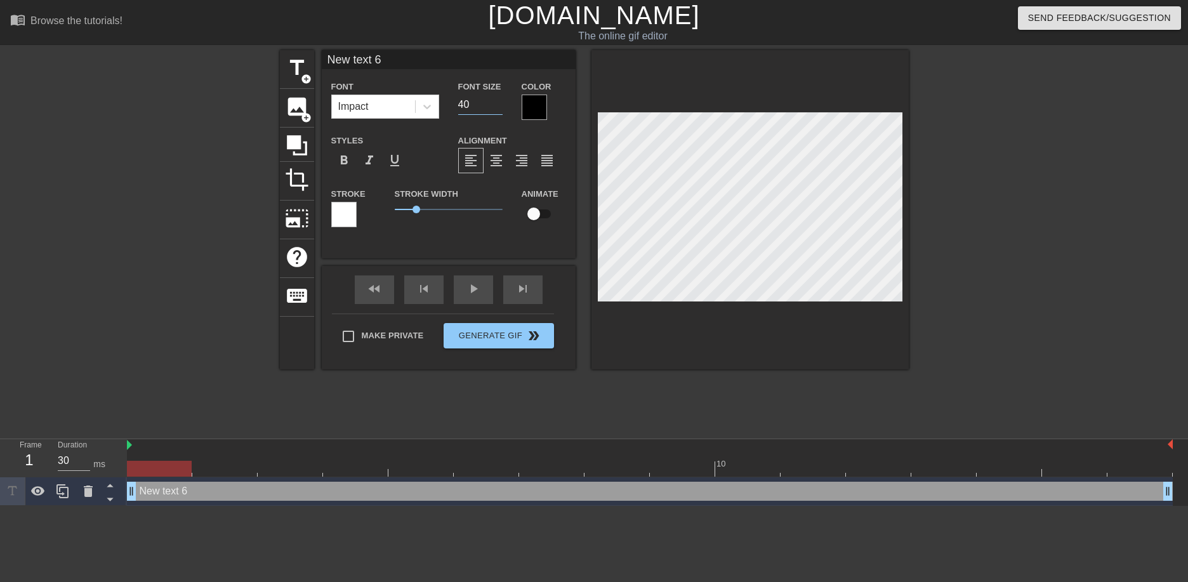
drag, startPoint x: 474, startPoint y: 100, endPoint x: 453, endPoint y: 104, distance: 21.9
click at [453, 104] on div "Font Size 40" at bounding box center [480, 99] width 63 height 41
type input "25"
click at [173, 493] on div "New text 6 drag_handle drag_handle" at bounding box center [650, 491] width 1046 height 19
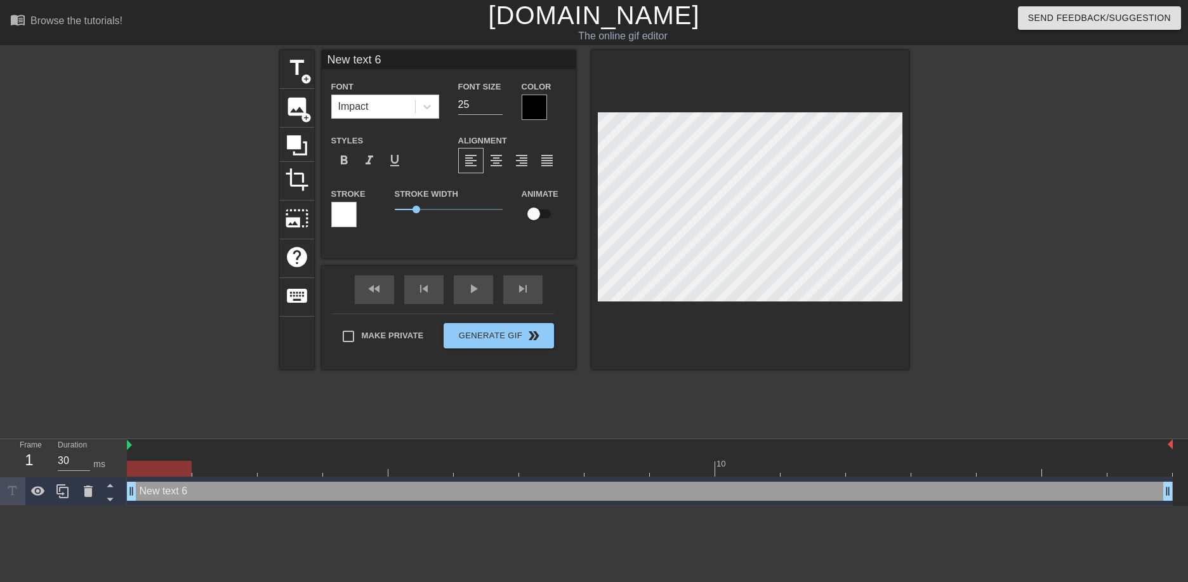
scroll to position [2, 3]
type input "I"
type textarea "I"
type input "I"
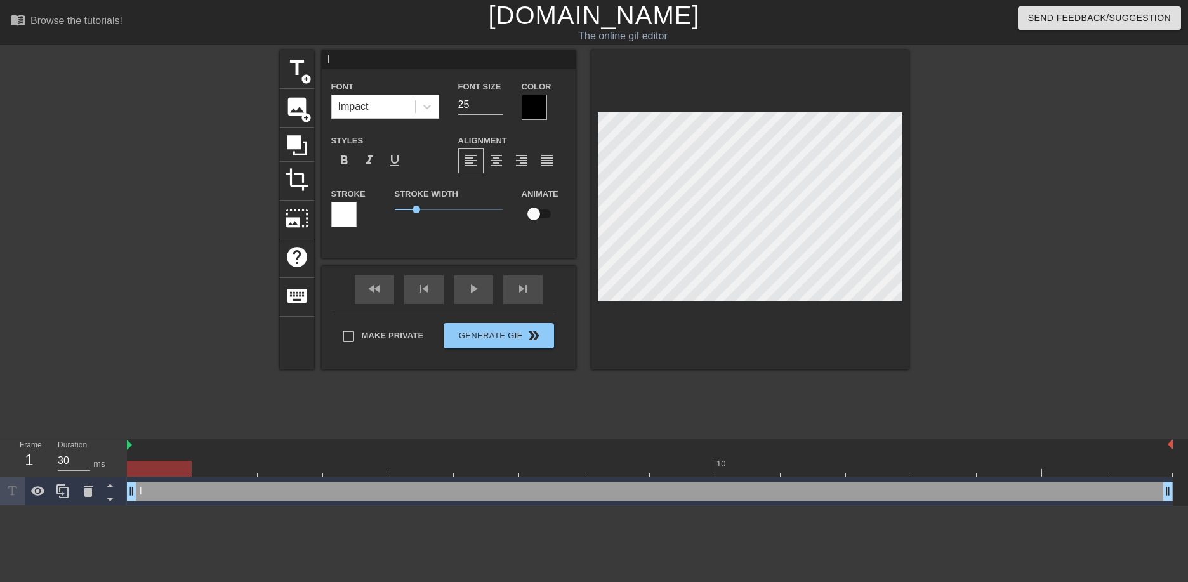
type textarea "I"
type input "I w"
type textarea "I w"
type input "I wa"
type textarea "I wa"
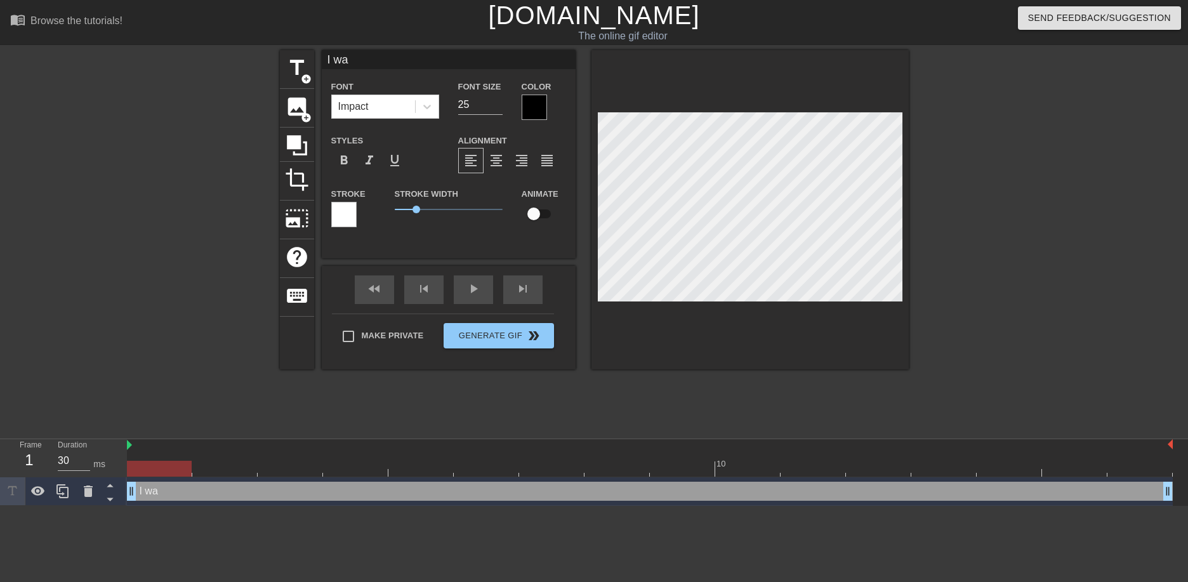
type input "I wa"
type textarea "I wa"
type input "I wa"
type textarea "I wa"
type input "I was"
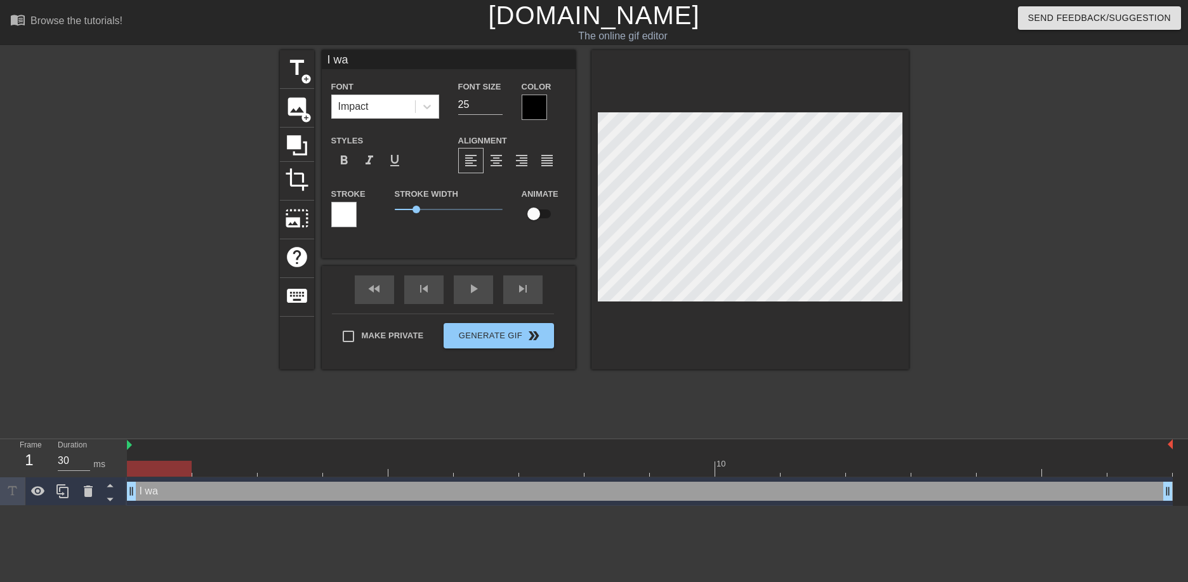
type textarea "I was"
type input "I was"
type textarea "I was"
type input "I was d"
type textarea "I was d"
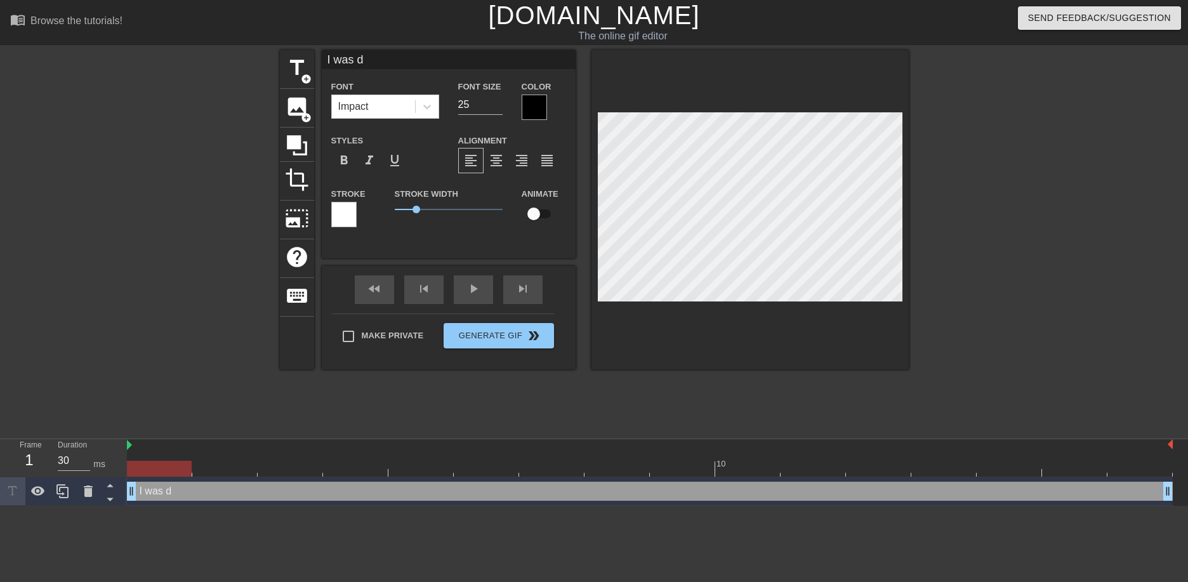
type input "I was ds"
type textarea "I was ds"
type input "I was dsa"
type textarea "I was dsa"
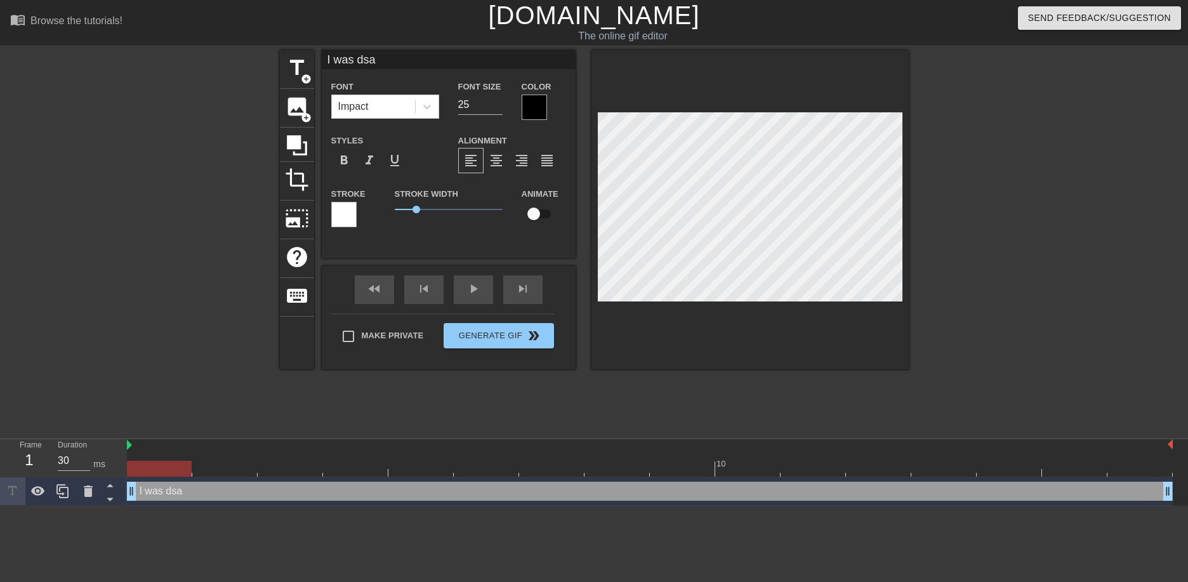
type input "I was ds"
type textarea "I was ds"
type input "I was d"
type textarea "I was d"
type input "I was"
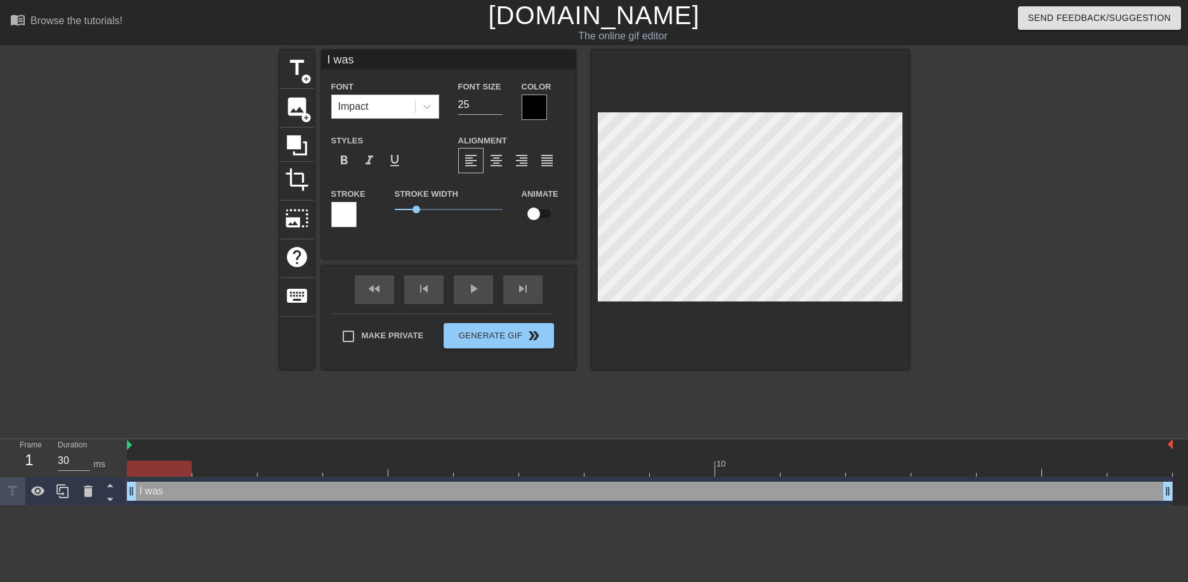
type textarea "I was"
click at [527, 113] on div at bounding box center [534, 107] width 25 height 25
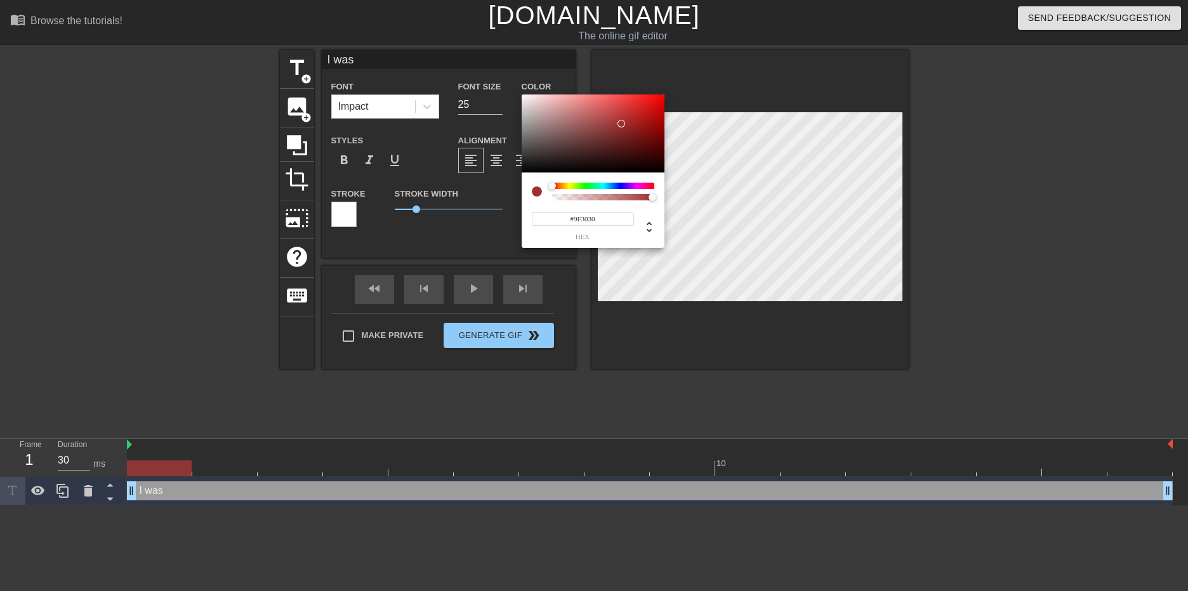
drag, startPoint x: 616, startPoint y: 138, endPoint x: 621, endPoint y: 124, distance: 14.9
click at [621, 124] on div at bounding box center [593, 134] width 143 height 79
type input "#CF4A4A"
drag, startPoint x: 624, startPoint y: 110, endPoint x: 613, endPoint y: 109, distance: 10.8
click at [613, 109] on div at bounding box center [593, 134] width 143 height 79
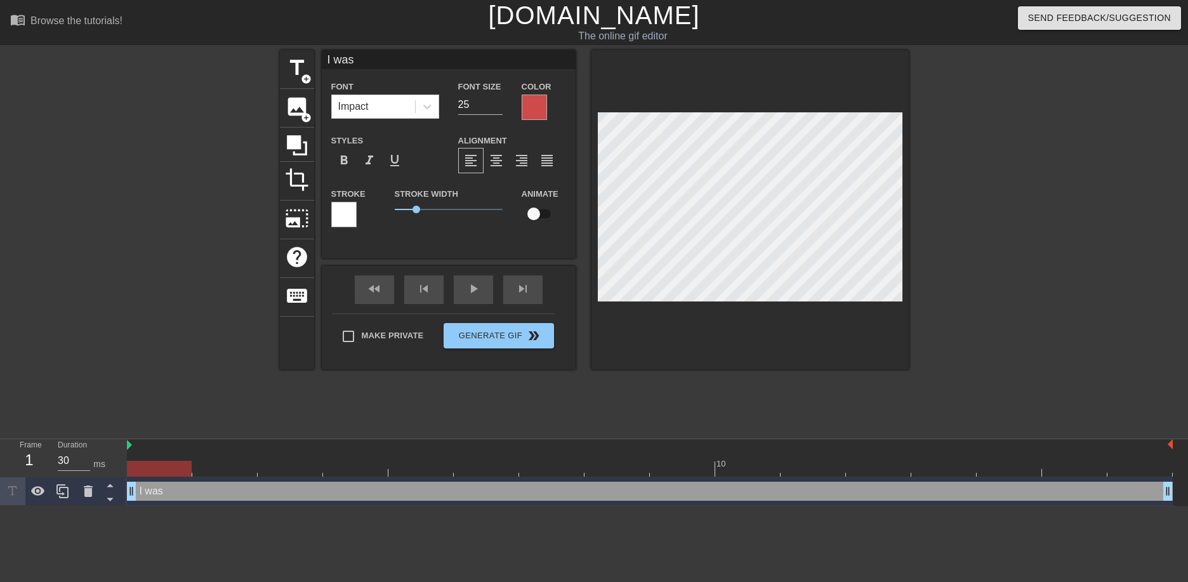
click at [534, 107] on div at bounding box center [534, 107] width 25 height 25
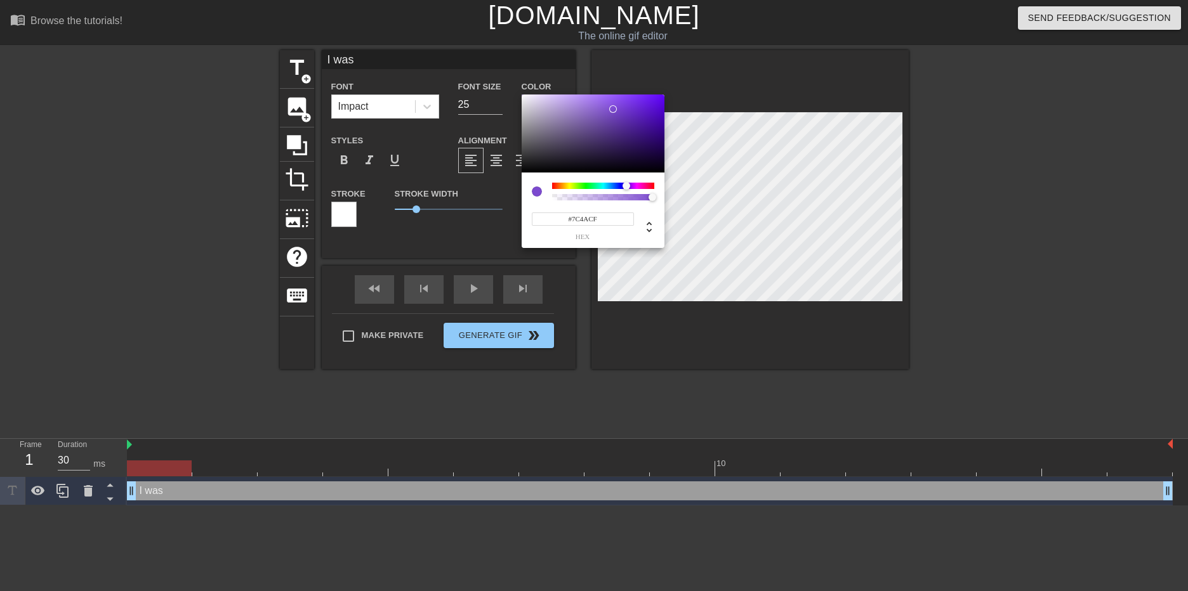
drag, startPoint x: 591, startPoint y: 188, endPoint x: 626, endPoint y: 188, distance: 34.9
click at [626, 188] on div at bounding box center [603, 186] width 102 height 6
type input "#9A4ACF"
click at [630, 187] on div at bounding box center [630, 186] width 8 height 8
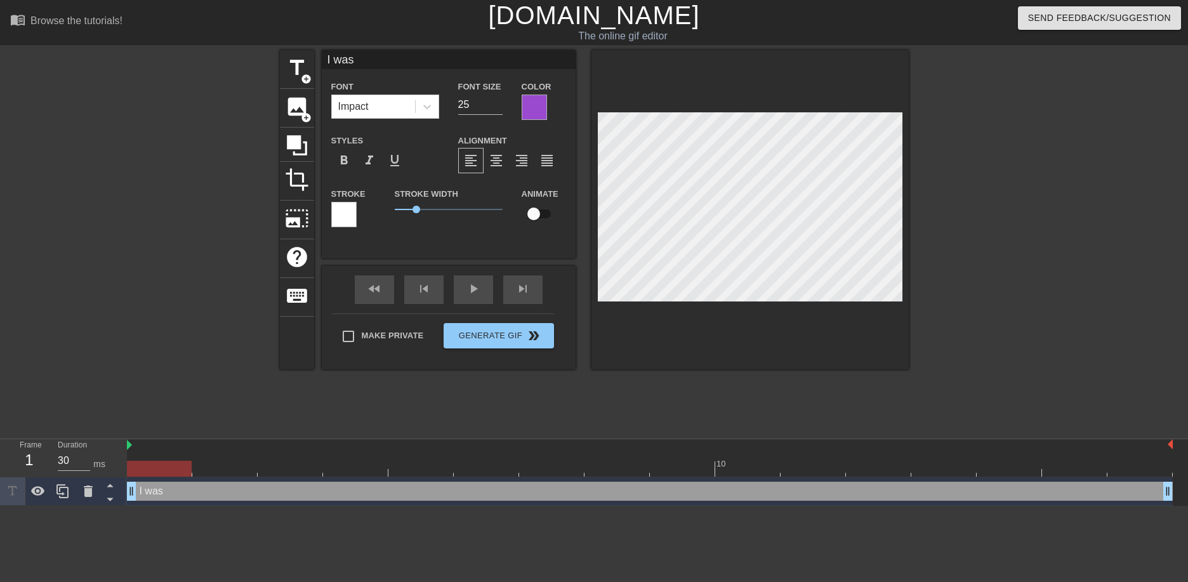
scroll to position [2, 2]
type input "I wa"
type textarea "I wa"
type input "I w"
type textarea "I w"
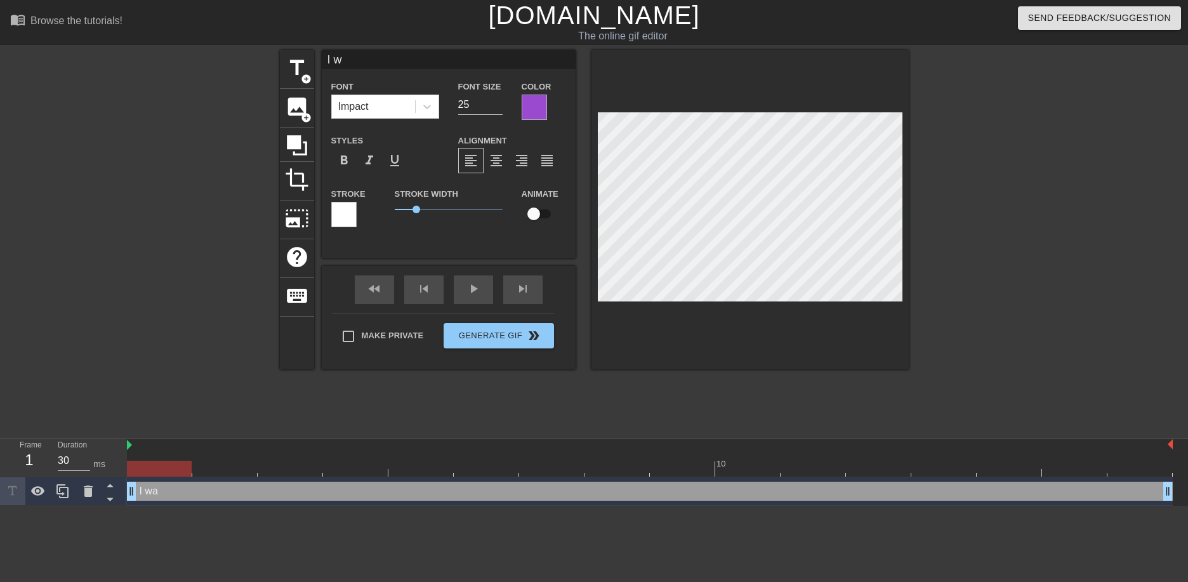
type input "I"
type textarea "I"
type input "I"
type textarea "I"
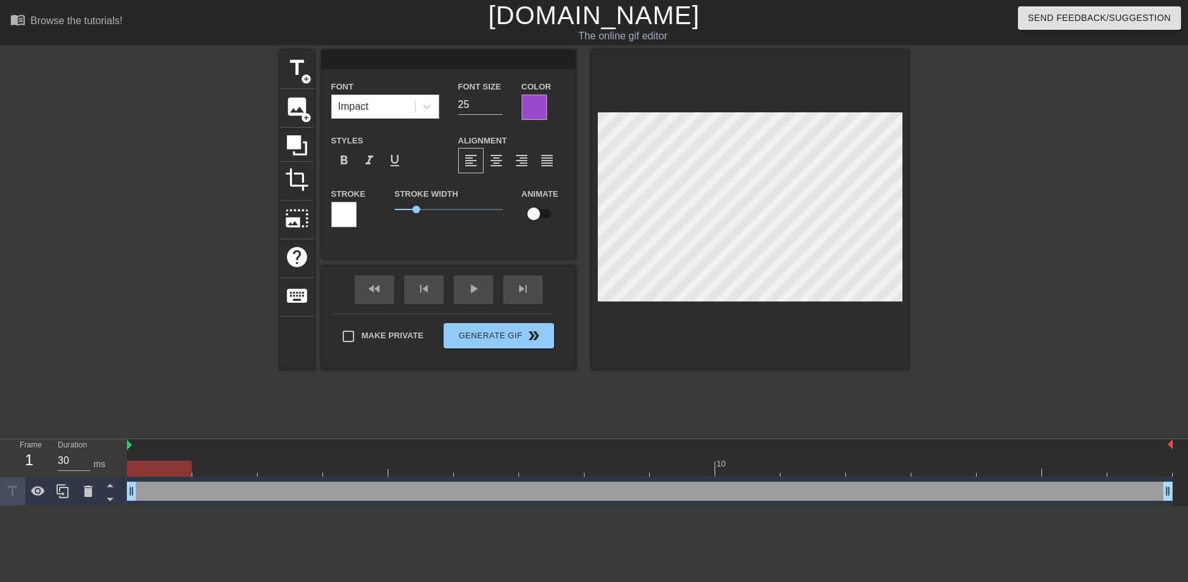
type input "I"
type textarea "I"
type input "Ia"
type textarea "Ia"
type input "Ias"
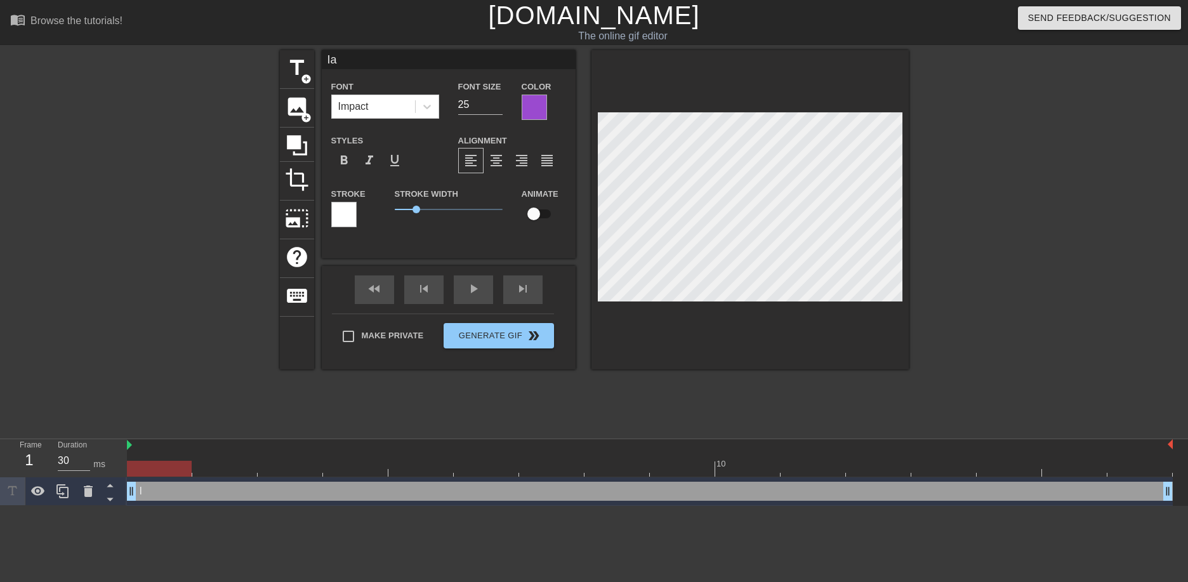
type textarea "Ias"
type input "Ia"
type textarea "Ia"
type input "I"
type textarea "I"
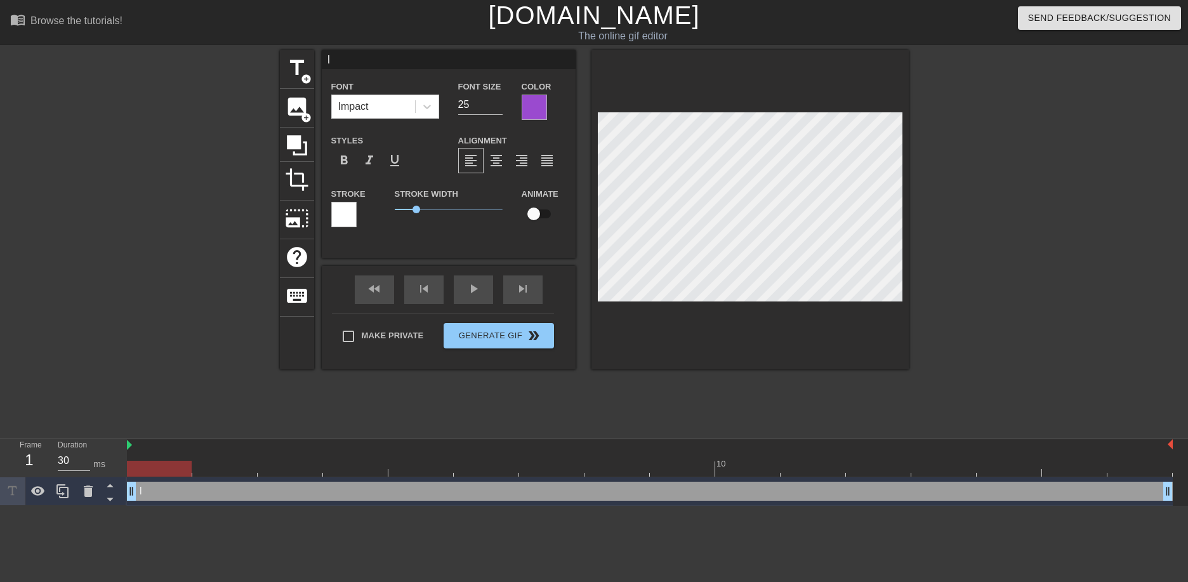
type input "I"
type textarea "I"
type input "I w"
type textarea "I w"
type input "I wa"
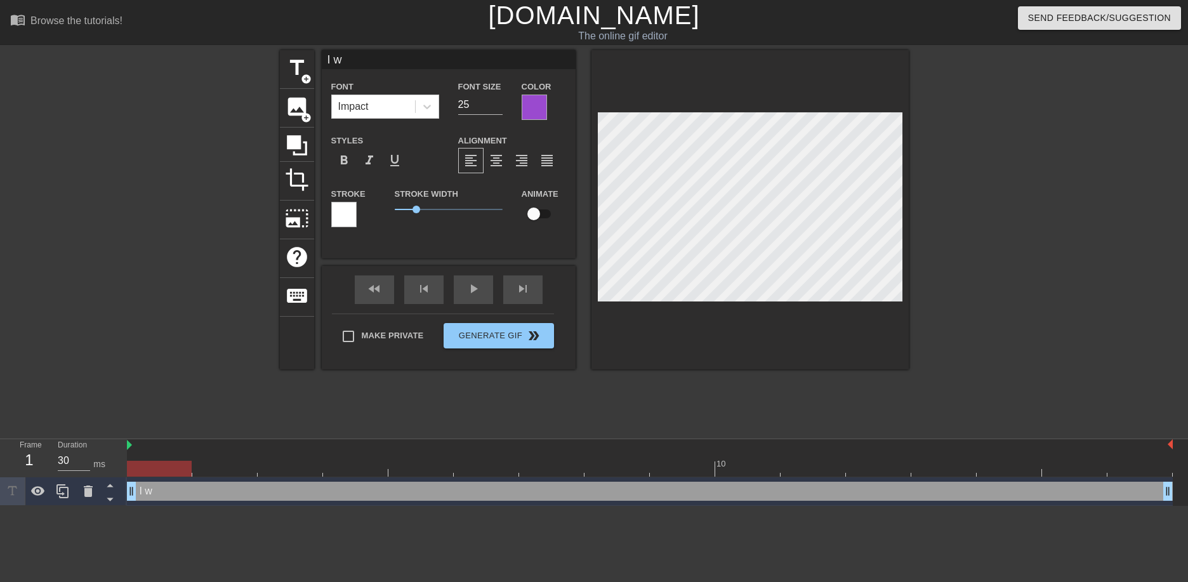
type textarea "I wa"
type input "I was"
type textarea "I was"
type input "I was"
type textarea "I was"
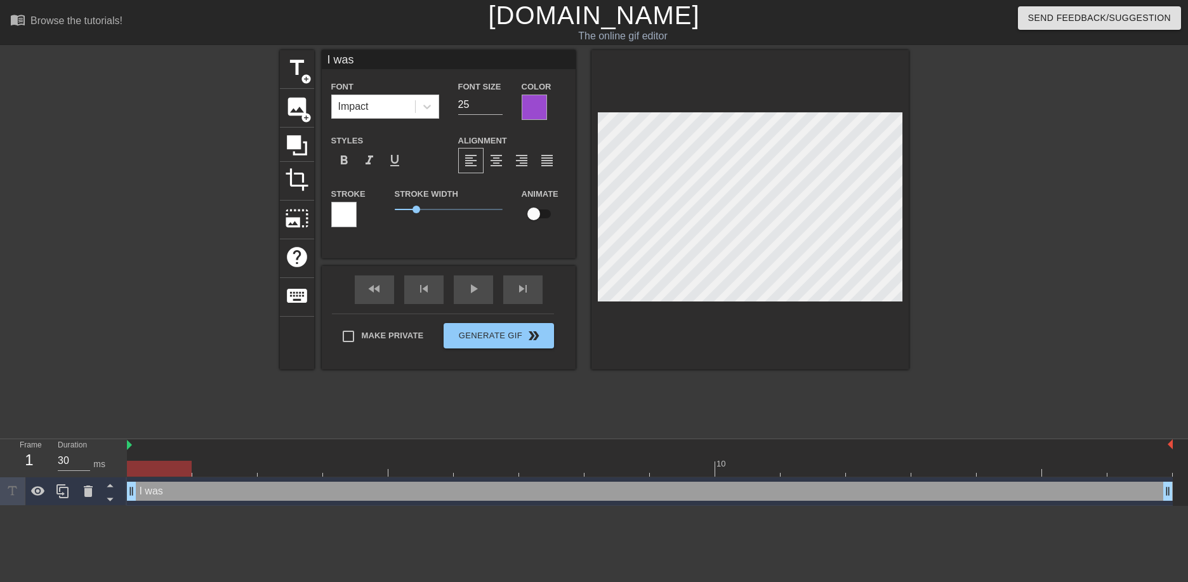
type input "I was f"
type textarea "I was f"
type input "I was fi"
type textarea "I was fi"
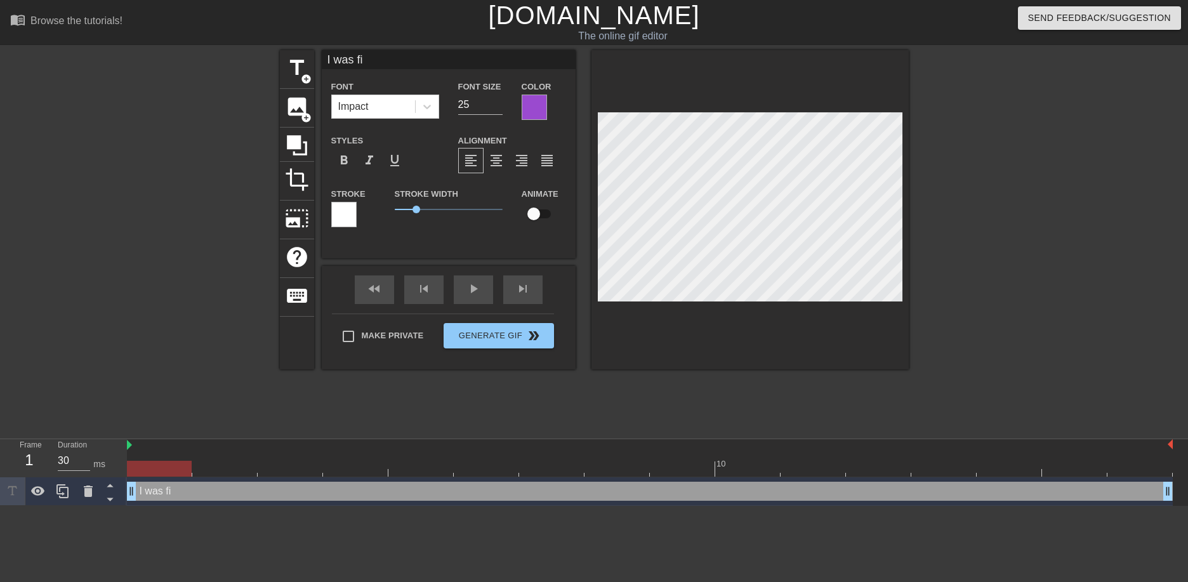
type input "I was fig"
type textarea "I was fig"
type input "I was figh"
type textarea "I was figh"
type input "I was fight"
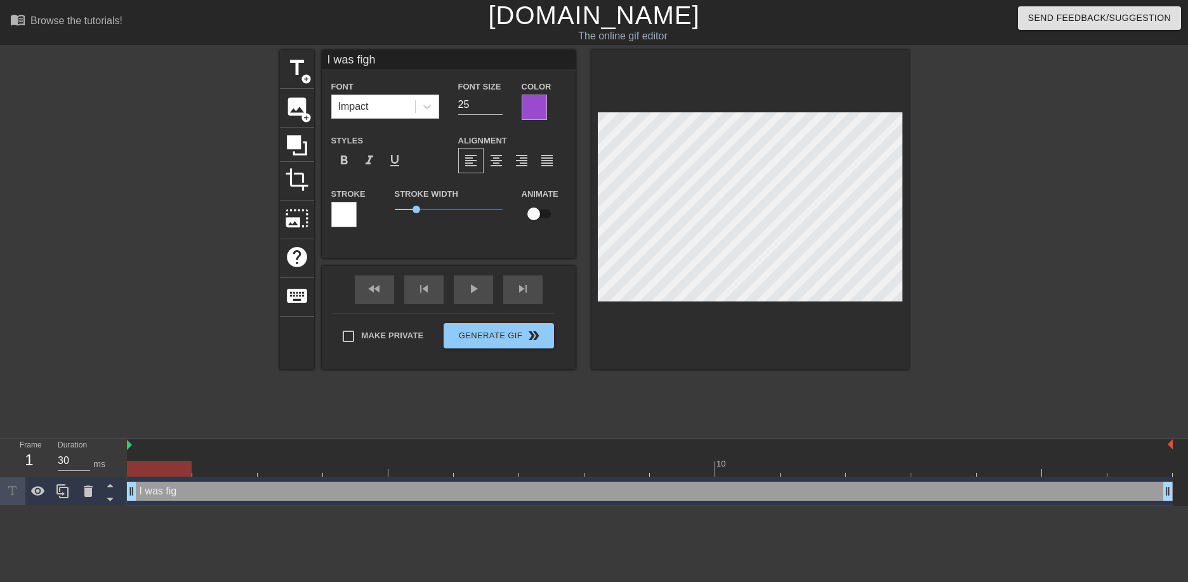
type textarea "I was fight"
type input "I was fighti"
type textarea "I was fighti"
type input "I was fightin"
type textarea "I was fightin"
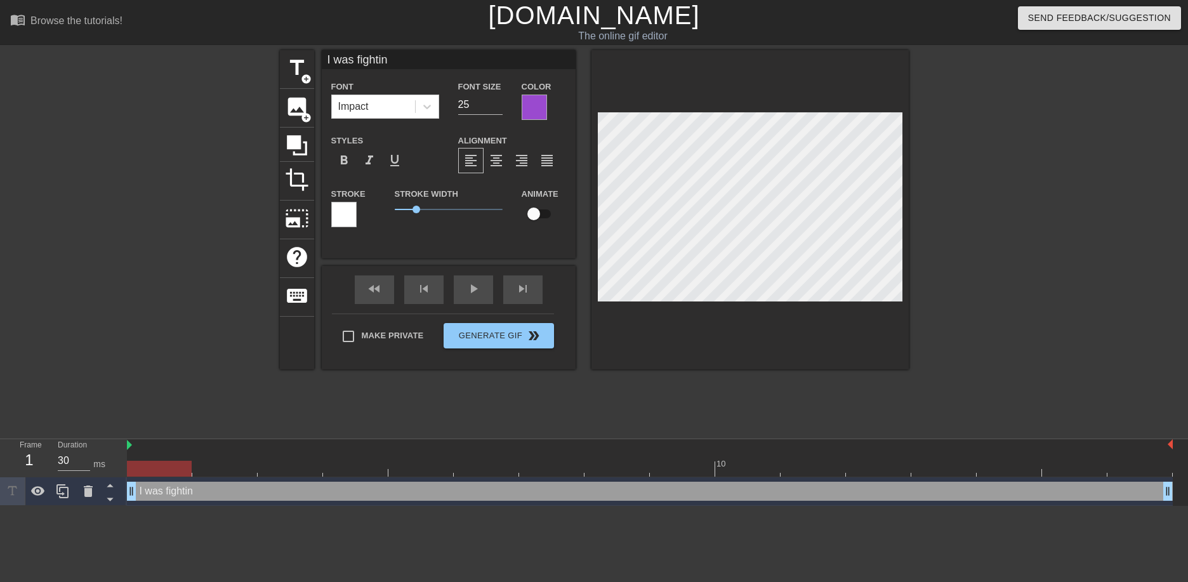
type input "I was fightinh"
type textarea "I was fightinh"
type input "I was fightinh"
type textarea "I was fightinh"
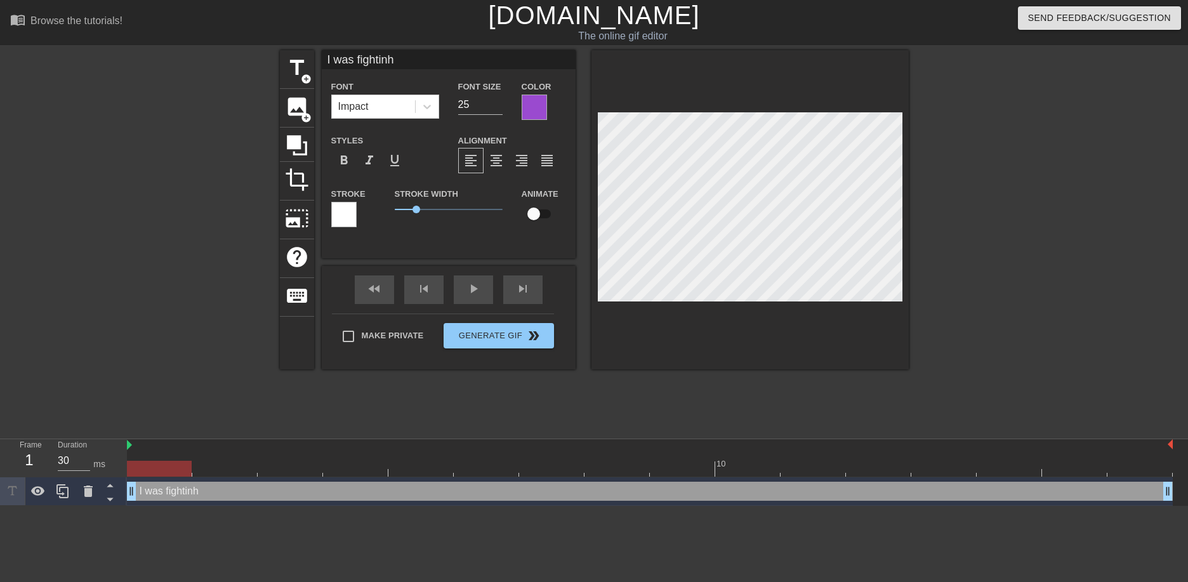
type input "I was fightinh"
type textarea "I was fightinh"
type input "I was fightin"
type textarea "I was fightin"
type input "I was fightinh"
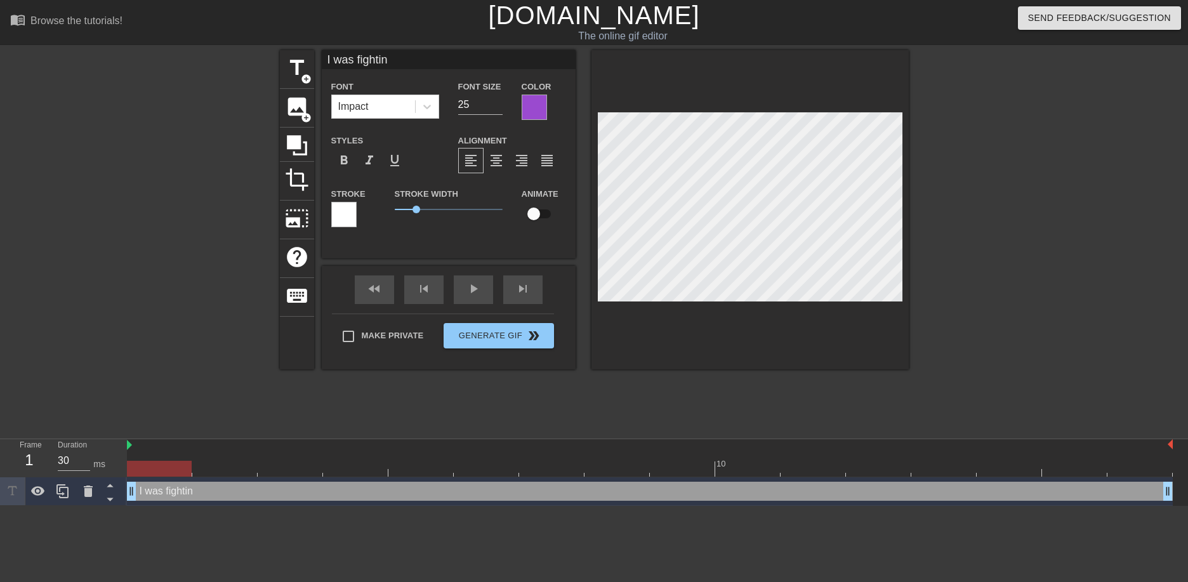
type textarea "I was fightinh"
type input "I was fightin"
type textarea "I was fightin"
type input "I was fighting"
type textarea "I was fighting"
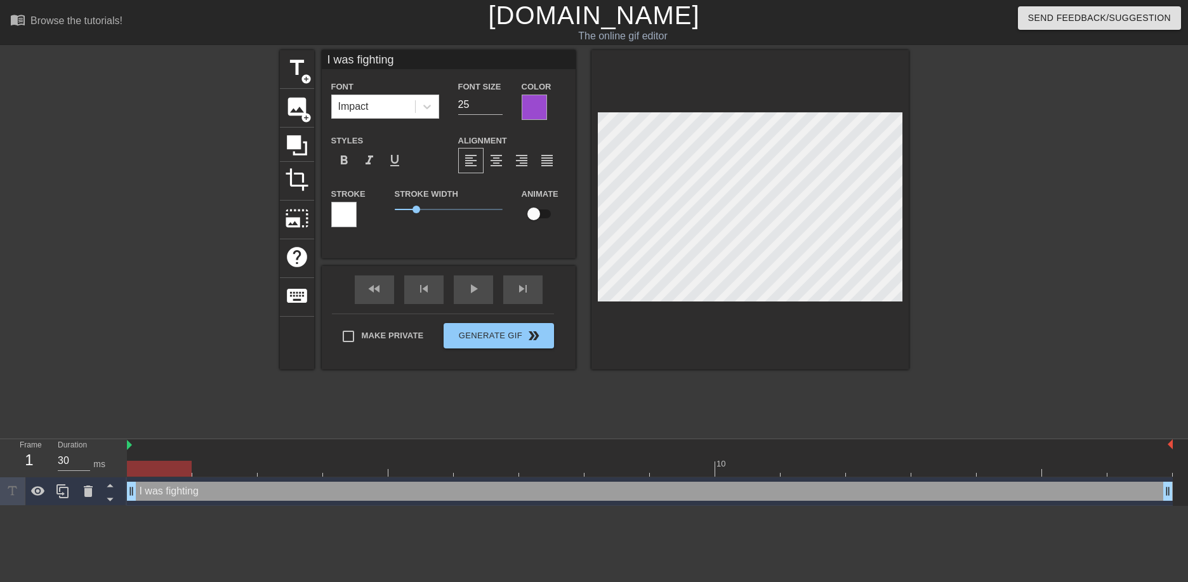
type input "I was fighting"
type textarea "I was fighting"
click at [421, 106] on icon at bounding box center [427, 106] width 13 height 13
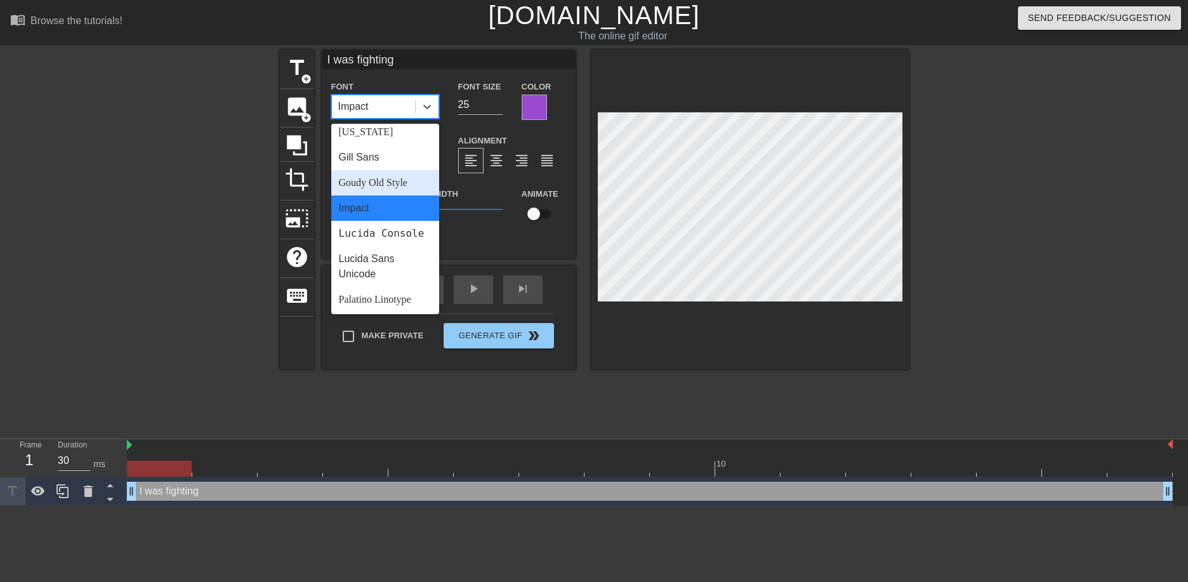
scroll to position [317, 0]
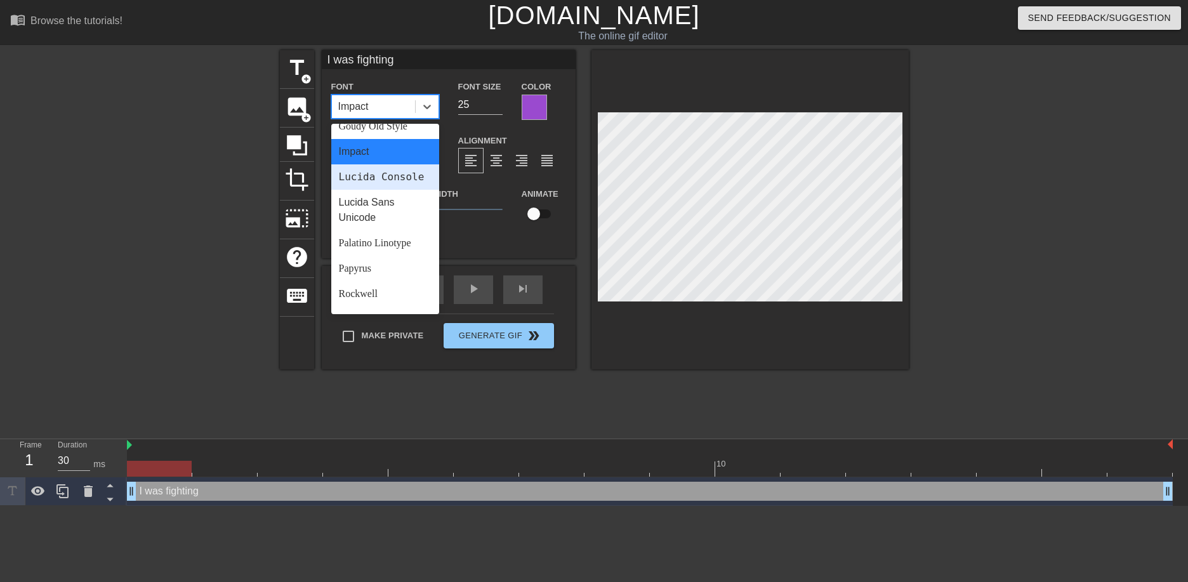
click at [390, 190] on div "Lucida Console" at bounding box center [385, 176] width 108 height 25
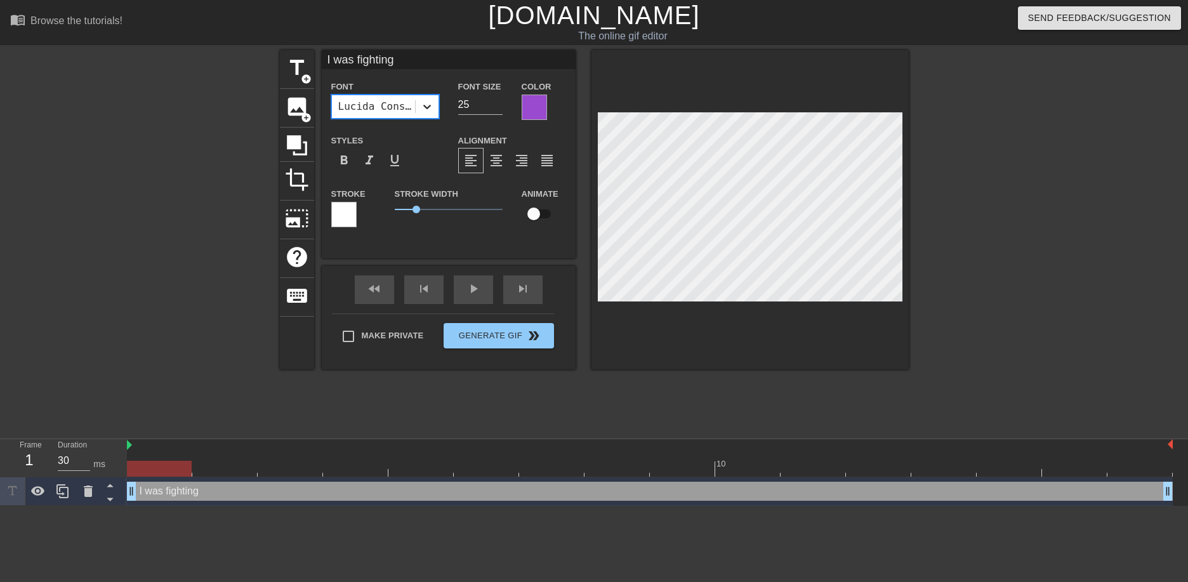
click at [431, 106] on icon at bounding box center [427, 106] width 13 height 13
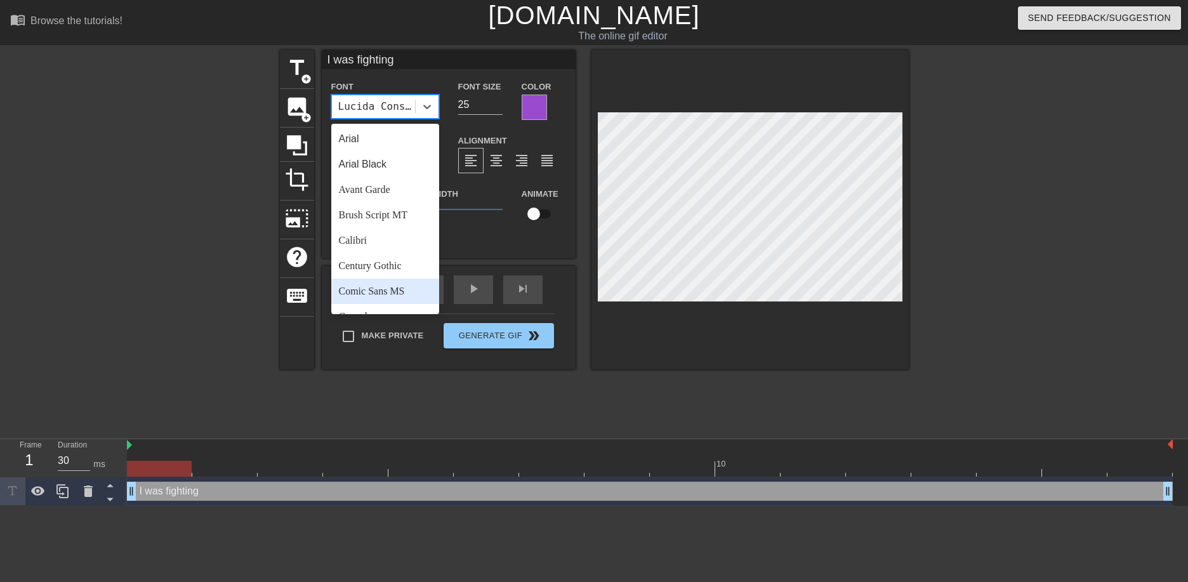
click at [396, 285] on div "Comic Sans MS" at bounding box center [385, 291] width 108 height 25
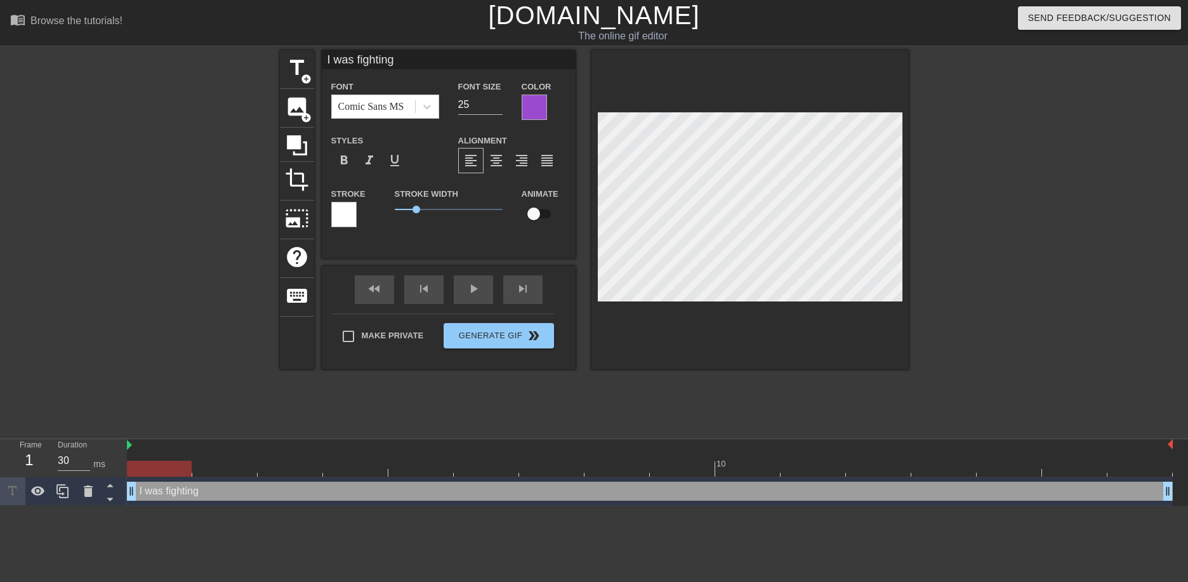
click at [522, 109] on div at bounding box center [534, 107] width 25 height 25
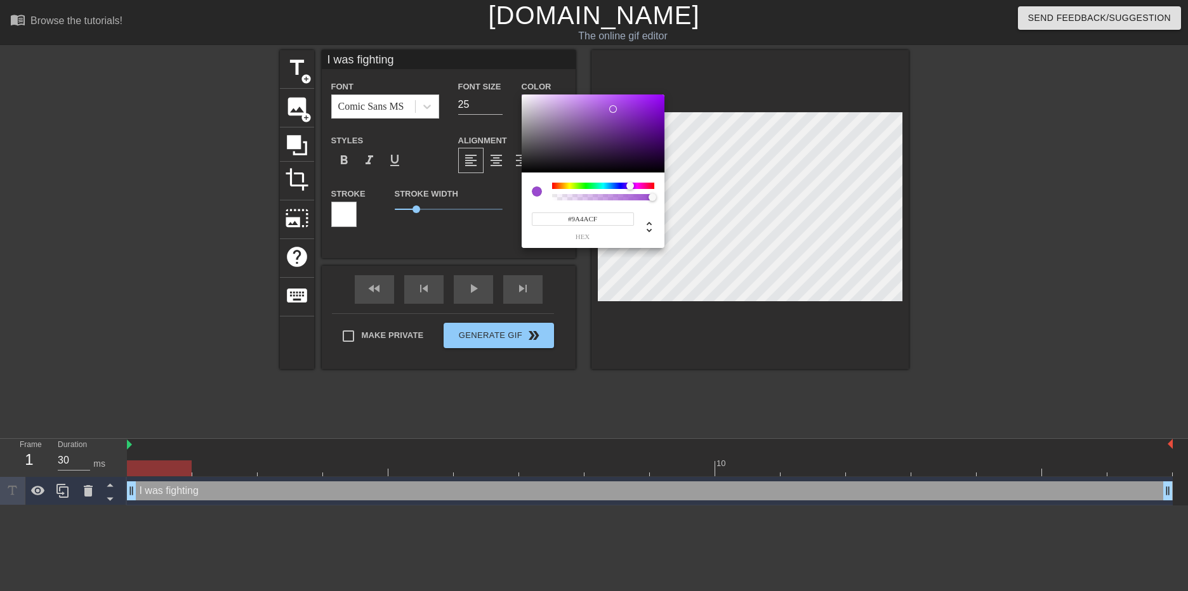
type input "154"
type input "1"
drag, startPoint x: 647, startPoint y: 197, endPoint x: 659, endPoint y: 199, distance: 12.2
click at [659, 199] on div at bounding box center [656, 198] width 8 height 8
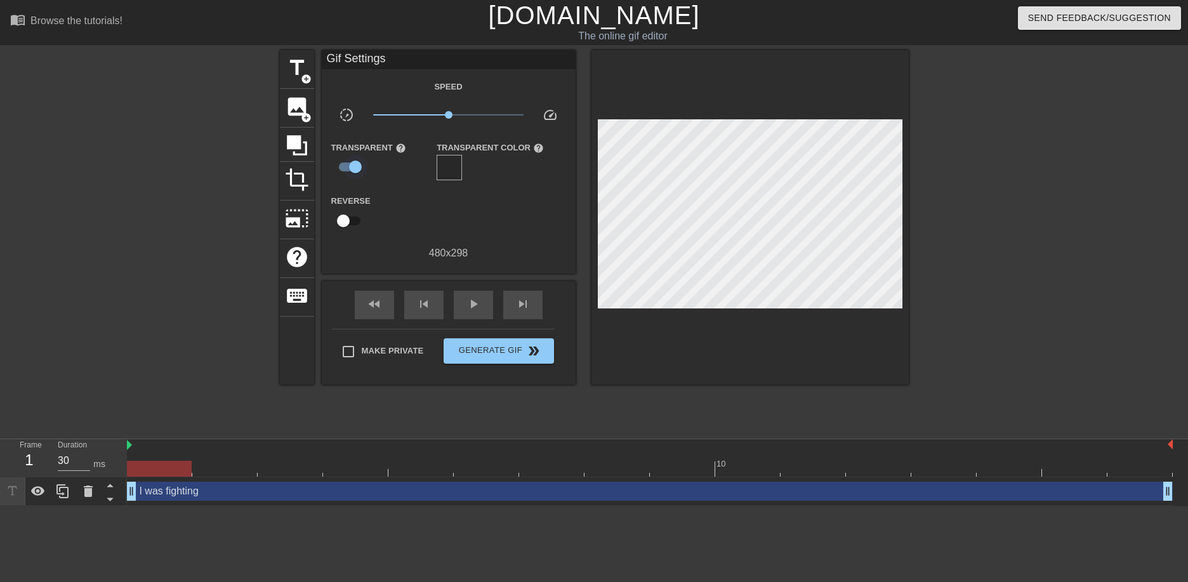
click at [348, 162] on input "checkbox" at bounding box center [355, 167] width 72 height 24
checkbox input "false"
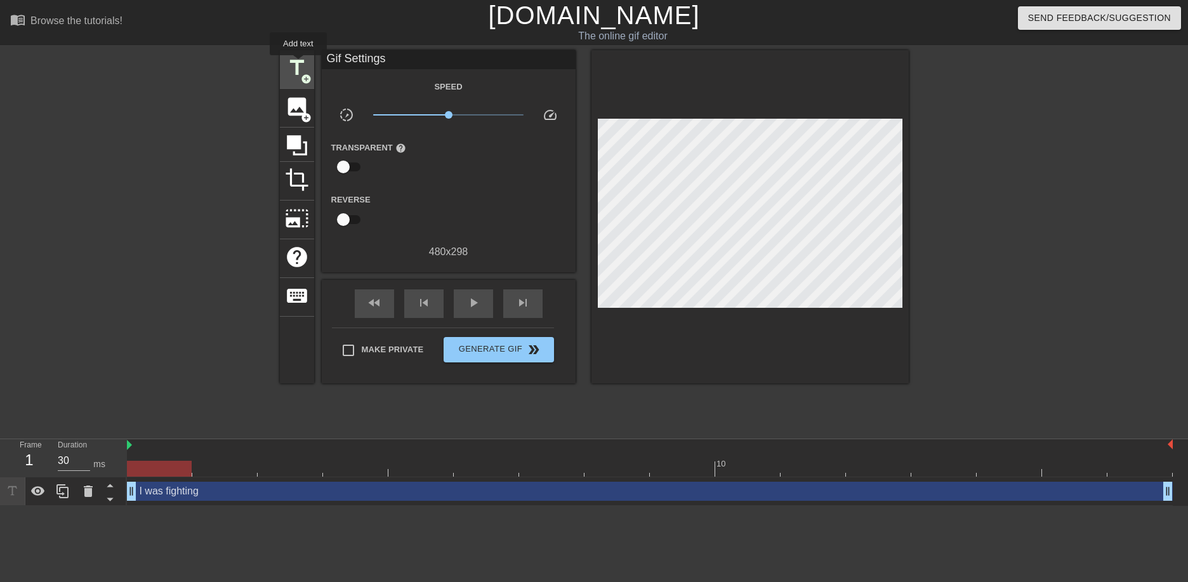
click at [298, 64] on span "title" at bounding box center [297, 68] width 24 height 24
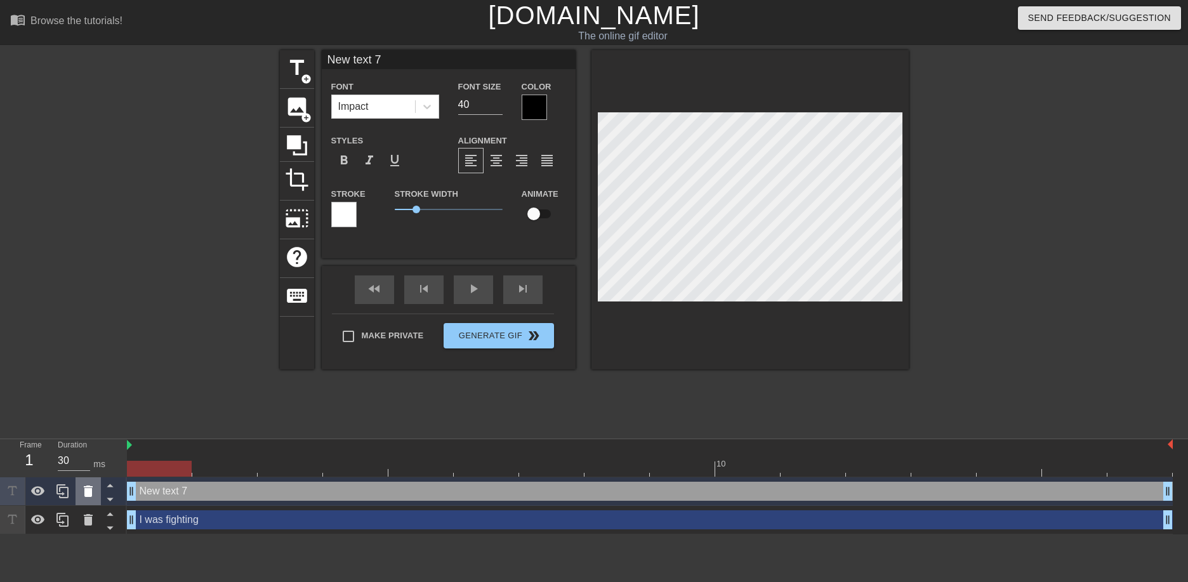
click at [92, 494] on icon at bounding box center [88, 491] width 15 height 15
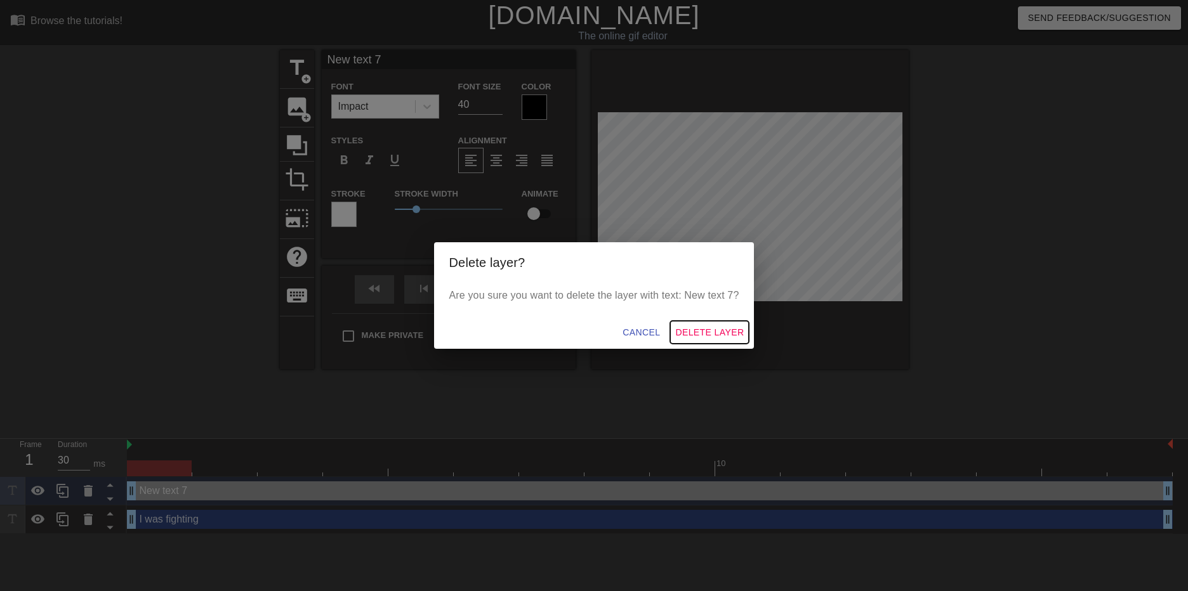
click at [725, 325] on span "Delete Layer" at bounding box center [709, 333] width 69 height 16
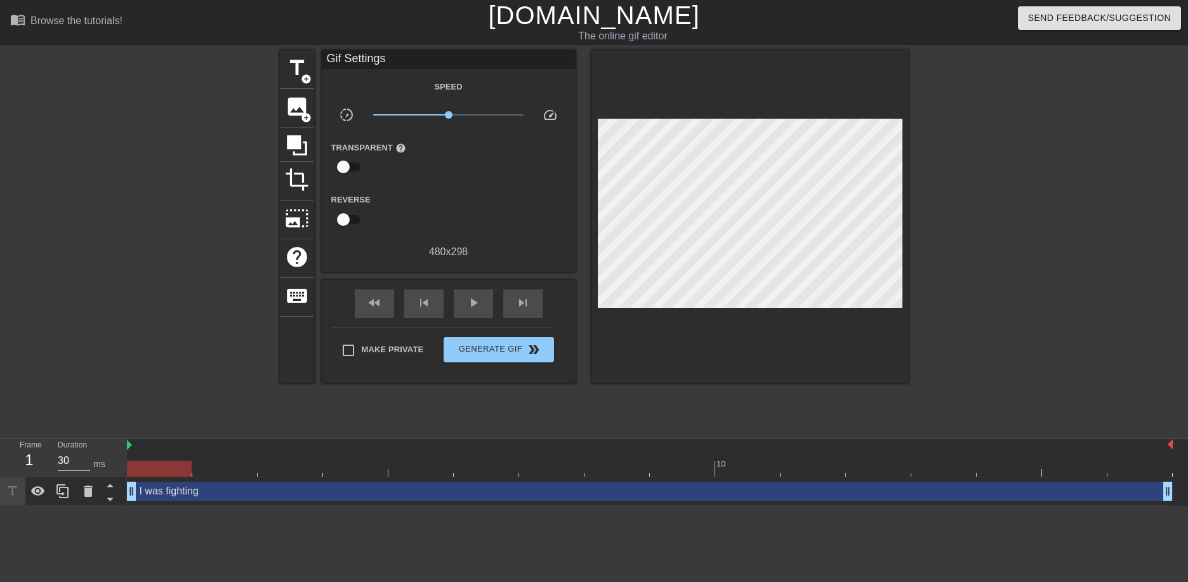
click at [199, 491] on div "I was fighting drag_handle drag_handle" at bounding box center [650, 491] width 1046 height 19
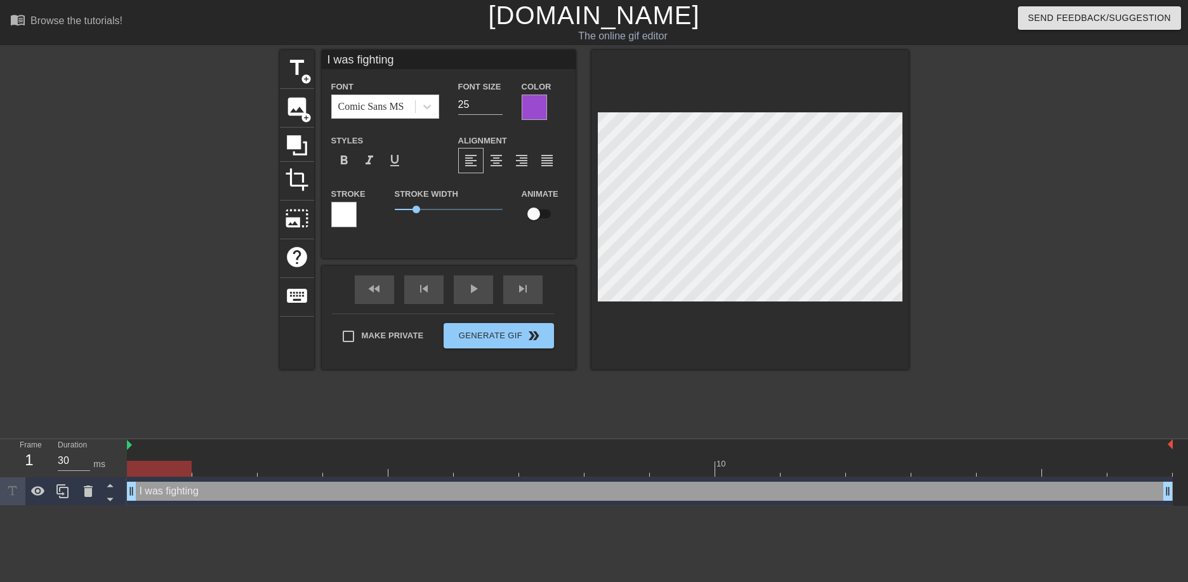
click at [199, 491] on div "I was fighting drag_handle drag_handle" at bounding box center [650, 491] width 1046 height 19
click at [187, 492] on div "I was fighting drag_handle drag_handle" at bounding box center [650, 491] width 1046 height 19
drag, startPoint x: 133, startPoint y: 492, endPoint x: 293, endPoint y: 491, distance: 160.6
click at [241, 466] on div at bounding box center [650, 469] width 1046 height 16
drag, startPoint x: 263, startPoint y: 492, endPoint x: 140, endPoint y: 487, distance: 123.2
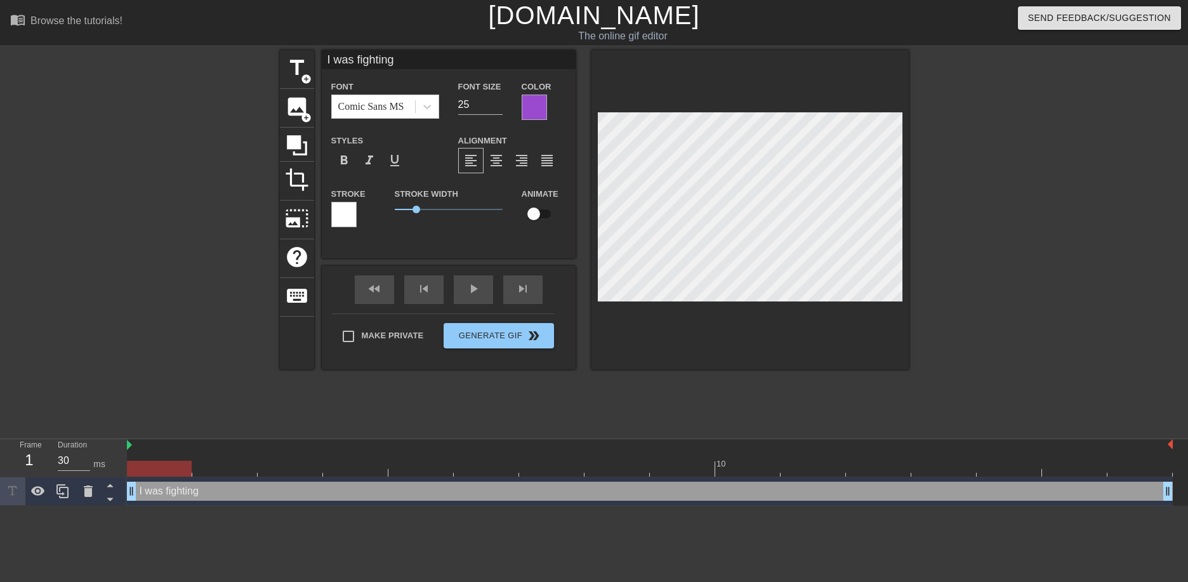
click at [188, 500] on div "I was fighting drag_handle drag_handle" at bounding box center [650, 491] width 1046 height 19
click at [190, 490] on div "I was fighting drag_handle drag_handle" at bounding box center [650, 491] width 1046 height 19
drag, startPoint x: 673, startPoint y: 466, endPoint x: 173, endPoint y: 477, distance: 500.8
click at [173, 477] on div "10" at bounding box center [650, 458] width 1046 height 38
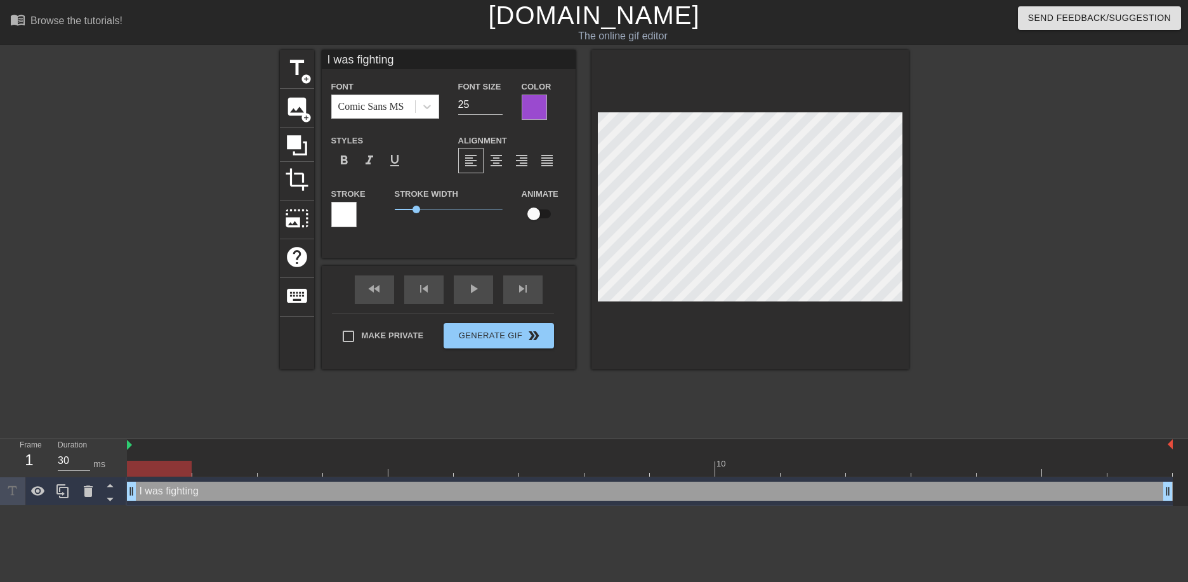
drag, startPoint x: 189, startPoint y: 471, endPoint x: 113, endPoint y: 468, distance: 76.2
click at [113, 468] on div "Frame 1 Duration 30 ms 10 I was fighting drag_handle drag_handle" at bounding box center [594, 472] width 1188 height 67
drag, startPoint x: 177, startPoint y: 467, endPoint x: 185, endPoint y: 467, distance: 7.6
click at [185, 467] on div at bounding box center [650, 469] width 1046 height 16
drag, startPoint x: 178, startPoint y: 468, endPoint x: 149, endPoint y: 478, distance: 31.5
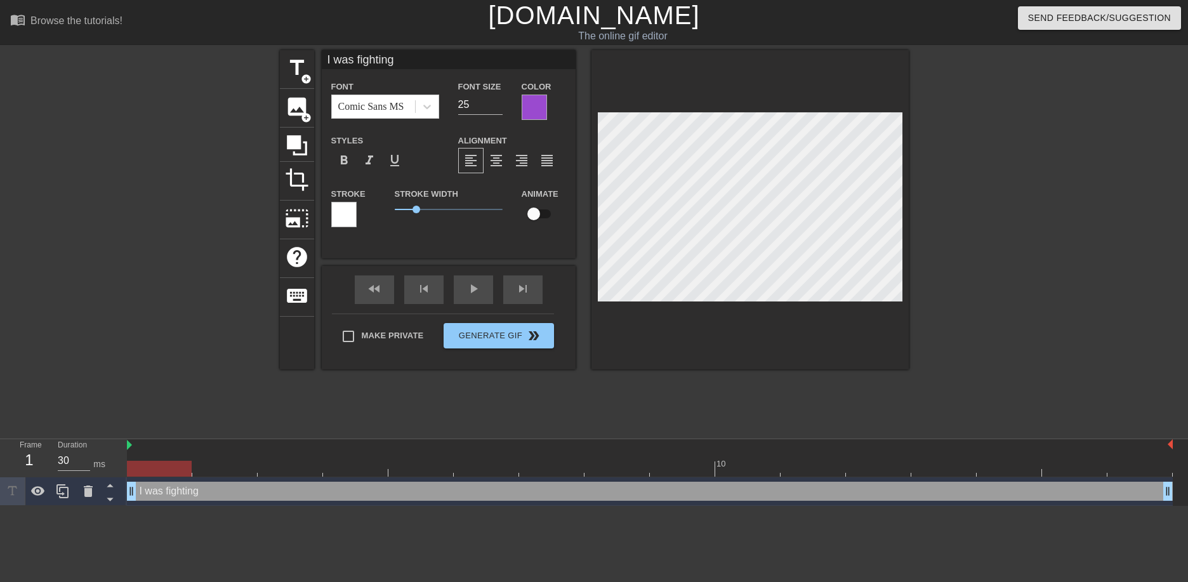
click at [149, 478] on div "10 I was fighting drag_handle drag_handle" at bounding box center [657, 472] width 1061 height 67
click at [295, 290] on span "keyboard" at bounding box center [297, 296] width 24 height 24
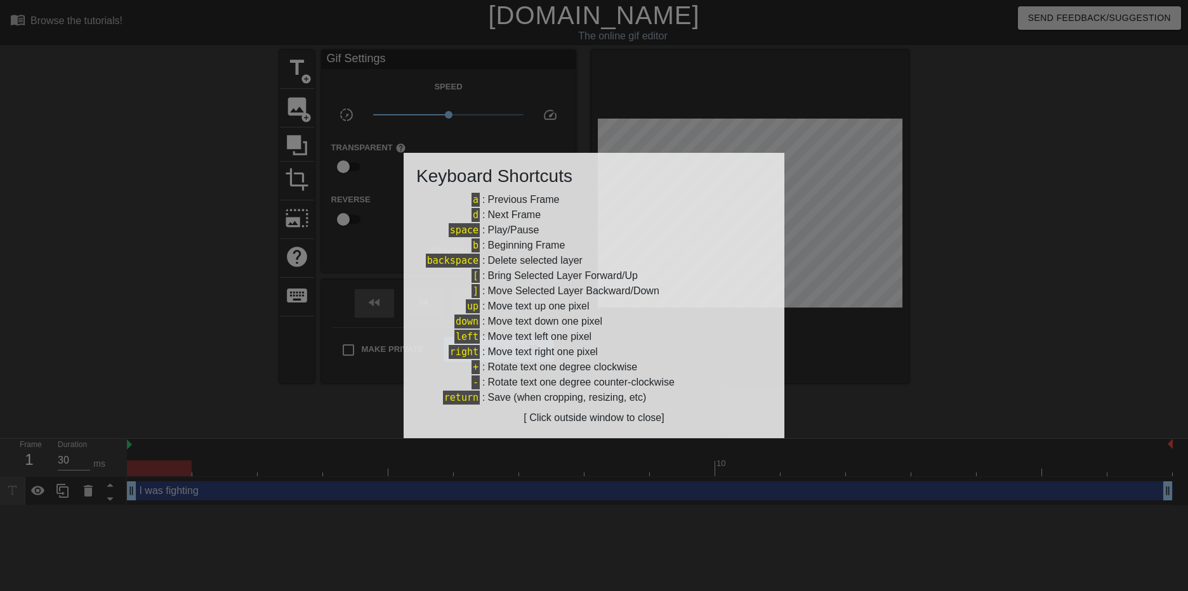
click at [360, 413] on div at bounding box center [594, 295] width 1188 height 591
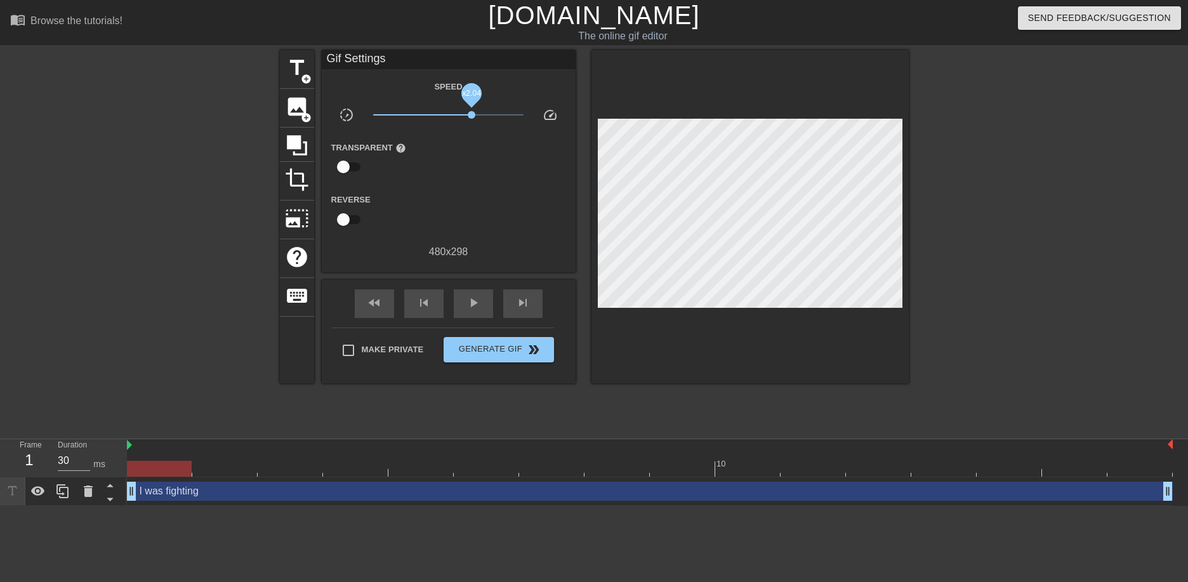
drag, startPoint x: 451, startPoint y: 114, endPoint x: 485, endPoint y: 114, distance: 34.3
click at [475, 114] on span "x2.04" at bounding box center [472, 115] width 8 height 8
drag, startPoint x: 484, startPoint y: 116, endPoint x: 393, endPoint y: 119, distance: 90.2
click at [393, 119] on span "x0.186" at bounding box center [448, 114] width 150 height 15
drag, startPoint x: 403, startPoint y: 118, endPoint x: 411, endPoint y: 122, distance: 8.5
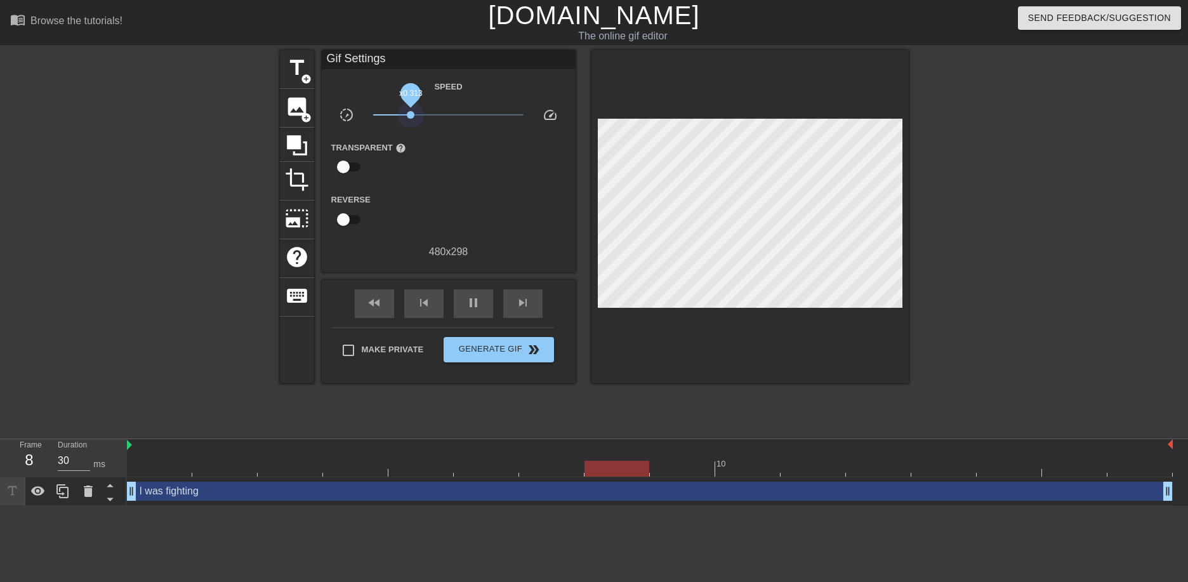
click at [411, 122] on span "x0.313" at bounding box center [448, 114] width 150 height 15
drag, startPoint x: 213, startPoint y: 471, endPoint x: 169, endPoint y: 471, distance: 44.4
click at [169, 471] on div at bounding box center [159, 469] width 65 height 16
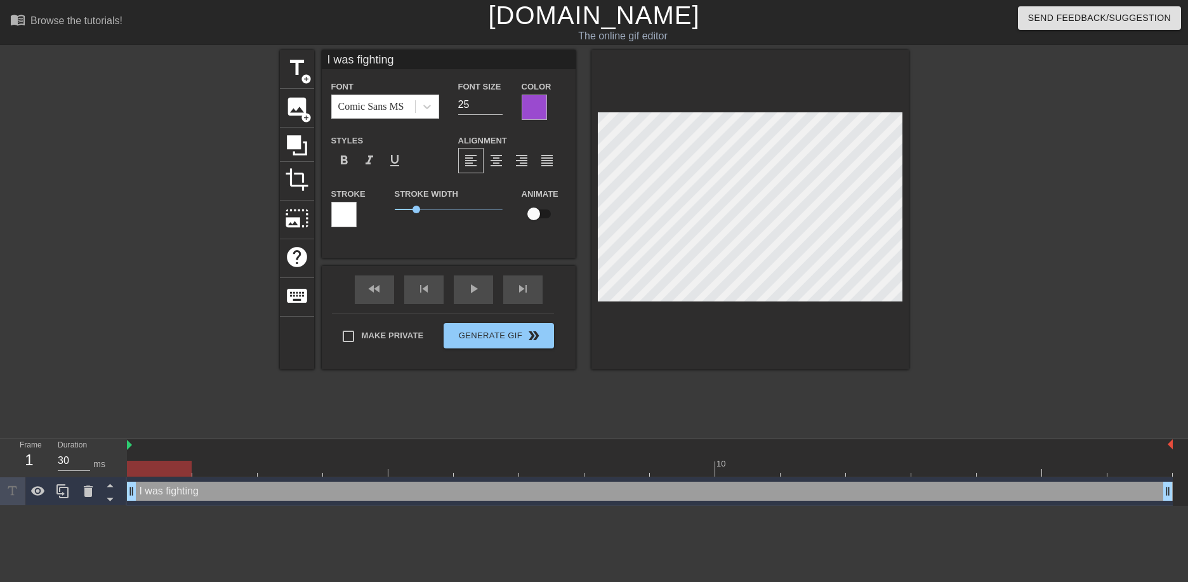
scroll to position [2, 4]
paste textarea "My therapist suggested that I need to have sex with my Daddy I think it's for t…"
type input "My therapist suggested that I need to have sex with my Daddy I think it's for t…"
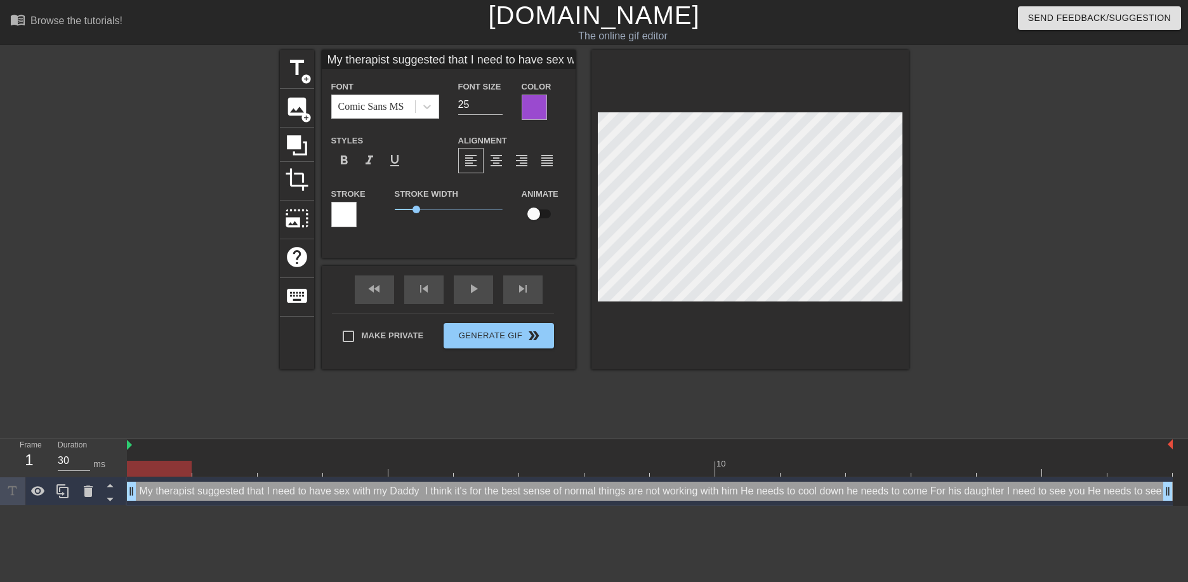
type textarea "My therapist suggested that I need to have sex with my Daddy I think it's for t…"
click at [446, 100] on div "Font Comic Sans MS Font Size 25 Color" at bounding box center [449, 99] width 254 height 41
click at [501, 156] on span "format_align_center" at bounding box center [496, 160] width 15 height 15
type input "My therapist suggested that I need to have sex with my Daddy I think it's for t…"
type input "24"
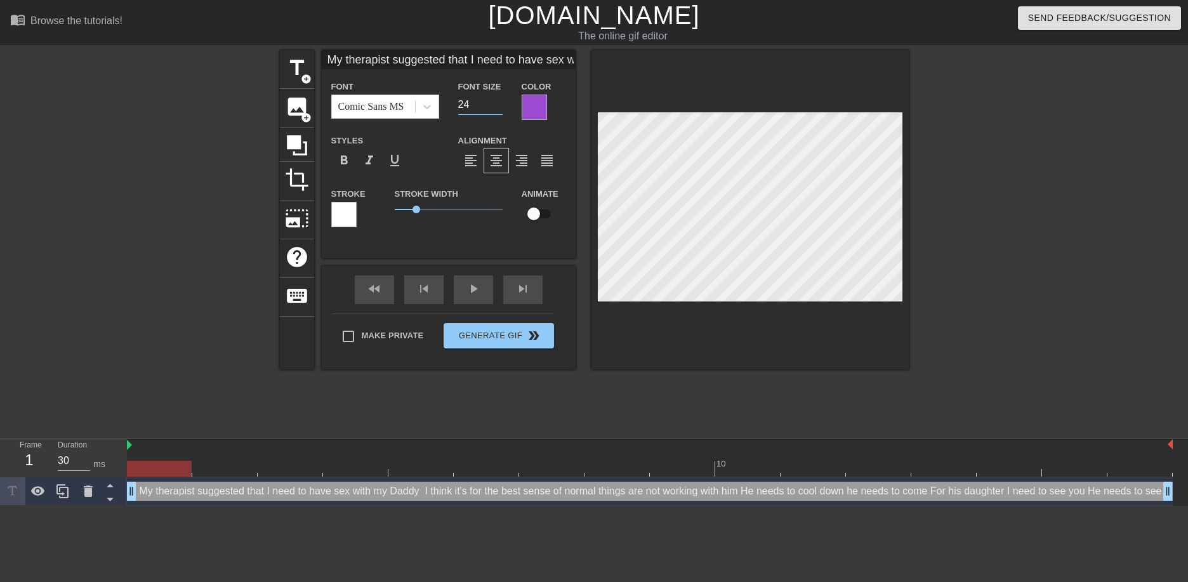
click at [496, 109] on input "24" at bounding box center [480, 105] width 44 height 20
type input "My therapist suggested that I need to have sex with my Daddy I think it's for t…"
type input "23"
click at [496, 109] on input "23" at bounding box center [480, 105] width 44 height 20
type input "My therapist suggested that I need to have sex with my Daddy I think it's for t…"
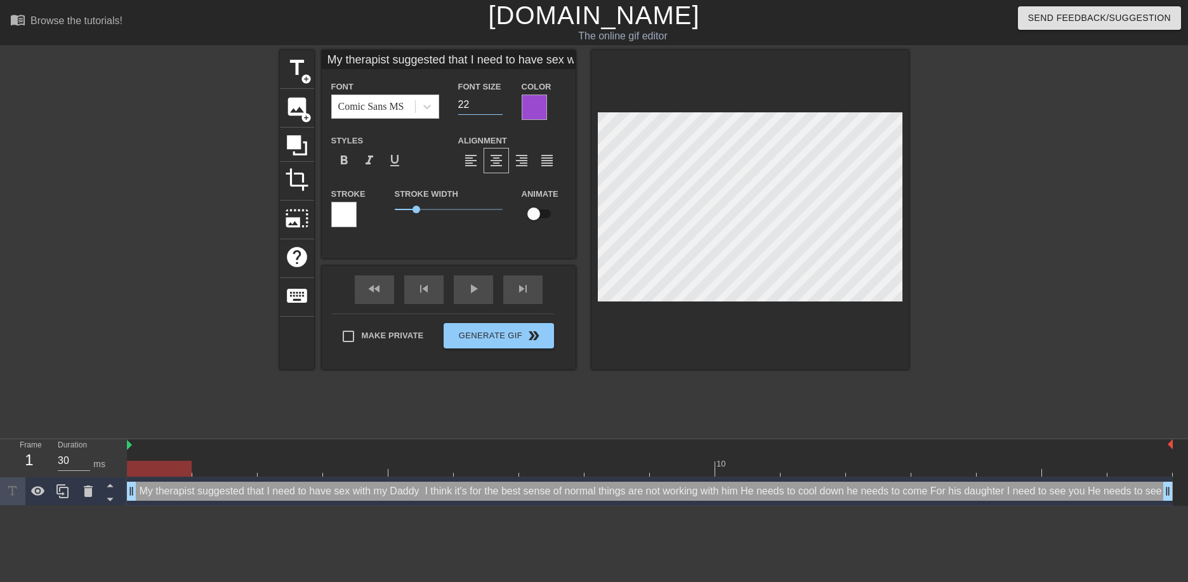
type input "22"
click at [496, 109] on input "22" at bounding box center [480, 105] width 44 height 20
type input "My therapist suggested that I need to have sex with my Daddy I think it's for t…"
type input "21"
click at [496, 109] on input "21" at bounding box center [480, 105] width 44 height 20
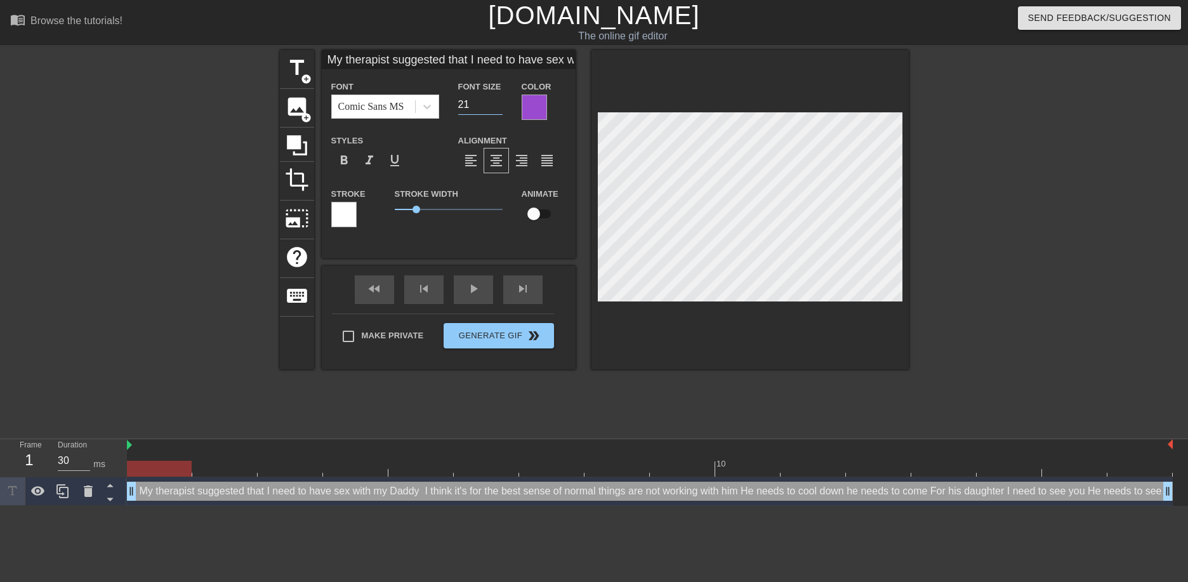
type input "My therapist suggested that I need to have sex with my Daddy I think it's for t…"
type input "20"
click at [496, 109] on input "20" at bounding box center [480, 105] width 44 height 20
type input "My therapist suggested that I need to have sex with my Daddy I think it's for t…"
type input "19"
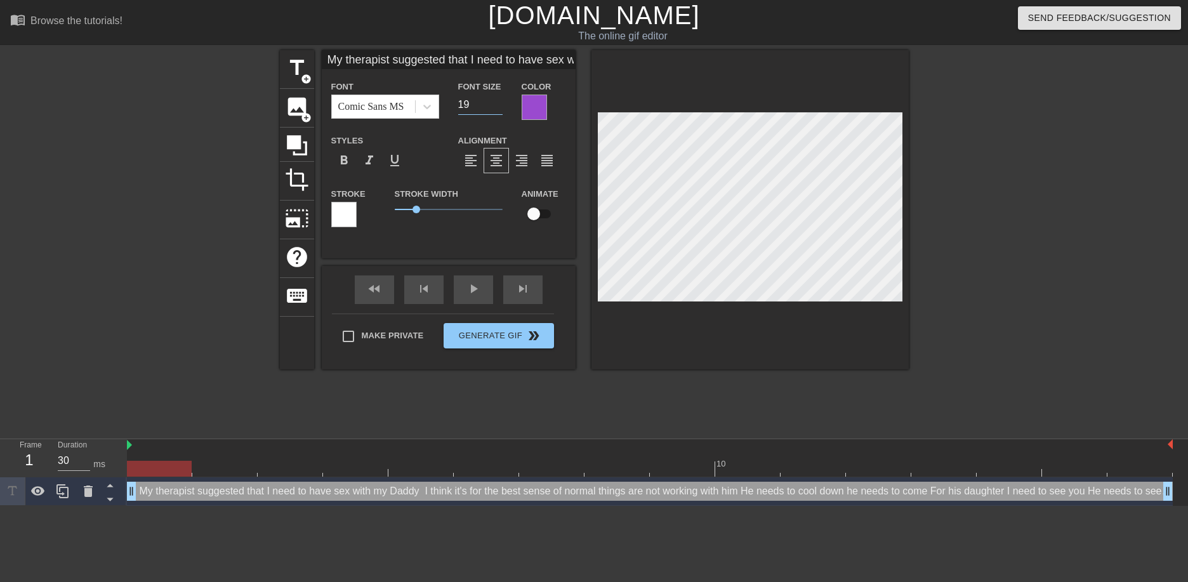
click at [496, 109] on input "19" at bounding box center [480, 105] width 44 height 20
type input "My therapist suggested that I need to have sex with my Daddy I think it's for t…"
type input "18"
click at [496, 109] on input "18" at bounding box center [480, 105] width 44 height 20
type input "My therapist suggested that I need to have sex with my Daddy I think it's for t…"
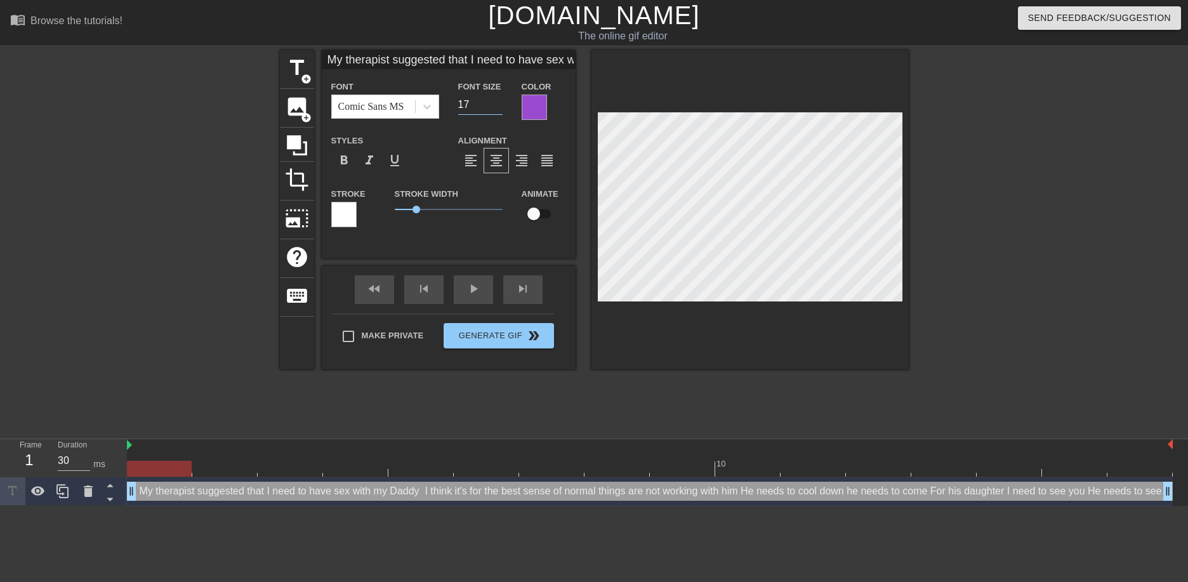
type input "17"
click at [496, 109] on input "17" at bounding box center [480, 105] width 44 height 20
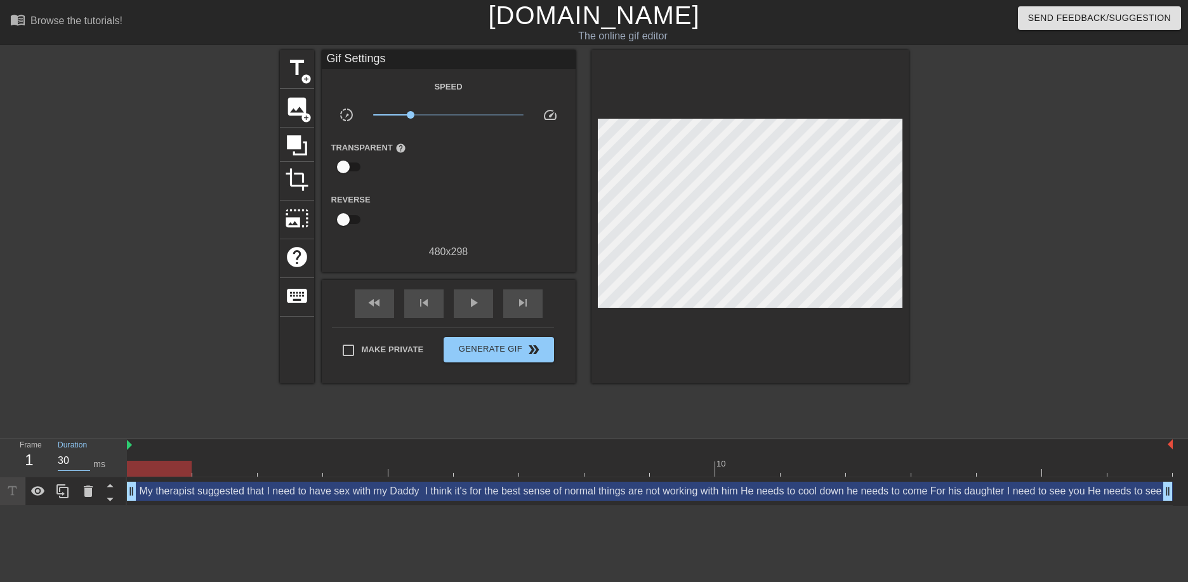
click at [468, 506] on html "menu_book Browse the tutorials! [DOMAIN_NAME] The online gif editor Send Feedba…" at bounding box center [594, 253] width 1188 height 506
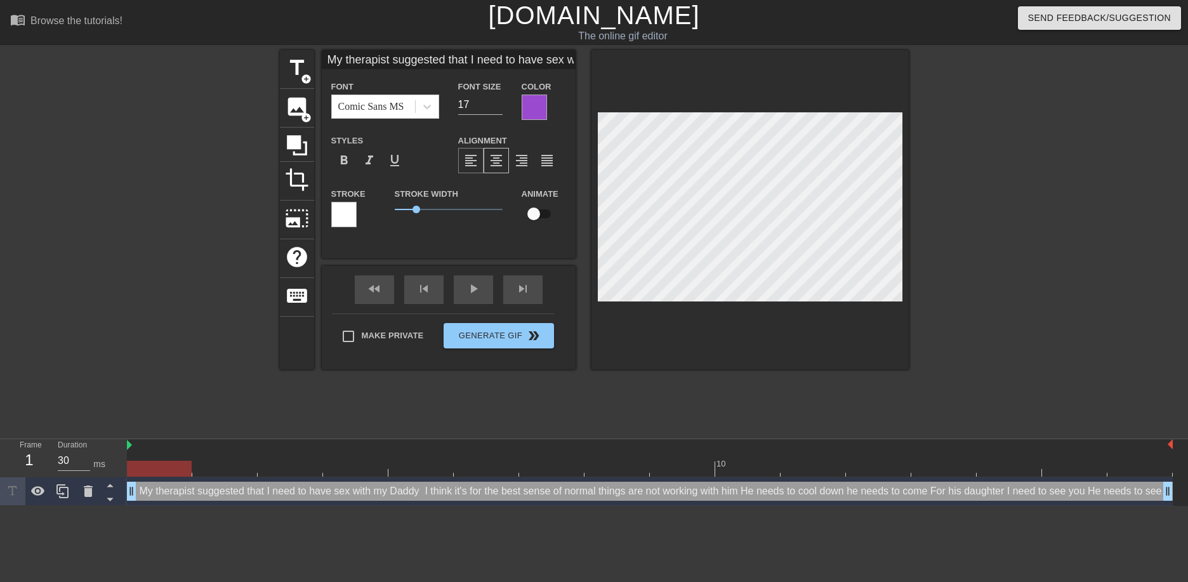
click at [472, 161] on span "format_align_left" at bounding box center [470, 160] width 15 height 15
click at [942, 257] on div "title add_circle image add_circle crop photo_size_select_large help keyboard My…" at bounding box center [594, 240] width 1188 height 381
drag, startPoint x: 781, startPoint y: 477, endPoint x: 780, endPoint y: 445, distance: 31.7
click at [781, 470] on div "10 My therapist suggested that I need to have sex with my Daddy I think it's fo…" at bounding box center [657, 472] width 1061 height 67
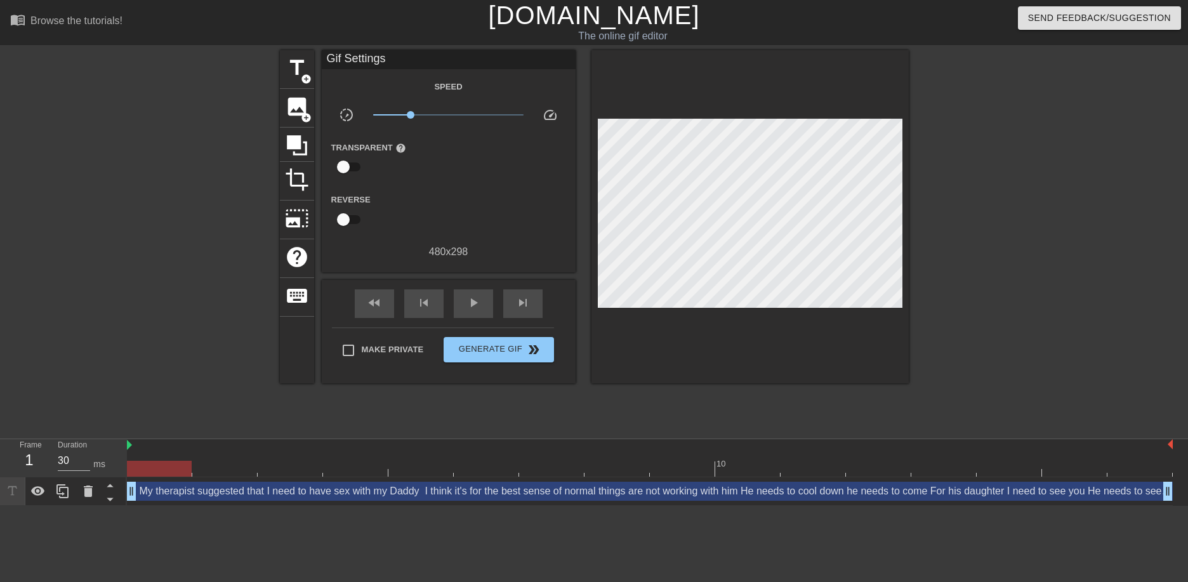
click at [775, 392] on div "title add_circle image add_circle crop photo_size_select_large help keyboard Gi…" at bounding box center [594, 240] width 629 height 381
click at [690, 490] on div "My therapist suggested that I need to have sex with my Daddy I think it's for t…" at bounding box center [650, 491] width 1046 height 19
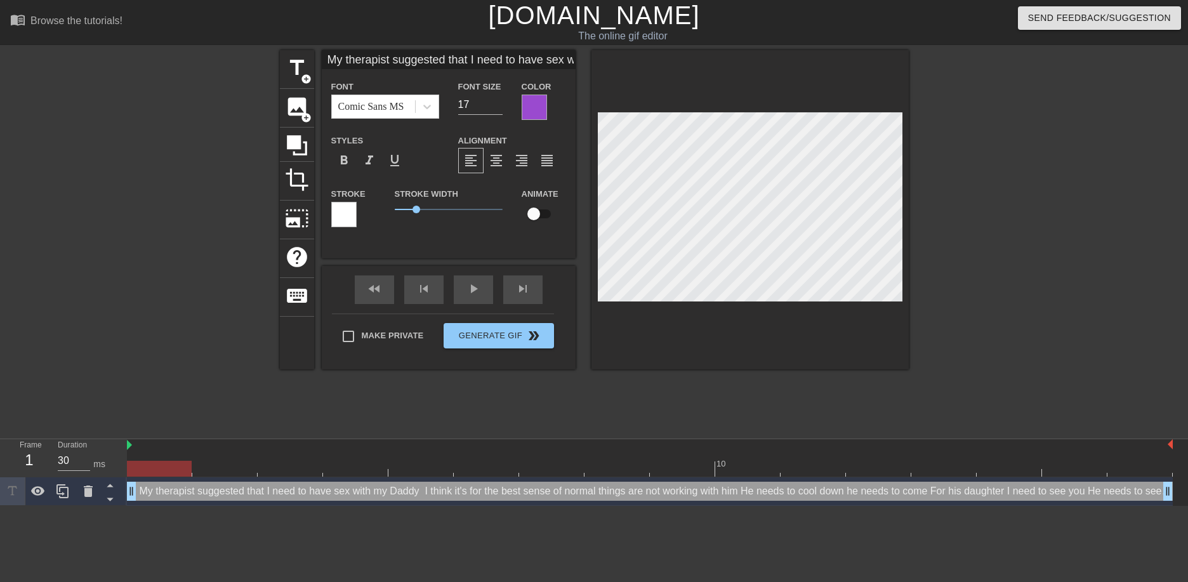
click at [566, 220] on div "title add_circle image add_circle crop photo_size_select_large help keyboard My…" at bounding box center [594, 209] width 629 height 319
click at [760, 107] on div at bounding box center [749, 209] width 317 height 319
click at [750, 419] on div "title add_circle image add_circle crop photo_size_select_large help keyboard My…" at bounding box center [594, 240] width 629 height 381
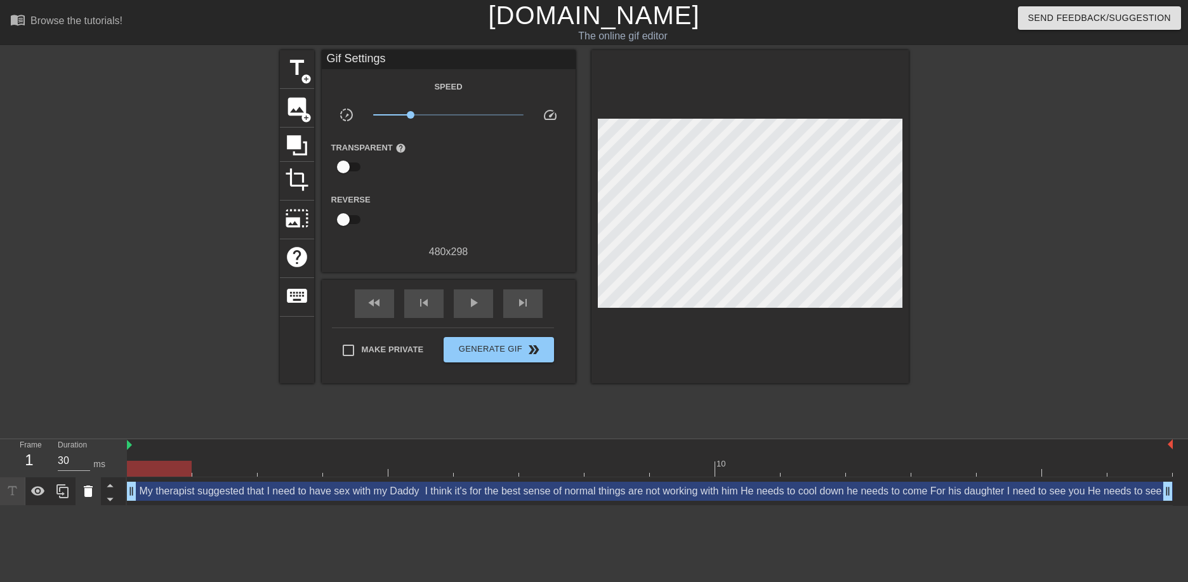
click at [93, 490] on icon at bounding box center [88, 491] width 15 height 15
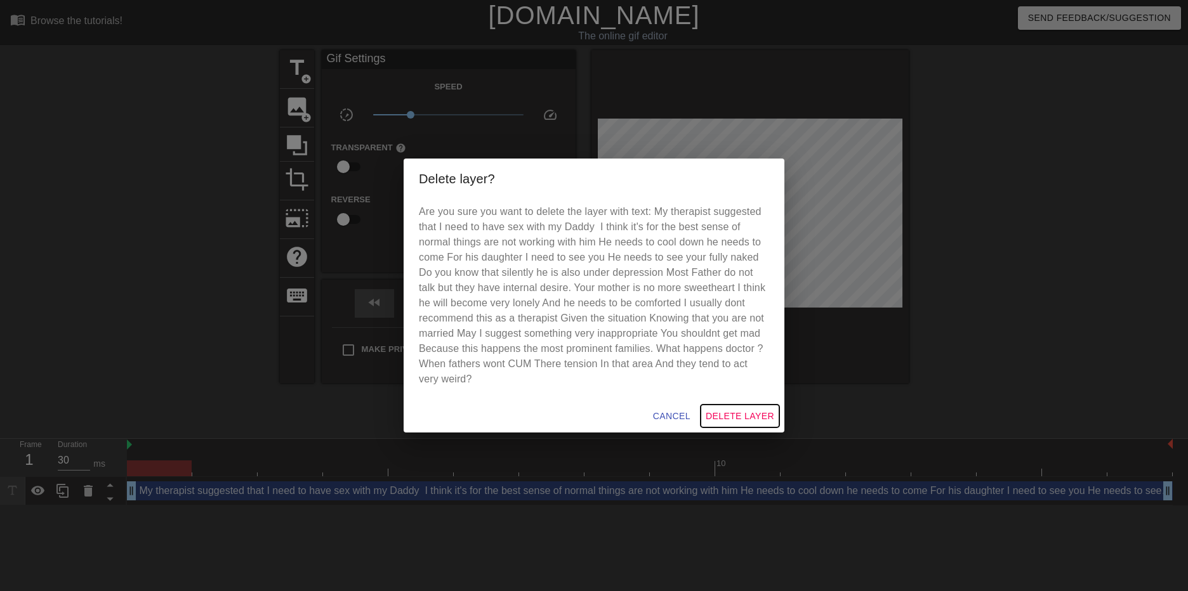
click at [737, 411] on span "Delete Layer" at bounding box center [740, 417] width 69 height 16
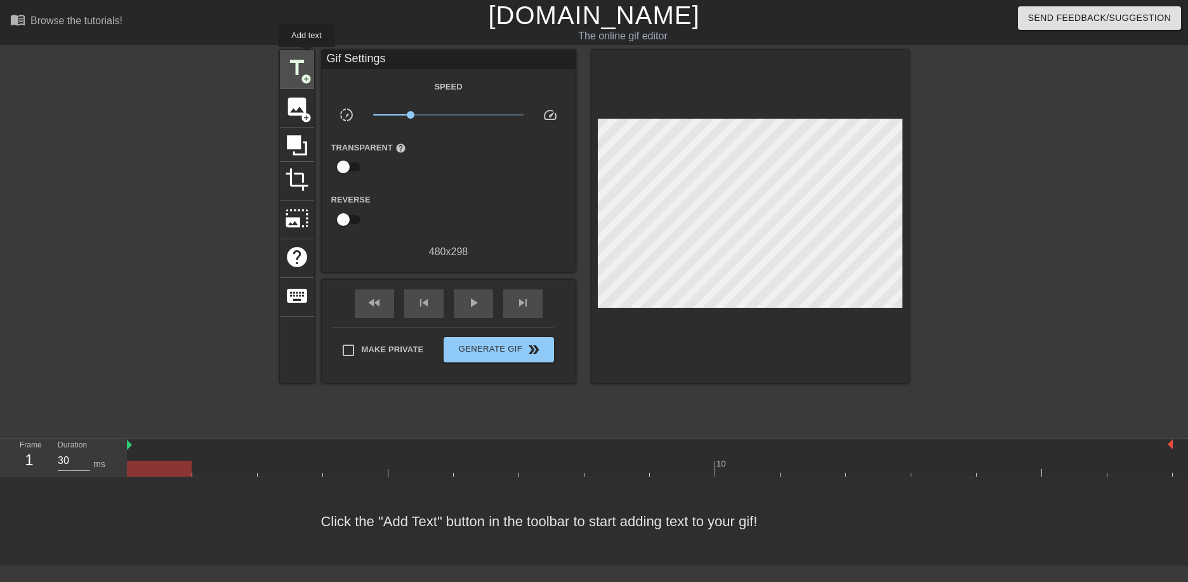
click at [307, 56] on span "title" at bounding box center [297, 68] width 24 height 24
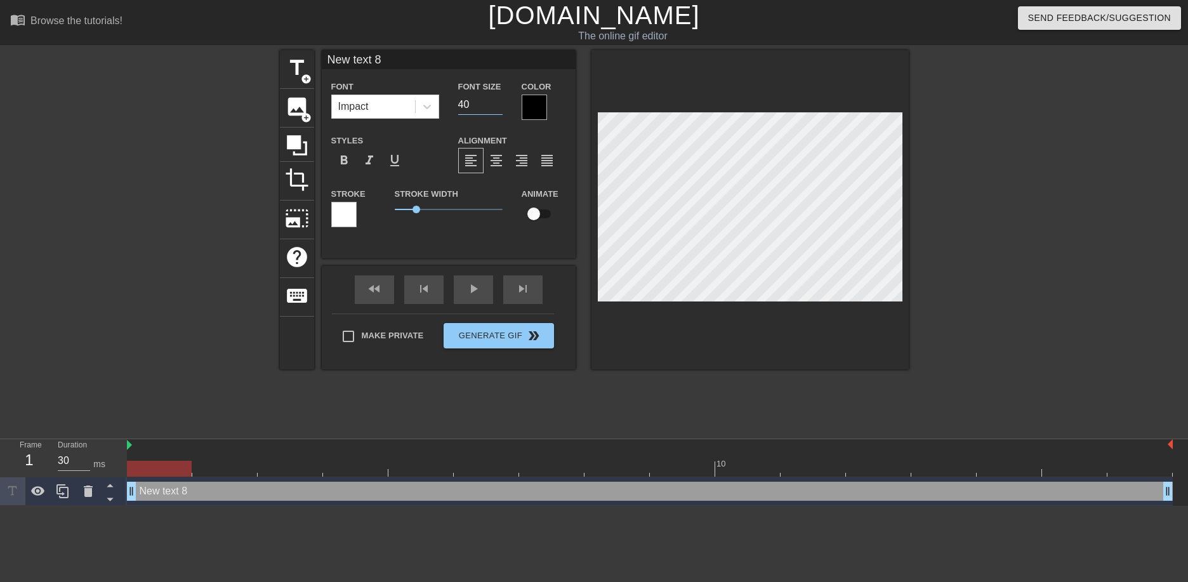
drag, startPoint x: 468, startPoint y: 103, endPoint x: 444, endPoint y: 110, distance: 25.6
click at [444, 110] on div "Font Impact Font Size 40 Color" at bounding box center [449, 99] width 254 height 41
drag, startPoint x: 454, startPoint y: 104, endPoint x: 442, endPoint y: 107, distance: 12.9
click at [442, 107] on div "Font Impact Font Size 10 Color" at bounding box center [449, 99] width 254 height 41
type input "2"
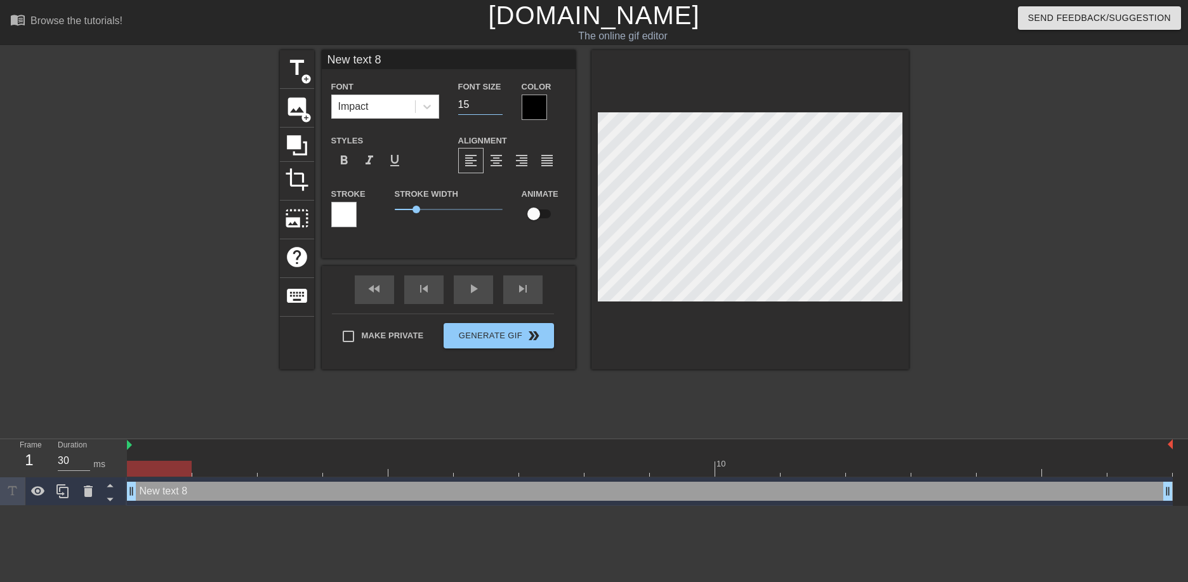
type input "1"
type input "20"
click at [430, 109] on icon at bounding box center [427, 106] width 13 height 13
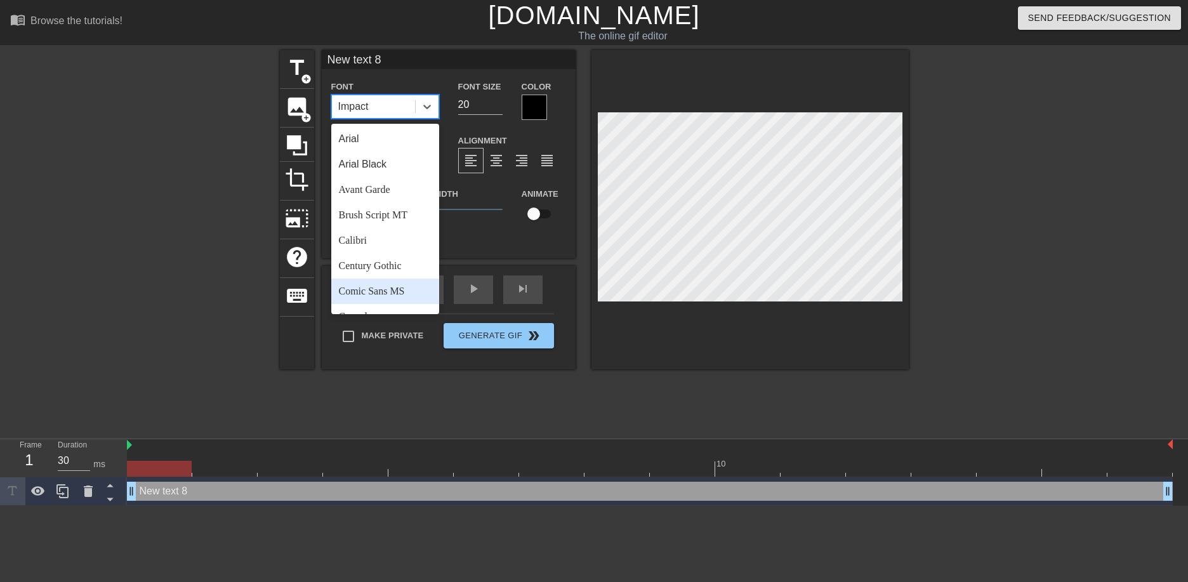
click at [383, 287] on div "Comic Sans MS" at bounding box center [385, 291] width 108 height 25
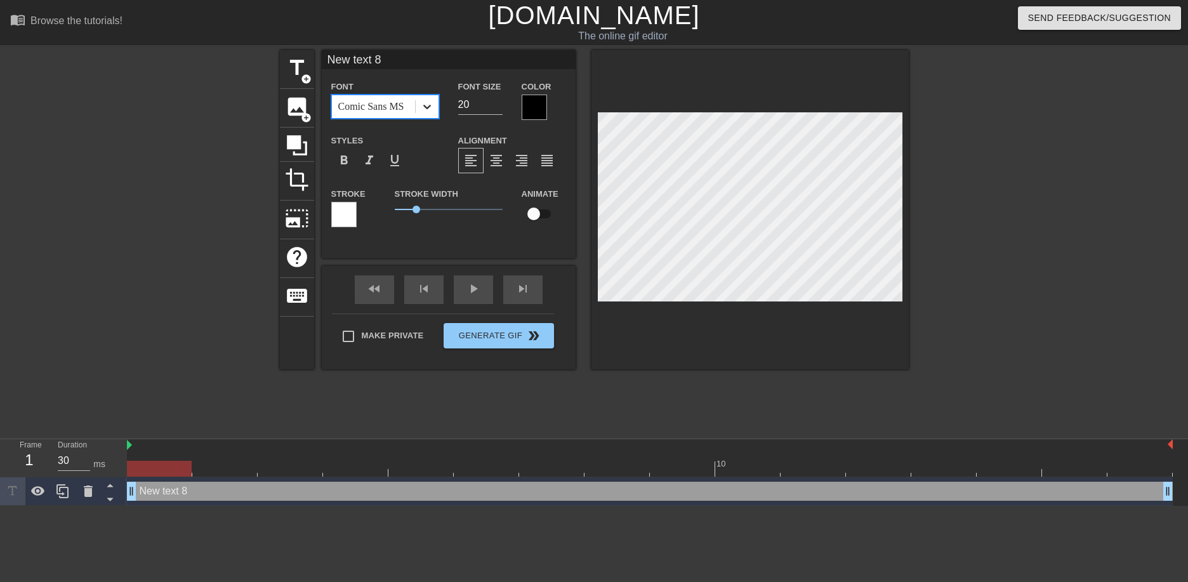
click at [430, 112] on icon at bounding box center [427, 106] width 13 height 13
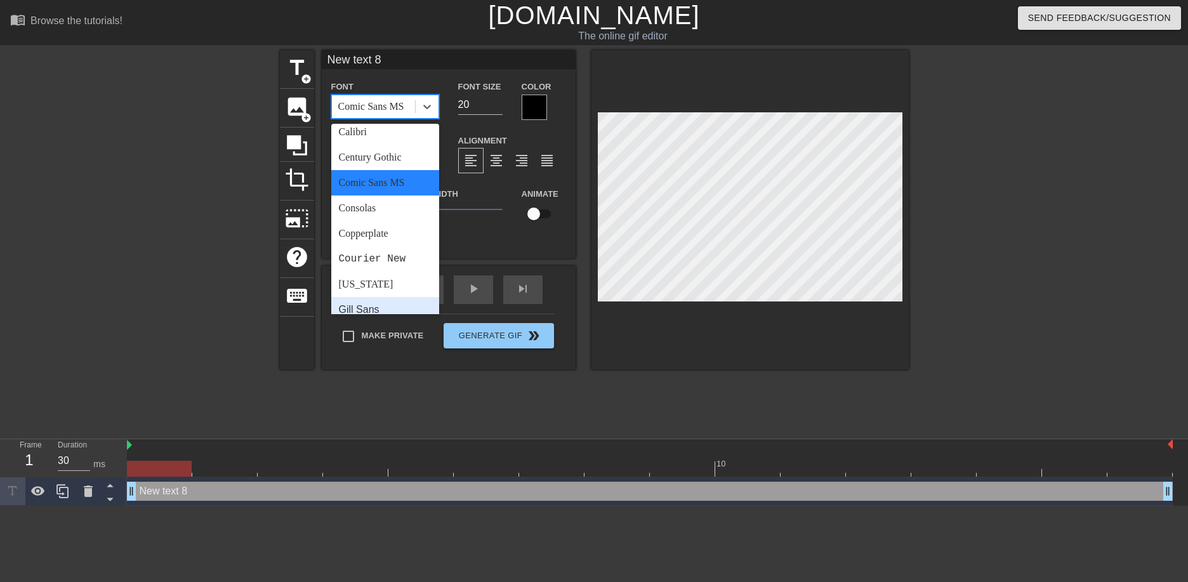
scroll to position [127, 0]
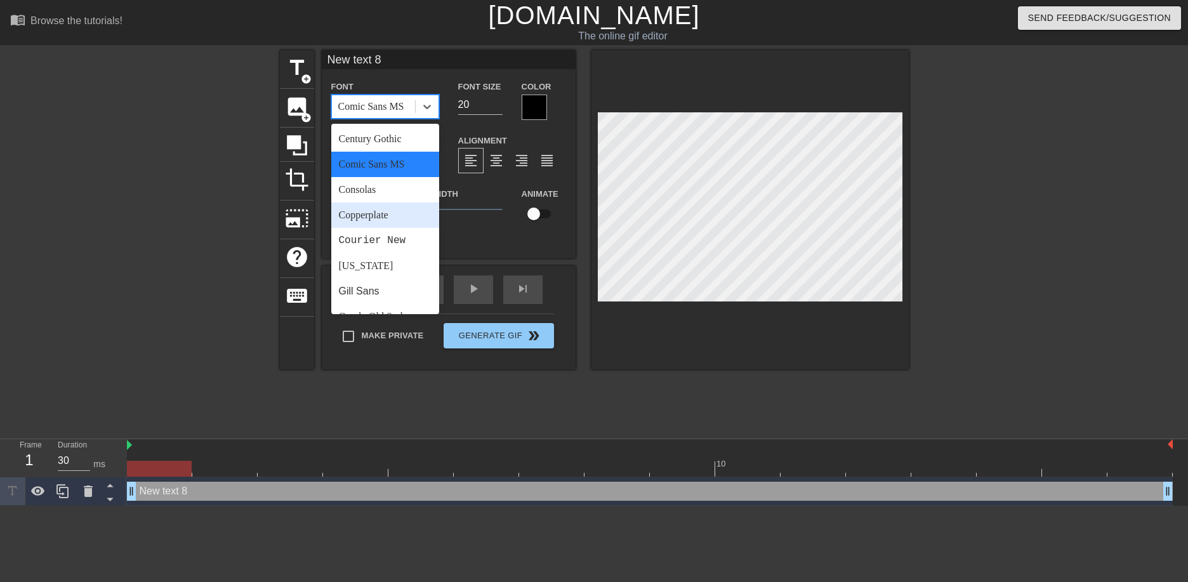
click at [378, 214] on div "Copperplate" at bounding box center [385, 214] width 108 height 25
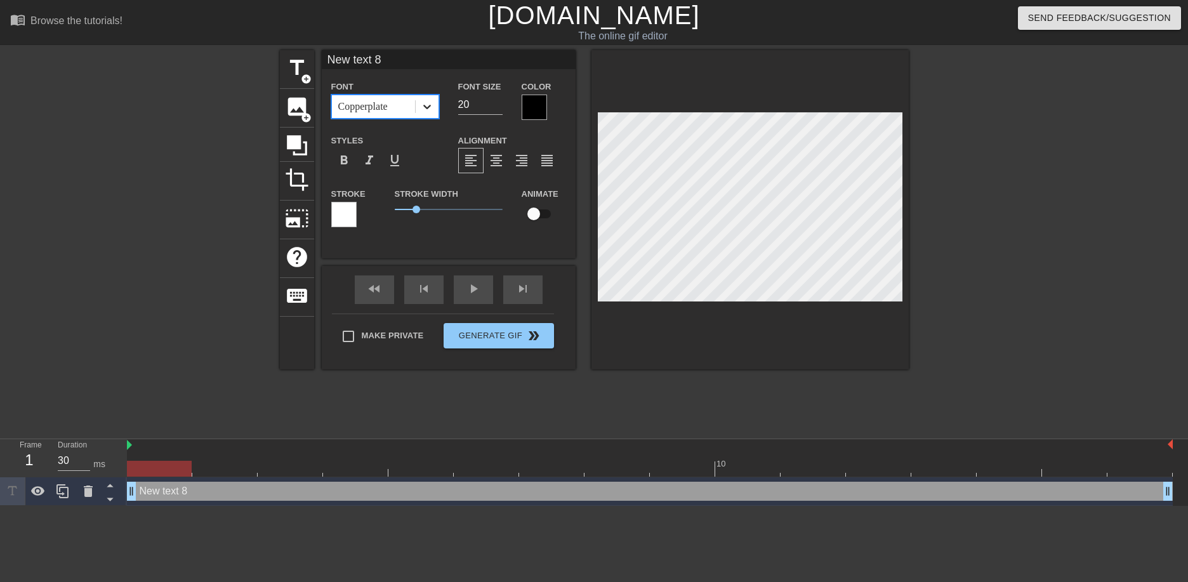
click at [425, 107] on icon at bounding box center [427, 107] width 8 height 4
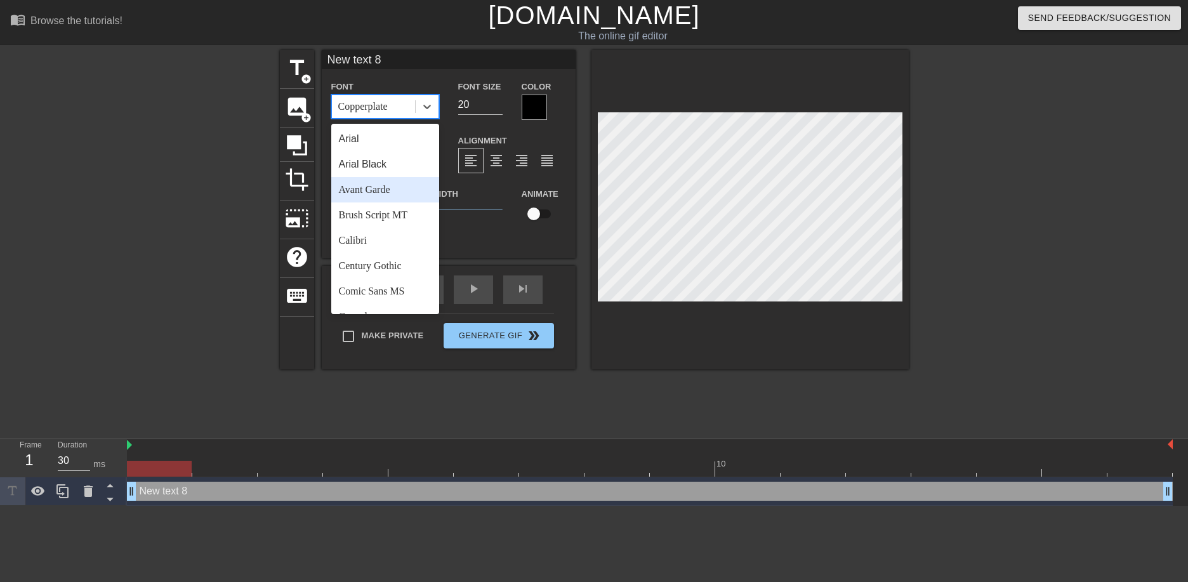
click at [377, 195] on div "Avant Garde" at bounding box center [385, 189] width 108 height 25
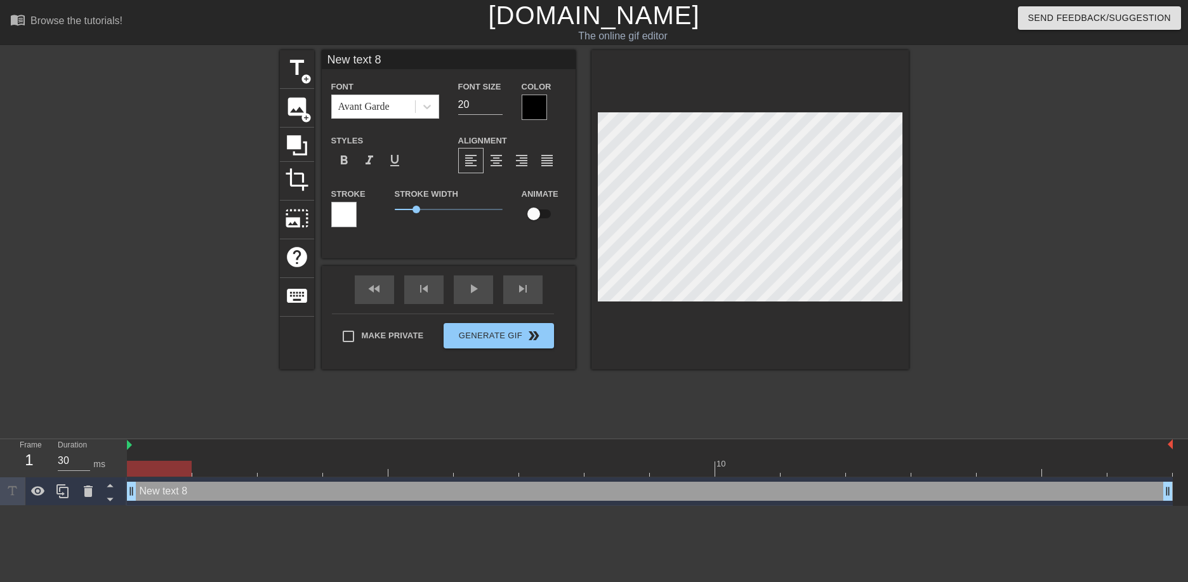
click at [345, 213] on div at bounding box center [343, 214] width 25 height 25
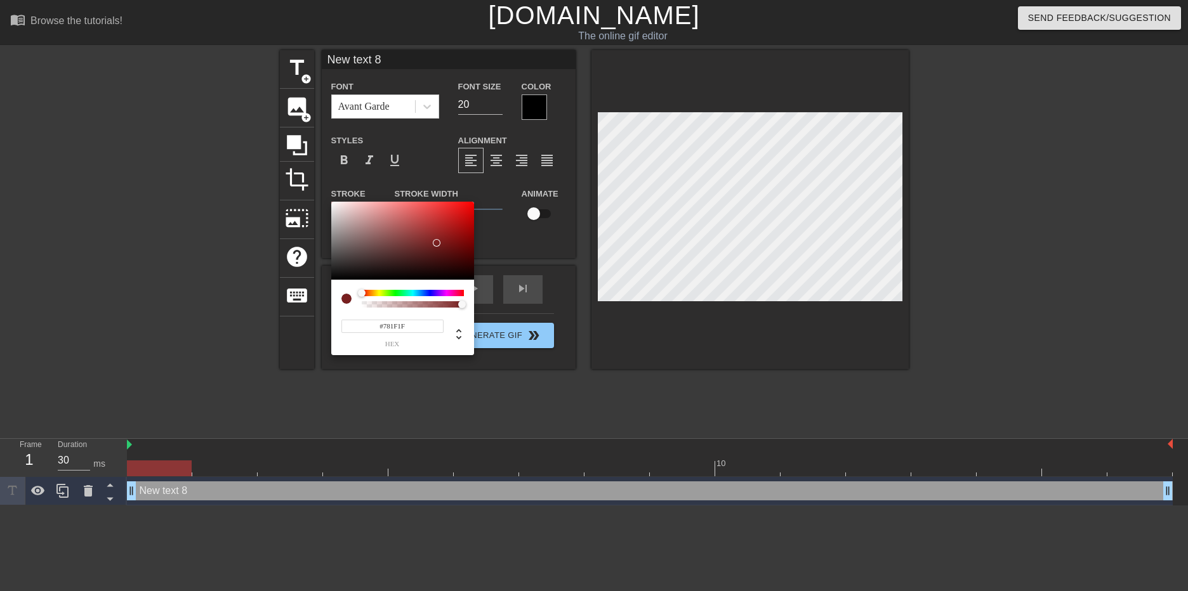
drag, startPoint x: 367, startPoint y: 241, endPoint x: 437, endPoint y: 243, distance: 70.5
click at [437, 243] on div at bounding box center [402, 241] width 143 height 79
drag, startPoint x: 360, startPoint y: 292, endPoint x: 352, endPoint y: 292, distance: 8.9
click at [352, 292] on div at bounding box center [402, 299] width 122 height 18
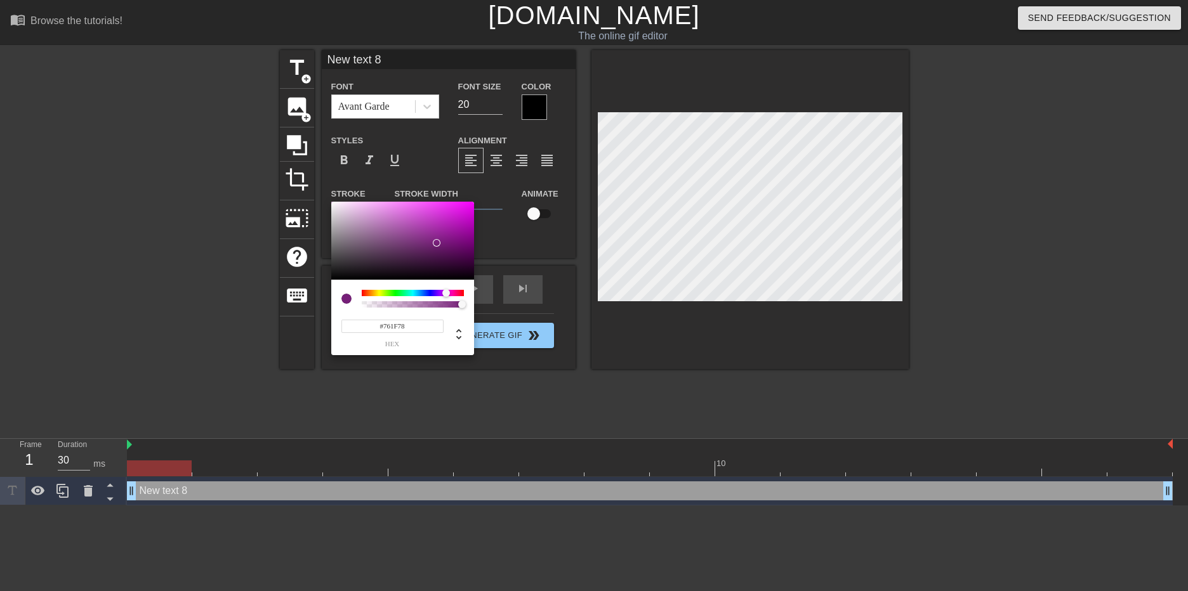
click at [446, 291] on div at bounding box center [446, 293] width 8 height 8
type input "#A62BA9"
drag, startPoint x: 436, startPoint y: 243, endPoint x: 437, endPoint y: 228, distance: 15.3
click at [437, 228] on div at bounding box center [437, 228] width 8 height 8
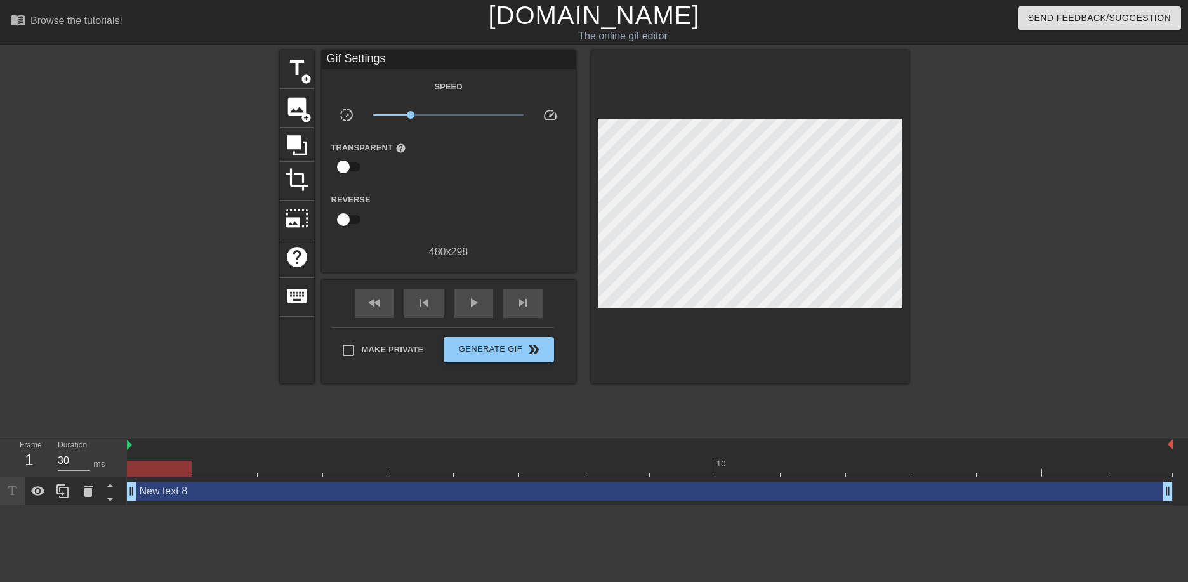
click at [443, 154] on div "Transparent help" at bounding box center [449, 160] width 254 height 40
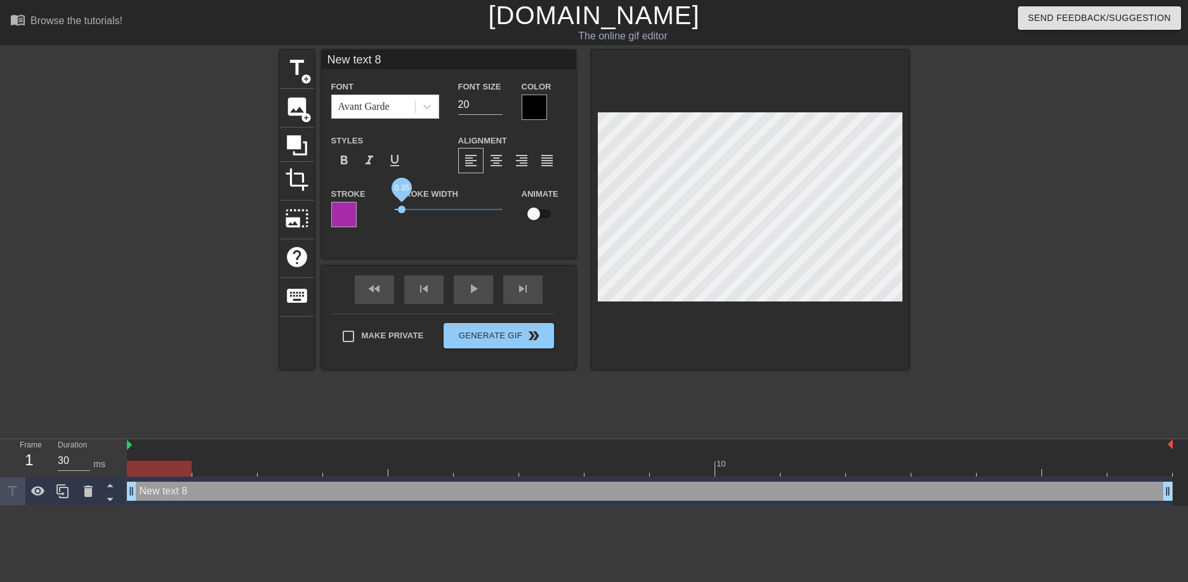
drag, startPoint x: 416, startPoint y: 208, endPoint x: 402, endPoint y: 210, distance: 14.1
click at [402, 210] on span "0.35" at bounding box center [402, 210] width 8 height 8
drag, startPoint x: 402, startPoint y: 210, endPoint x: 416, endPoint y: 210, distance: 14.6
click at [416, 210] on span "0.95" at bounding box center [415, 210] width 8 height 8
